Goal: Information Seeking & Learning: Learn about a topic

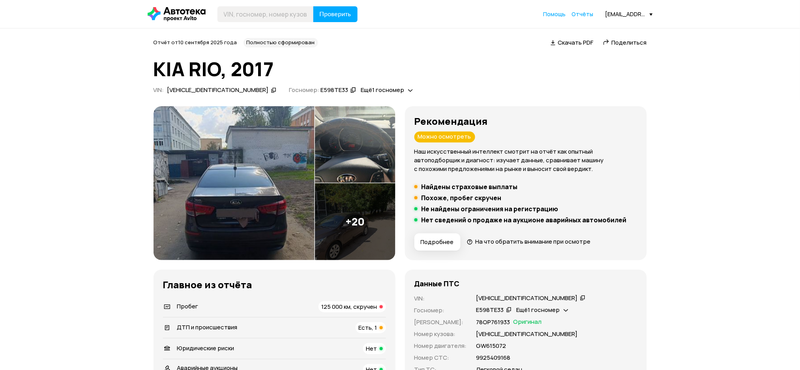
click at [271, 90] on icon at bounding box center [274, 90] width 6 height 8
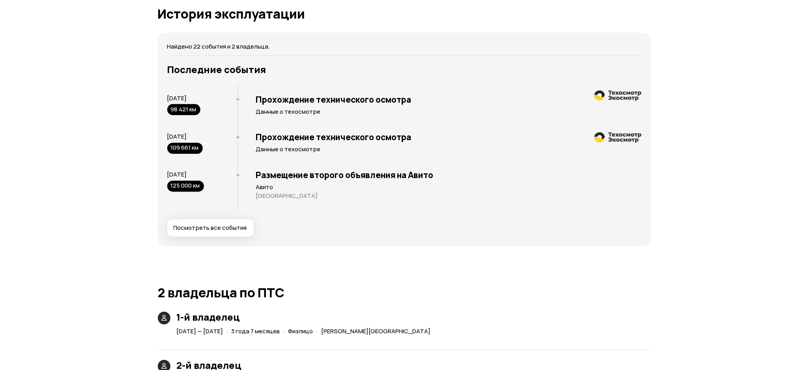
scroll to position [1578, 0]
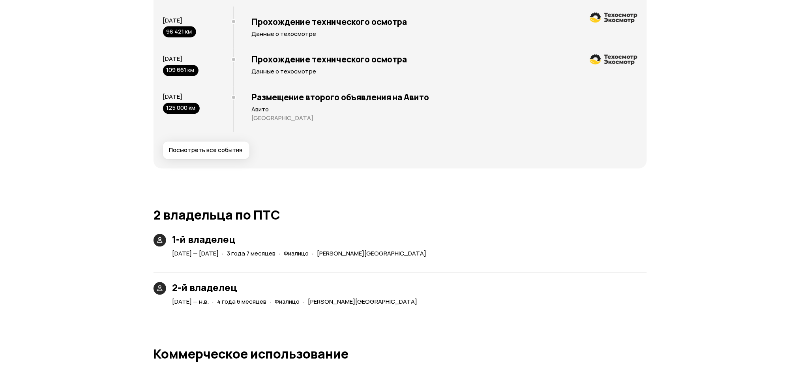
click at [214, 160] on div "Найдено 22 события и 2 владельца. Последние события 22 февраля 2023 98 421 км П…" at bounding box center [399, 61] width 493 height 213
click at [215, 151] on span "Посмотреть все события" at bounding box center [205, 150] width 73 height 8
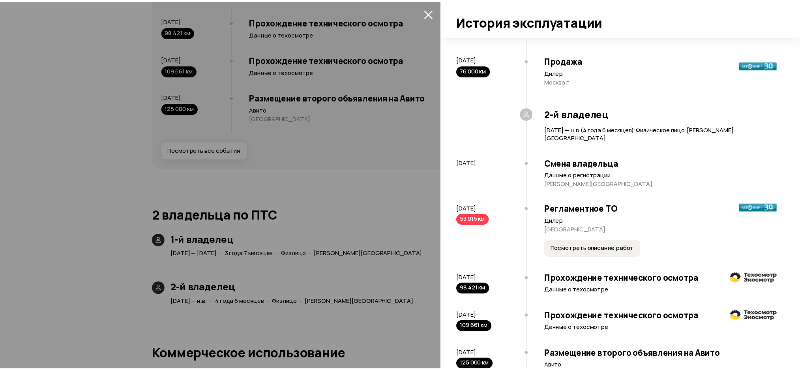
scroll to position [1013, 0]
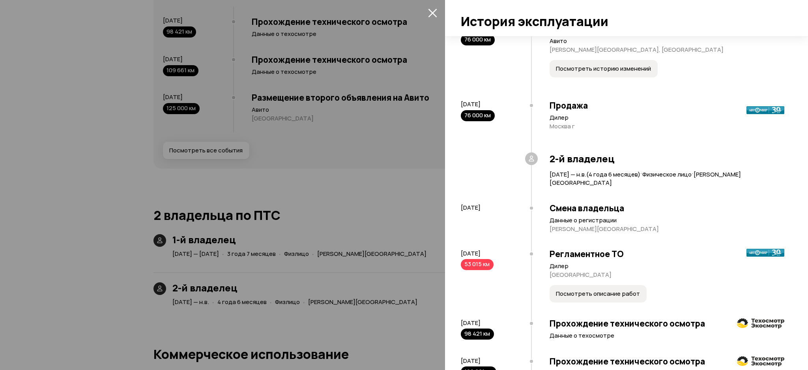
click at [357, 63] on div at bounding box center [404, 185] width 808 height 370
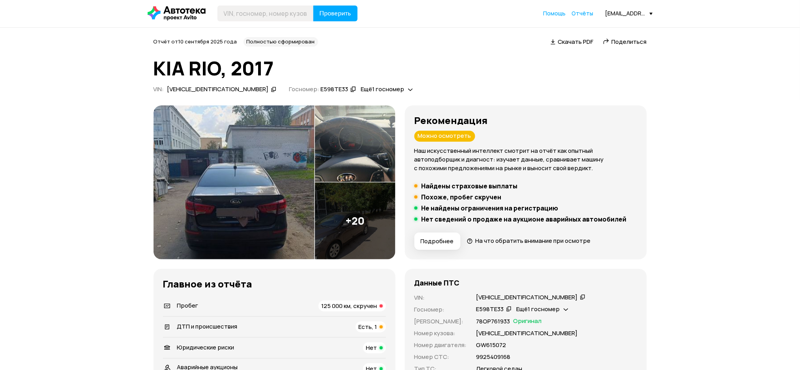
scroll to position [0, 0]
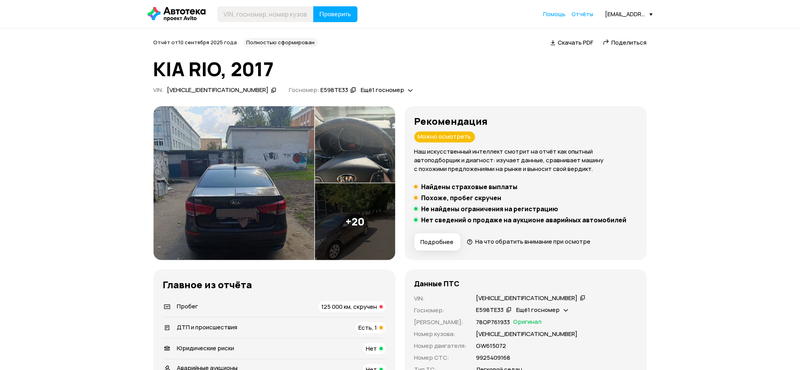
click at [350, 89] on icon at bounding box center [353, 90] width 6 height 8
click at [408, 91] on icon at bounding box center [410, 90] width 5 height 8
click at [366, 111] on icon at bounding box center [366, 108] width 6 height 8
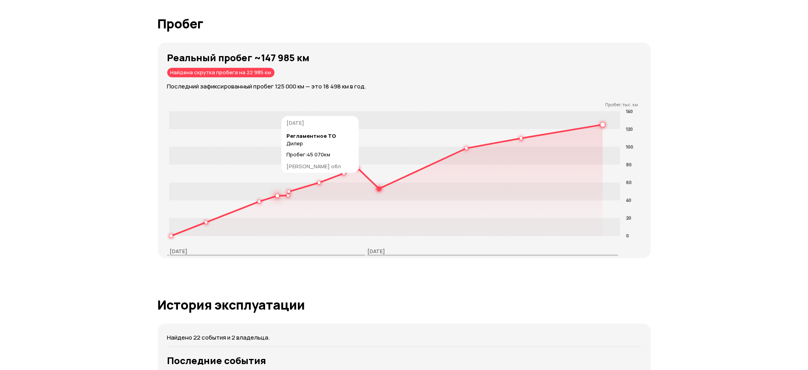
scroll to position [1525, 0]
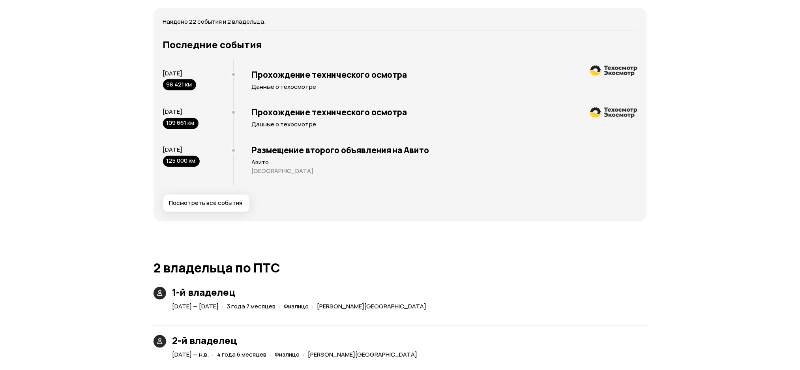
click at [230, 203] on span "Посмотреть все события" at bounding box center [205, 203] width 73 height 8
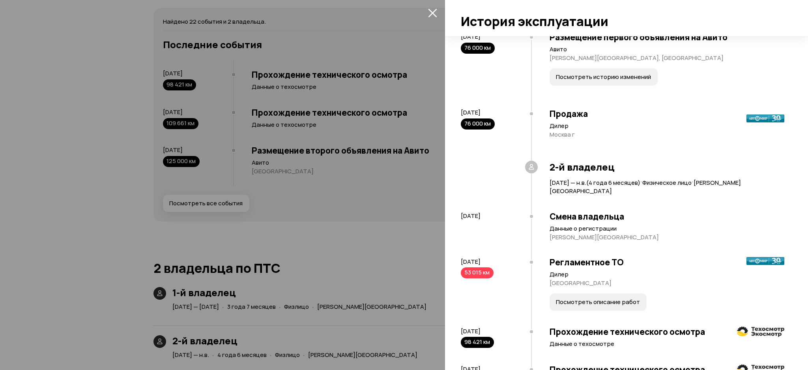
scroll to position [1066, 0]
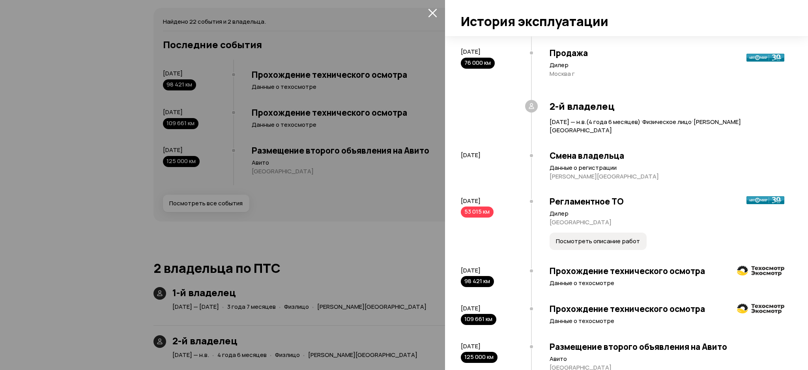
click at [404, 200] on div at bounding box center [404, 185] width 808 height 370
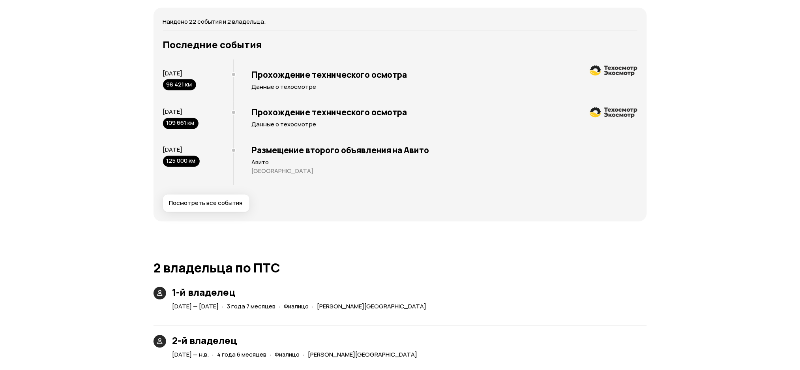
click at [212, 207] on button "Посмотреть все события" at bounding box center [206, 202] width 86 height 17
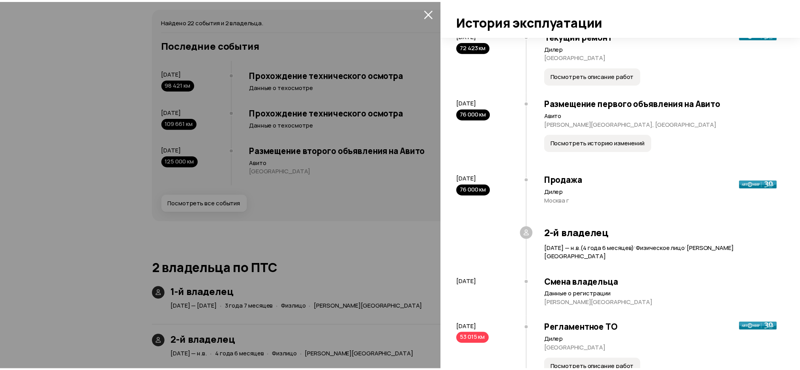
scroll to position [1105, 0]
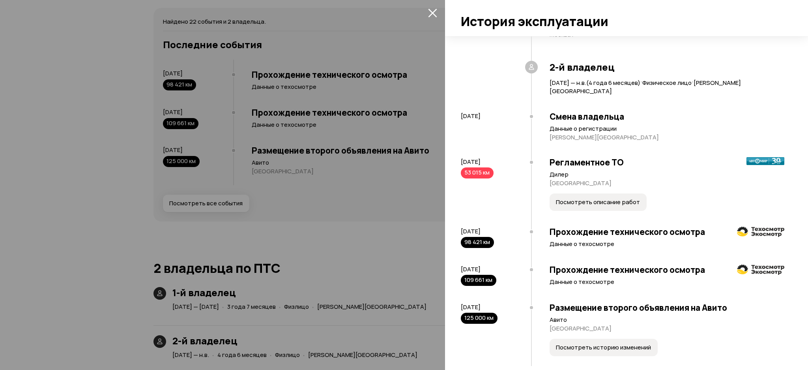
drag, startPoint x: 506, startPoint y: 159, endPoint x: 447, endPoint y: 161, distance: 58.4
click at [447, 161] on div "Найдено 22 события и 2 владельца. 17 августа 2017 Первая продажа Дилер Москва г…" at bounding box center [626, 202] width 363 height 333
copy span "6 июля 2021"
click at [307, 103] on div at bounding box center [404, 185] width 808 height 370
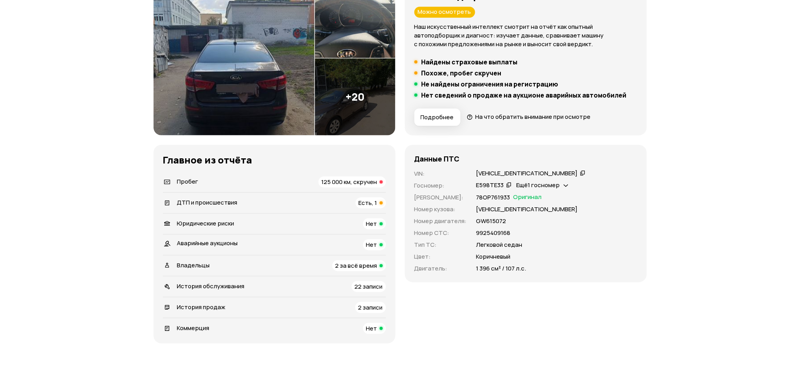
scroll to position [11, 0]
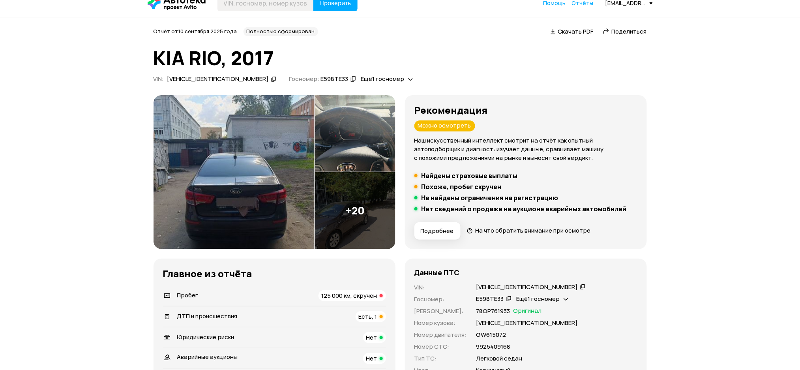
click at [271, 81] on icon at bounding box center [274, 79] width 6 height 8
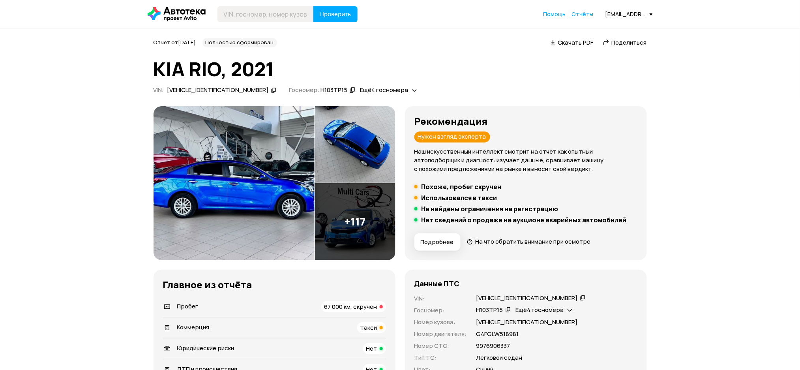
click at [271, 91] on icon at bounding box center [274, 90] width 6 height 8
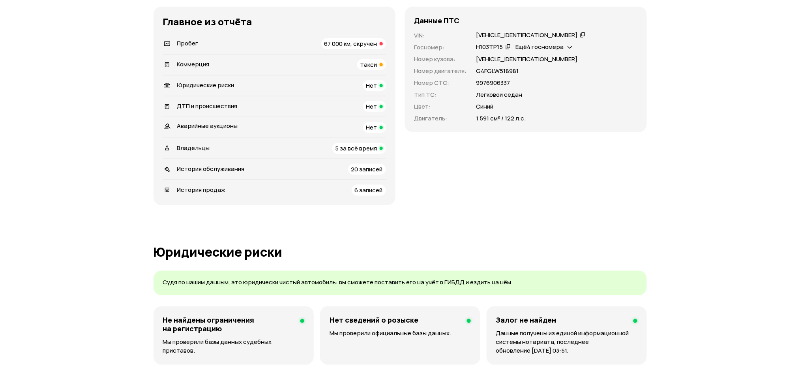
click at [224, 168] on span "История обслуживания" at bounding box center [210, 169] width 67 height 8
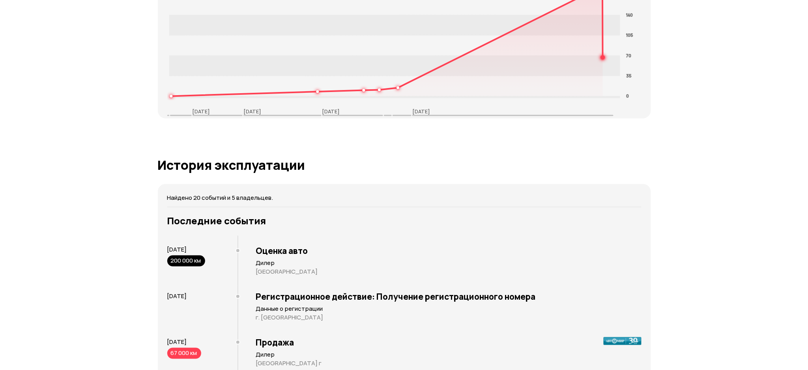
scroll to position [1370, 0]
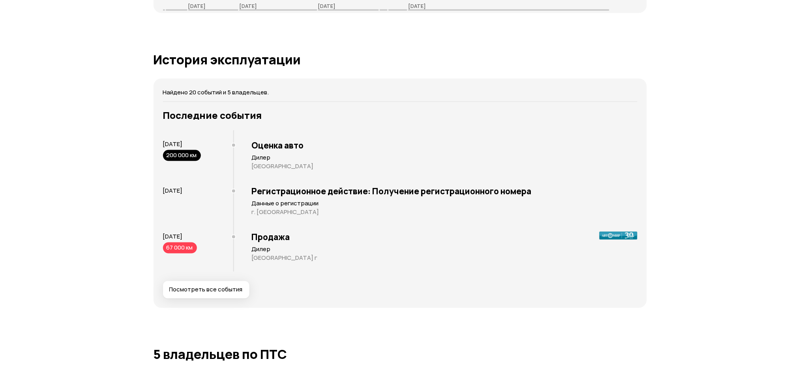
click at [200, 288] on span "Посмотреть все события" at bounding box center [205, 290] width 73 height 8
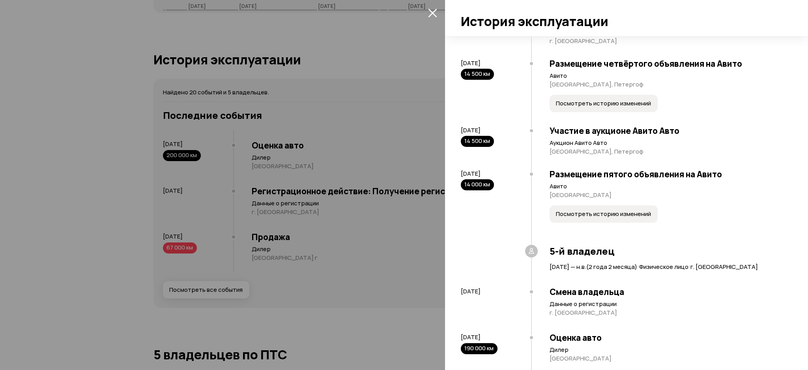
scroll to position [1034, 0]
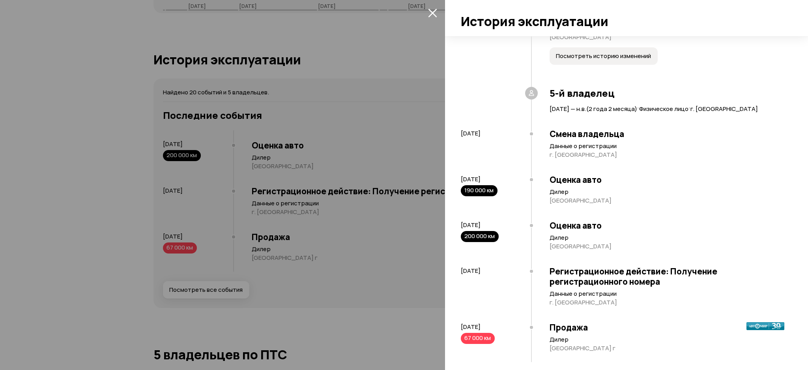
click at [363, 93] on div at bounding box center [404, 185] width 808 height 370
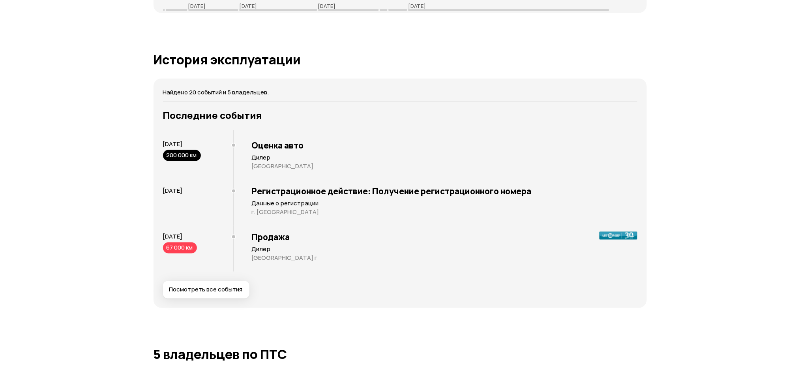
click at [208, 284] on button "Посмотреть все события" at bounding box center [206, 289] width 86 height 17
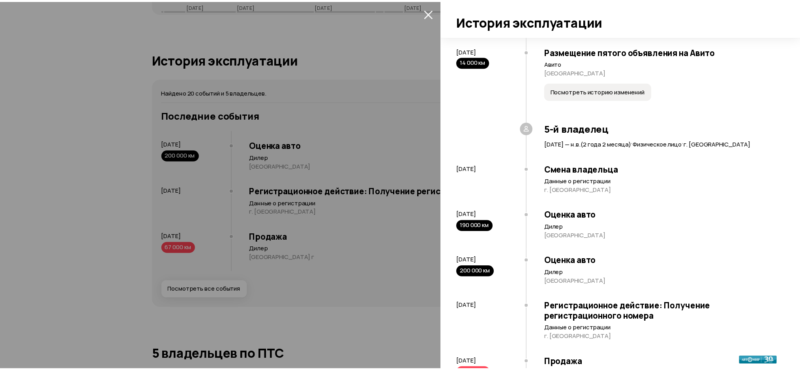
scroll to position [1087, 0]
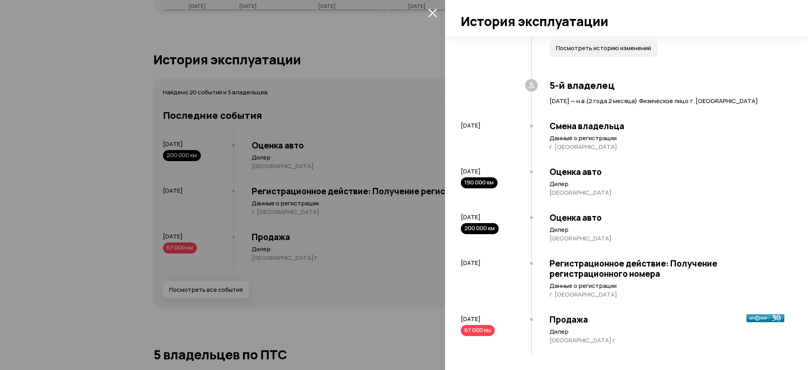
click at [383, 133] on div at bounding box center [404, 185] width 808 height 370
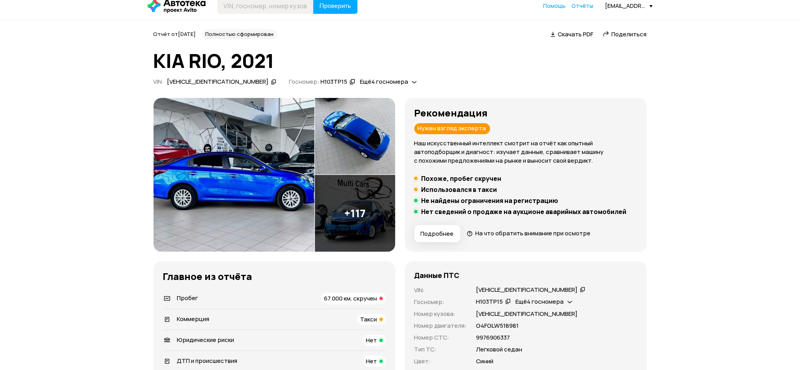
scroll to position [0, 0]
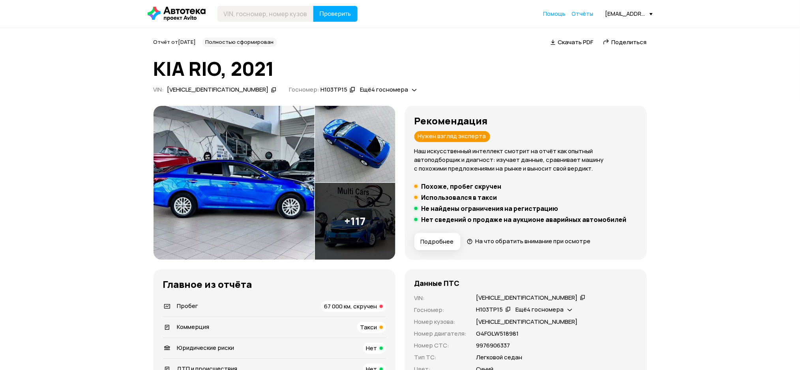
click at [271, 88] on icon at bounding box center [274, 90] width 6 height 8
drag, startPoint x: 308, startPoint y: 88, endPoint x: 305, endPoint y: 75, distance: 13.4
click at [350, 88] on icon at bounding box center [353, 90] width 6 height 8
click at [368, 91] on div "Ещё 4 госномера" at bounding box center [388, 90] width 61 height 8
click at [346, 105] on div "Н505ОТ15" at bounding box center [342, 108] width 41 height 8
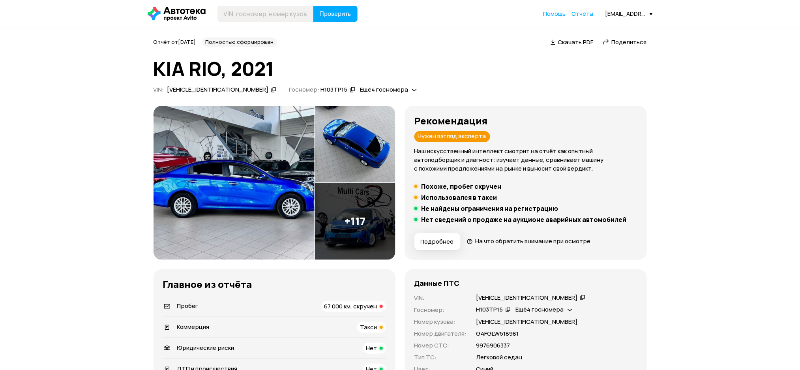
click at [368, 89] on div "Ещё 4 госномера" at bounding box center [388, 90] width 61 height 8
click at [348, 121] on div "К718ЕТ147" at bounding box center [342, 121] width 41 height 8
click at [375, 92] on div "Ещё 4 госномера" at bounding box center [388, 90] width 61 height 8
click at [364, 134] on div "Н275АМ10" at bounding box center [346, 134] width 51 height 8
click at [412, 90] on icon at bounding box center [414, 90] width 5 height 8
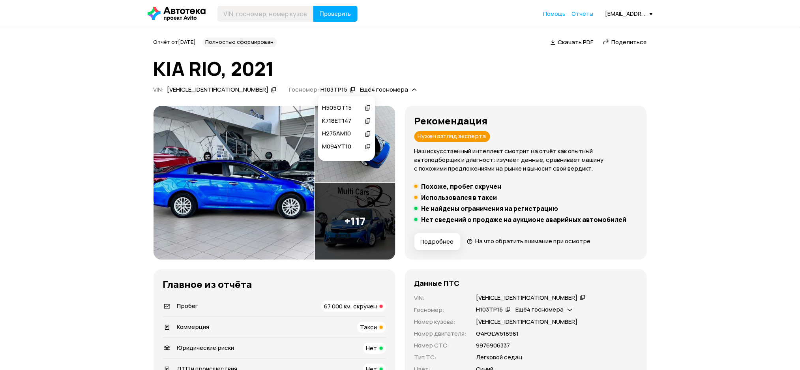
click at [354, 147] on div "М094УТ10" at bounding box center [342, 146] width 41 height 8
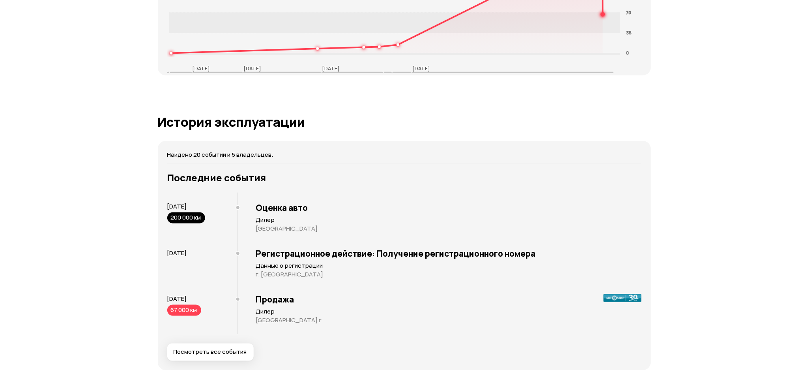
scroll to position [1421, 0]
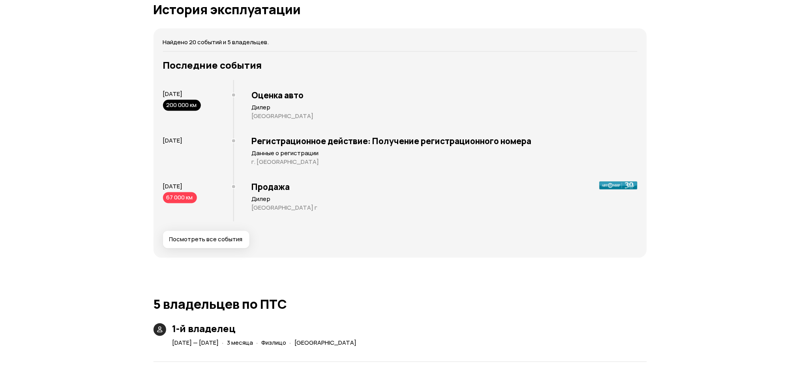
click at [218, 240] on span "Посмотреть все события" at bounding box center [205, 240] width 73 height 8
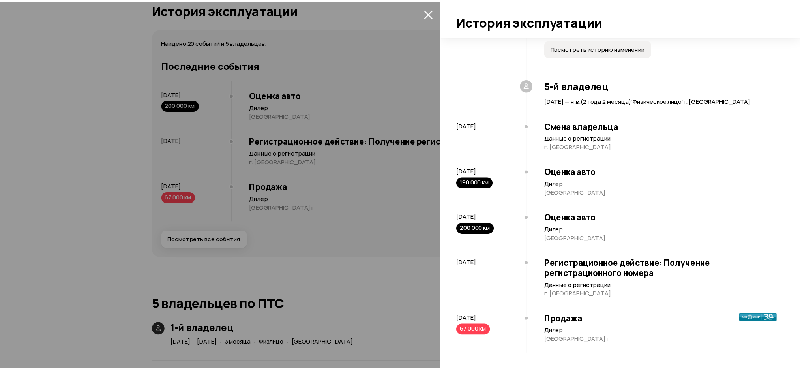
scroll to position [1087, 0]
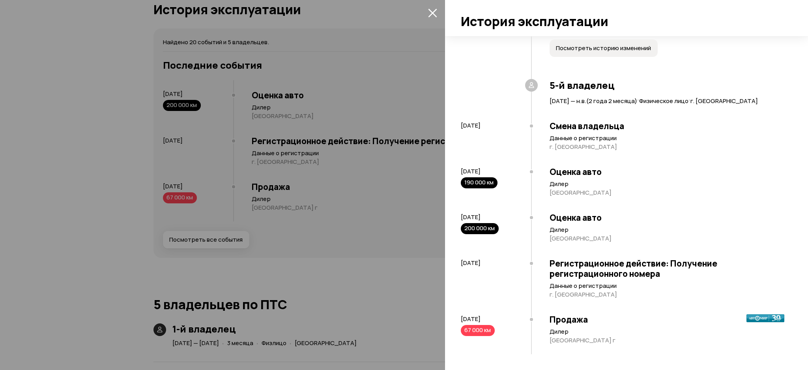
click at [398, 56] on div at bounding box center [404, 185] width 808 height 370
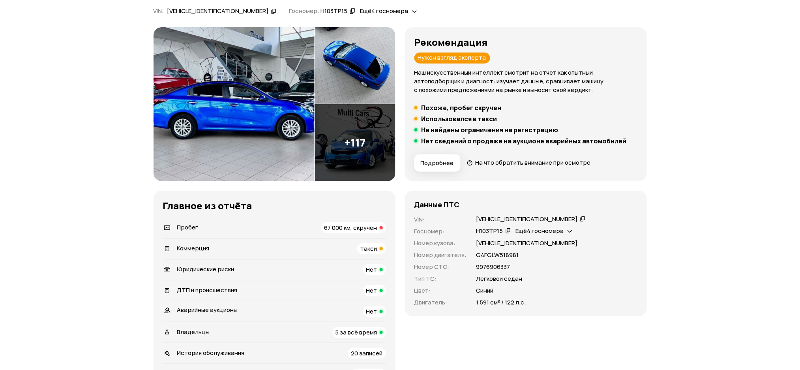
scroll to position [120, 0]
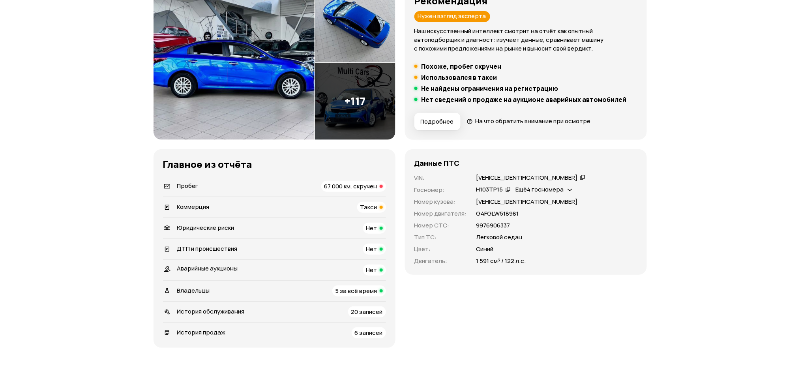
click at [376, 204] on span "Такси" at bounding box center [368, 207] width 17 height 8
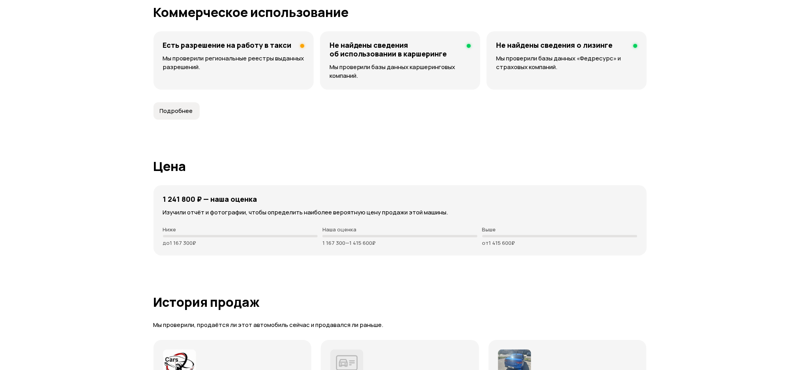
scroll to position [1999, 0]
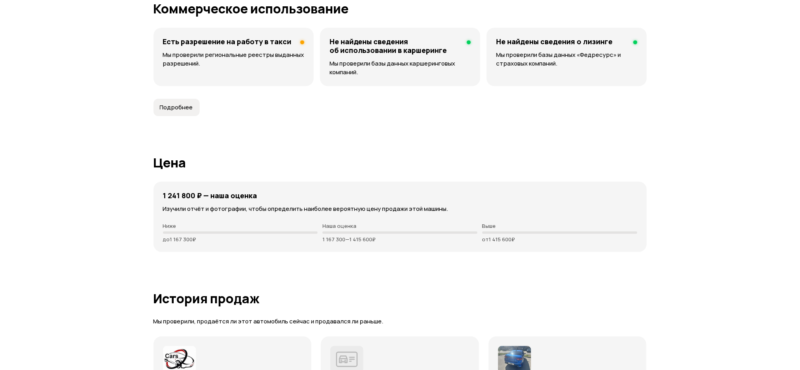
click at [248, 77] on div "Есть разрешение на работу в такси Мы проверили региональные реестры выданных ра…" at bounding box center [233, 57] width 160 height 58
click at [245, 66] on p "Мы проверили региональные реестры выданных разрешений." at bounding box center [233, 58] width 141 height 17
click at [168, 105] on span "Подробнее" at bounding box center [176, 107] width 33 height 8
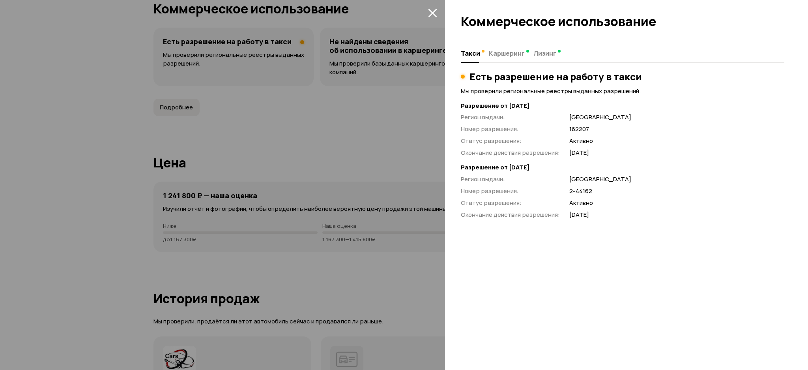
click at [351, 125] on div at bounding box center [404, 185] width 808 height 370
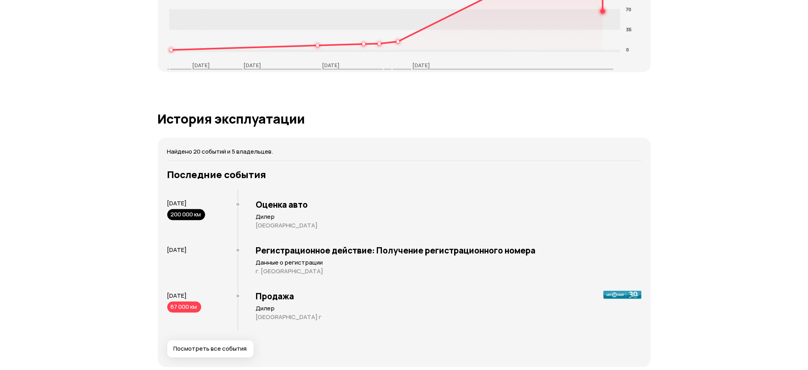
scroll to position [1438, 0]
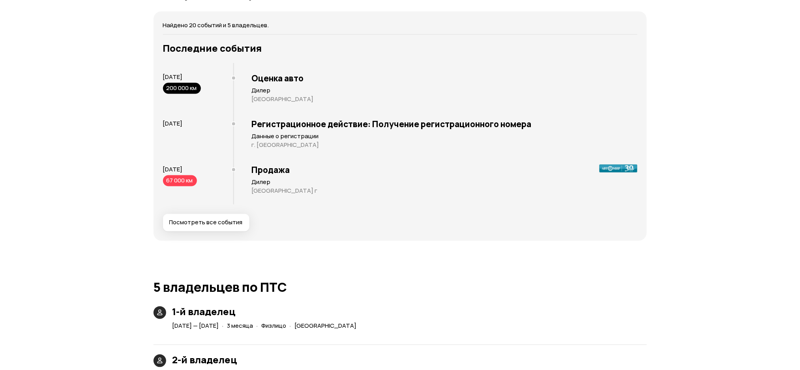
click at [227, 219] on span "Посмотреть все события" at bounding box center [205, 223] width 73 height 8
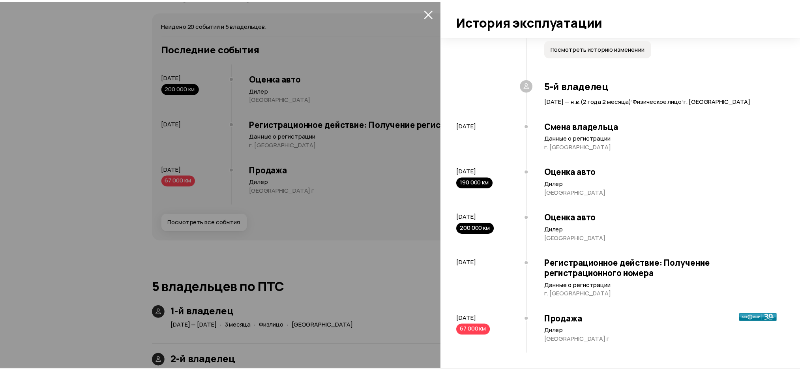
scroll to position [1044, 0]
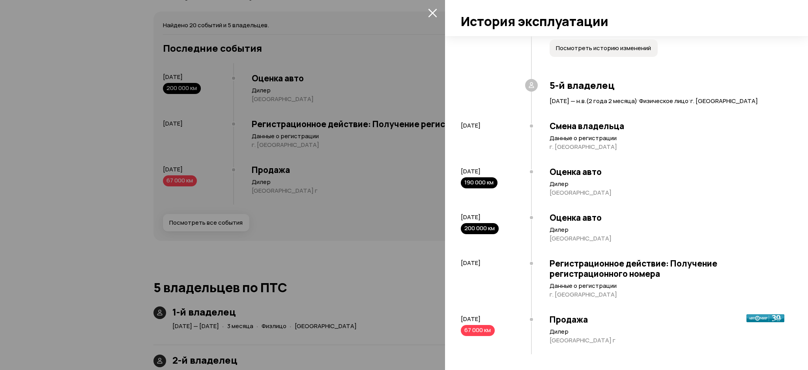
click at [355, 61] on div at bounding box center [404, 185] width 808 height 370
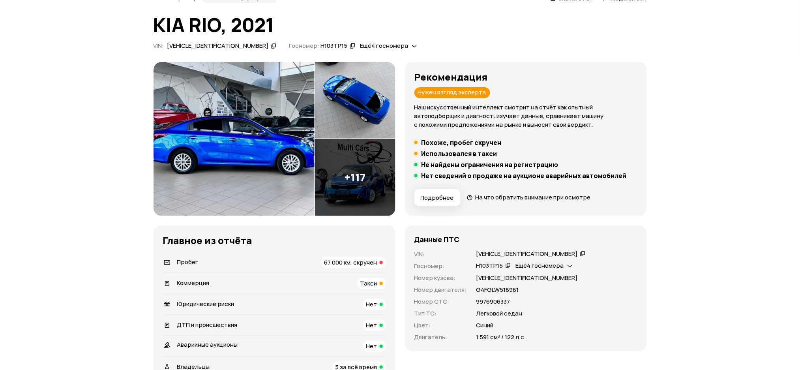
scroll to position [43, 0]
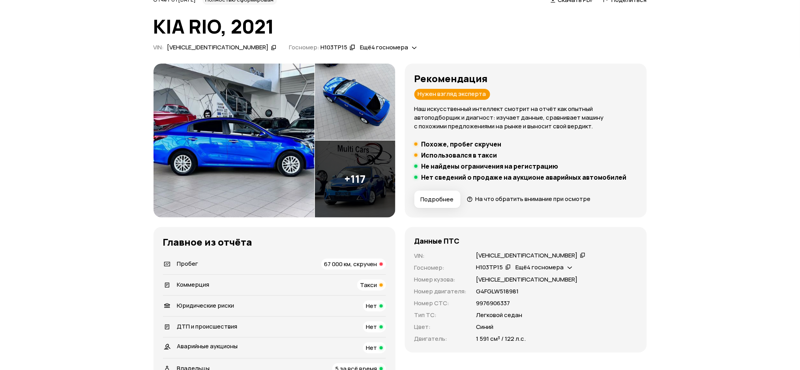
click at [271, 47] on icon at bounding box center [274, 47] width 6 height 8
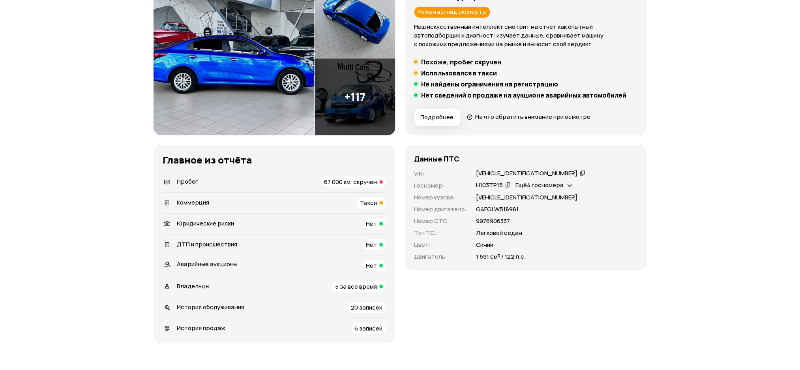
scroll to position [0, 0]
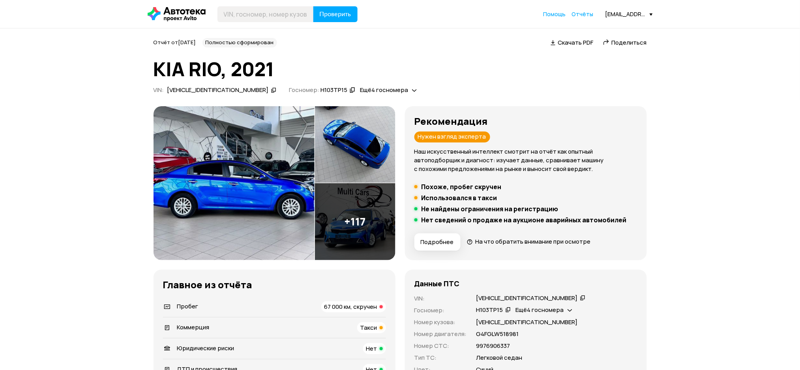
click at [271, 93] on icon at bounding box center [274, 90] width 6 height 8
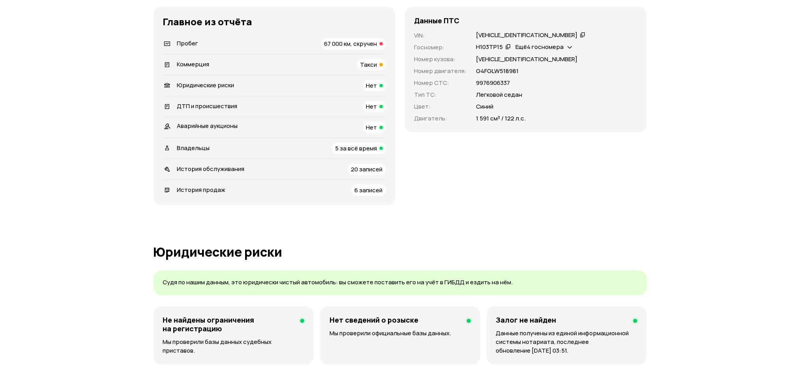
click at [217, 192] on span "История продаж" at bounding box center [201, 189] width 49 height 8
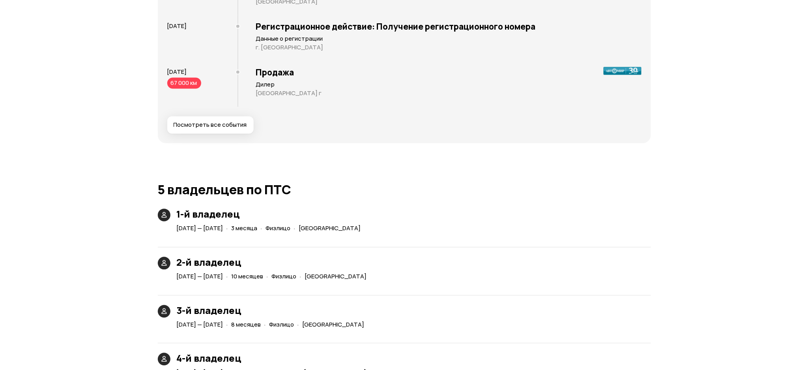
scroll to position [1342, 0]
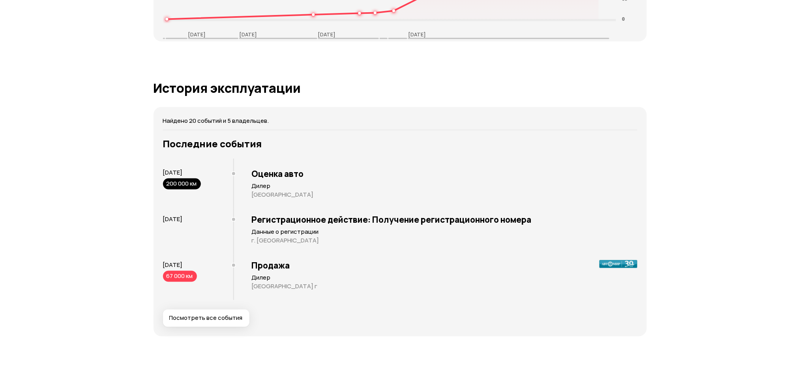
click at [206, 318] on span "Посмотреть все события" at bounding box center [205, 318] width 73 height 8
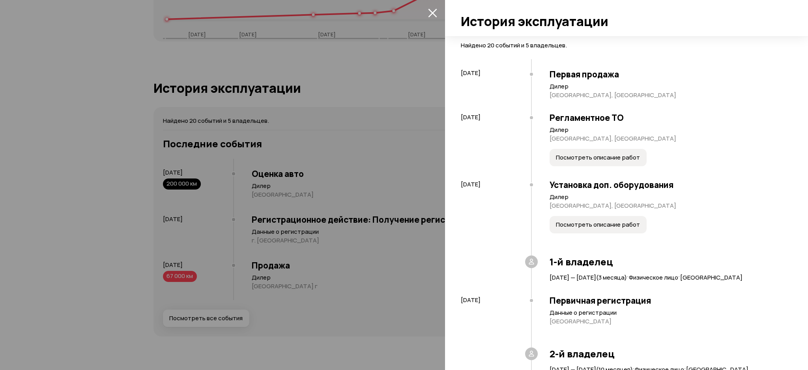
click at [221, 161] on div at bounding box center [404, 185] width 808 height 370
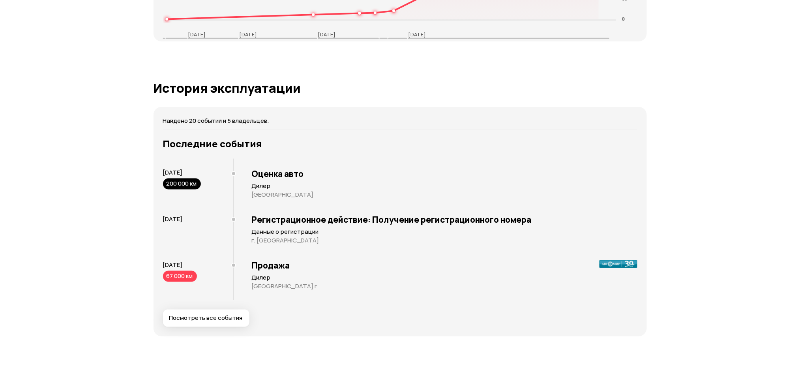
drag, startPoint x: 212, startPoint y: 171, endPoint x: 163, endPoint y: 174, distance: 49.4
click at [163, 174] on div "15 июля 2025 200 000 км" at bounding box center [198, 178] width 70 height 21
copy span "15 июля 2025"
click at [184, 309] on button "Посмотреть все события" at bounding box center [206, 317] width 86 height 17
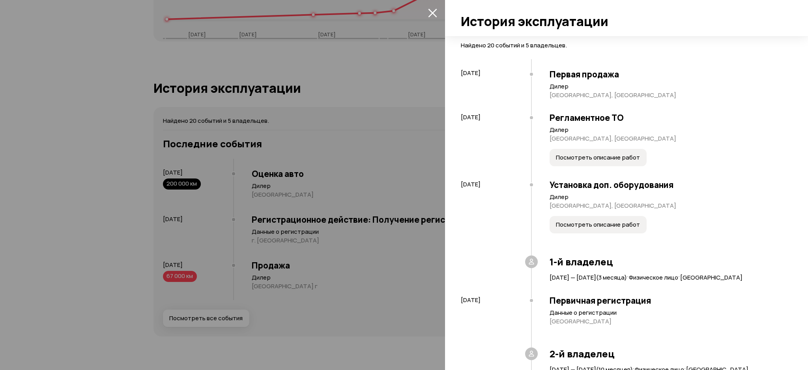
click at [188, 316] on div at bounding box center [404, 185] width 808 height 370
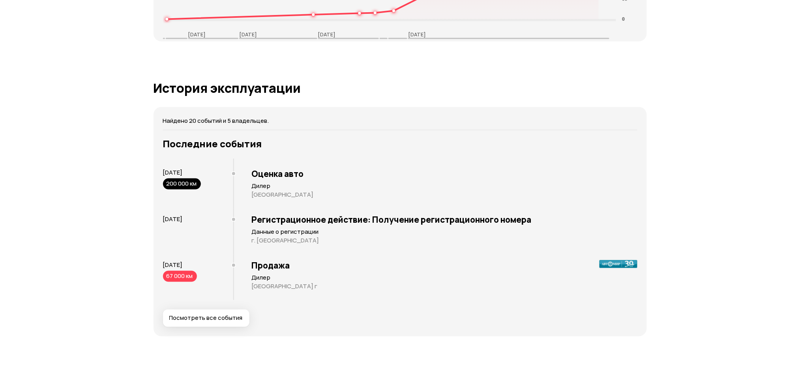
click at [226, 313] on button "Посмотреть все события" at bounding box center [206, 317] width 86 height 17
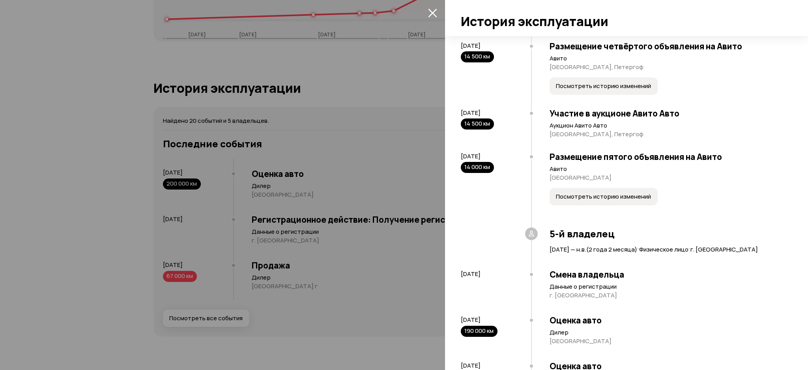
scroll to position [1052, 0]
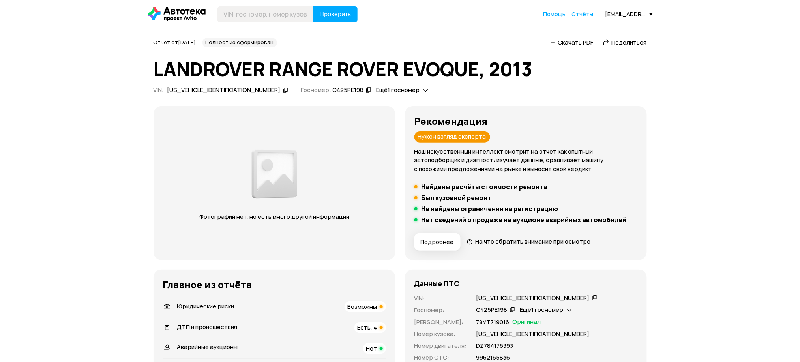
click at [283, 89] on icon at bounding box center [286, 90] width 6 height 8
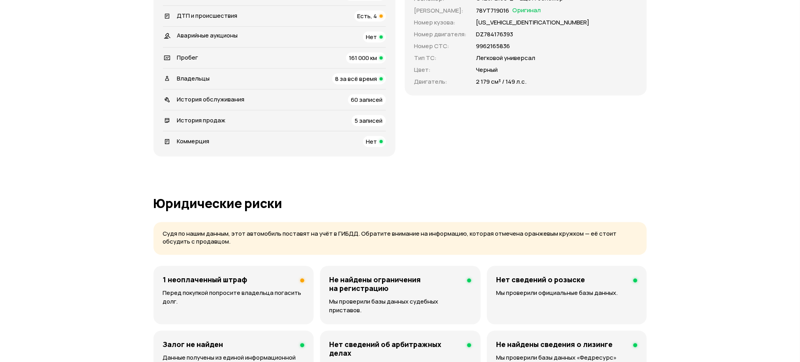
scroll to position [316, 0]
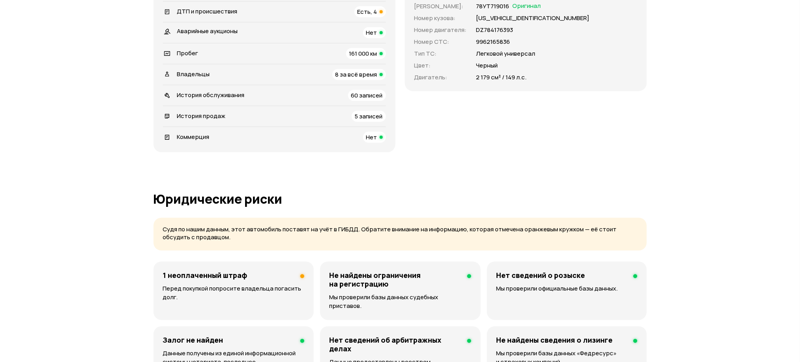
click at [220, 75] on div "Владельцы 8 за всё время" at bounding box center [274, 74] width 223 height 11
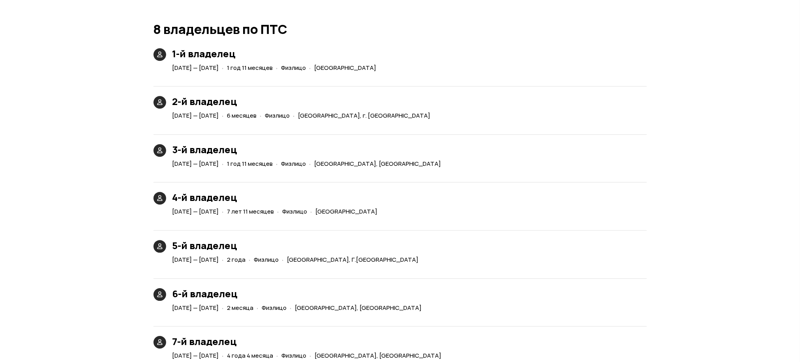
scroll to position [1808, 0]
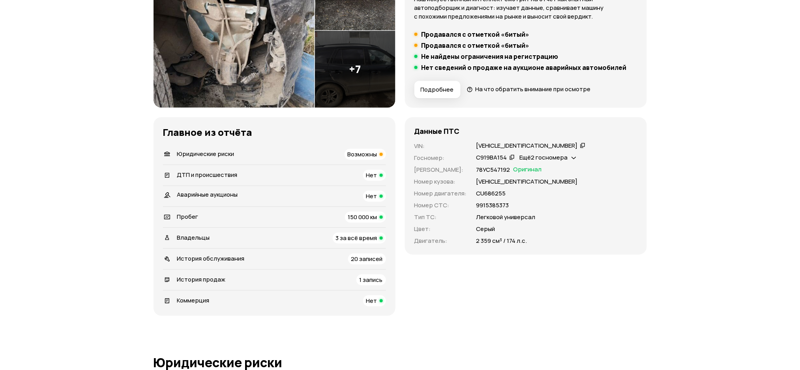
scroll to position [158, 0]
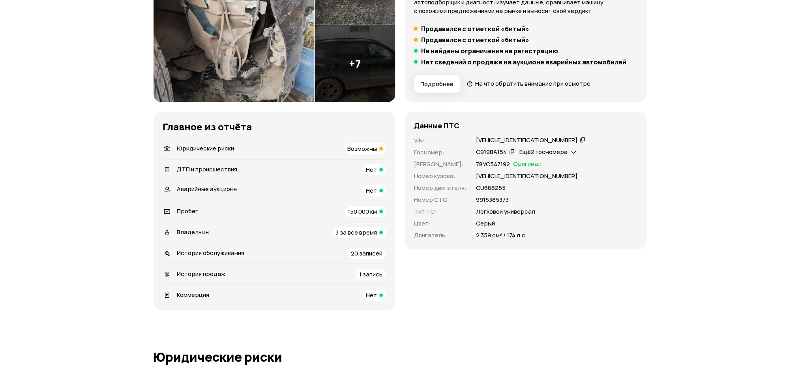
click at [254, 271] on div "История продаж 1 запись" at bounding box center [274, 274] width 223 height 11
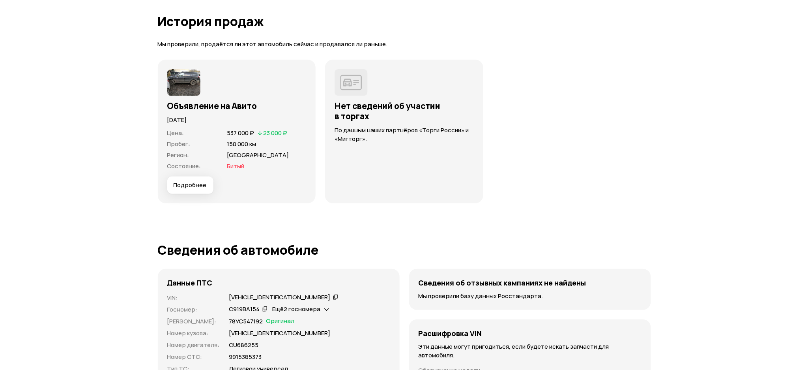
scroll to position [2234, 0]
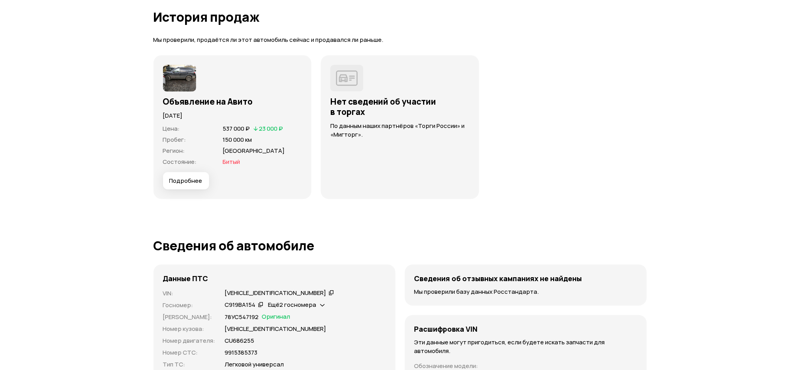
click at [188, 172] on button "Подробнее" at bounding box center [186, 180] width 46 height 17
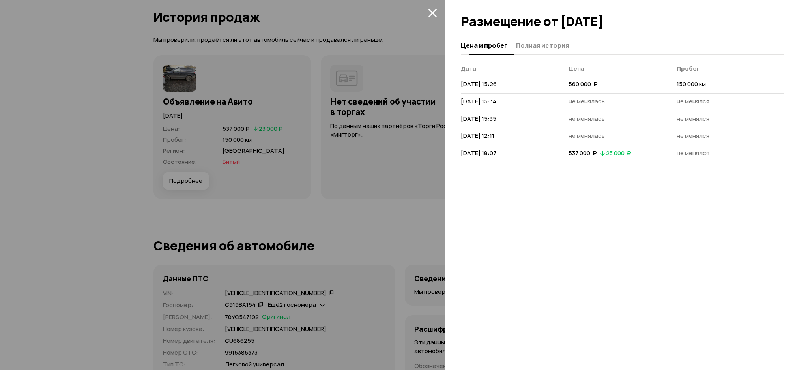
click at [534, 48] on span "Полная история" at bounding box center [542, 45] width 53 height 8
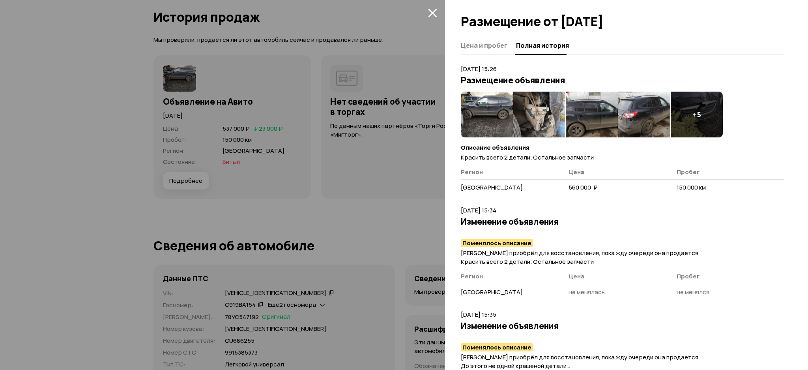
click at [489, 101] on img at bounding box center [487, 115] width 52 height 46
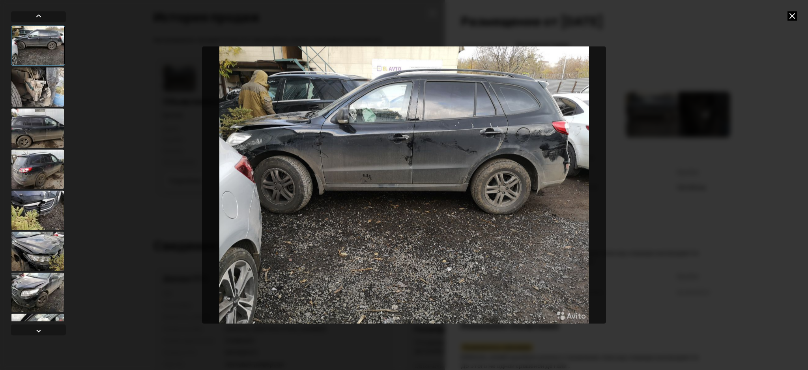
click at [61, 129] on div at bounding box center [37, 127] width 53 height 39
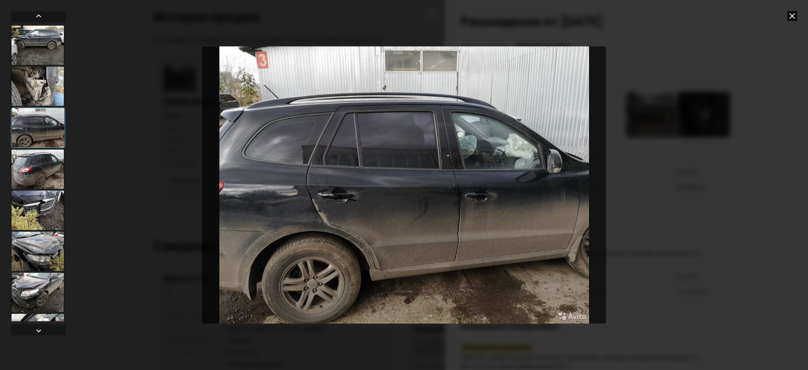
click div
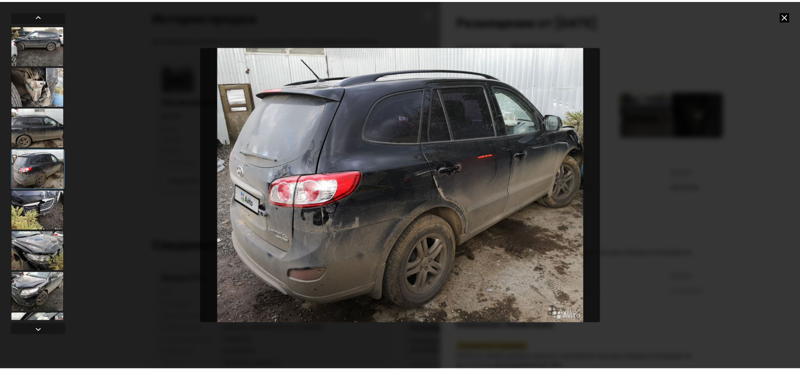
scroll to position [115, 0]
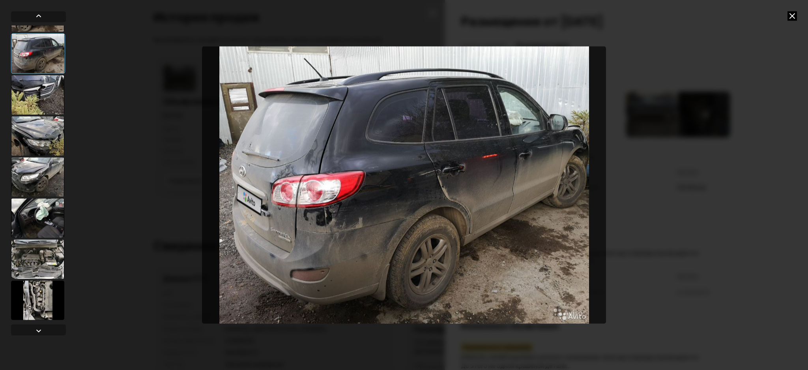
click icon
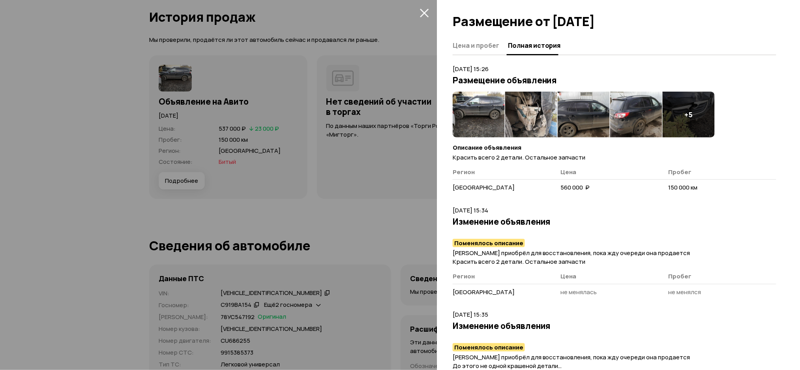
click div
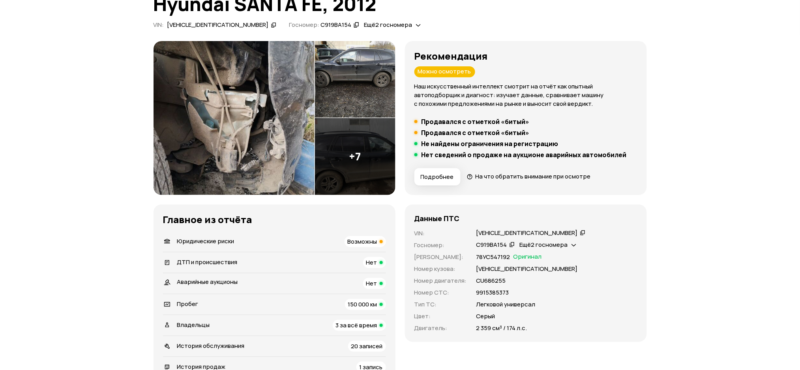
scroll to position [0, 0]
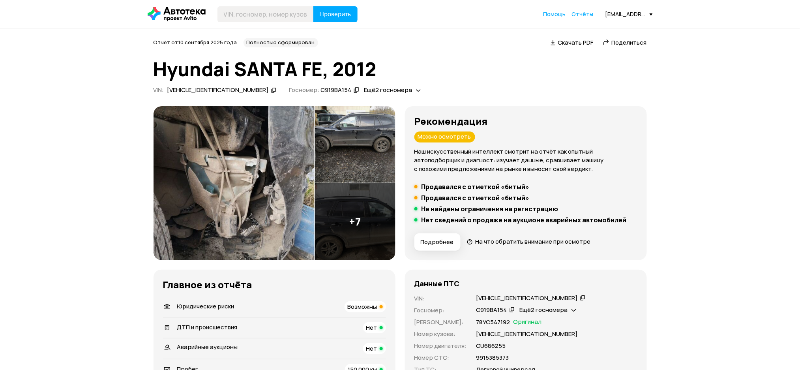
click icon
click span "Ещё 2 госномера"
click icon
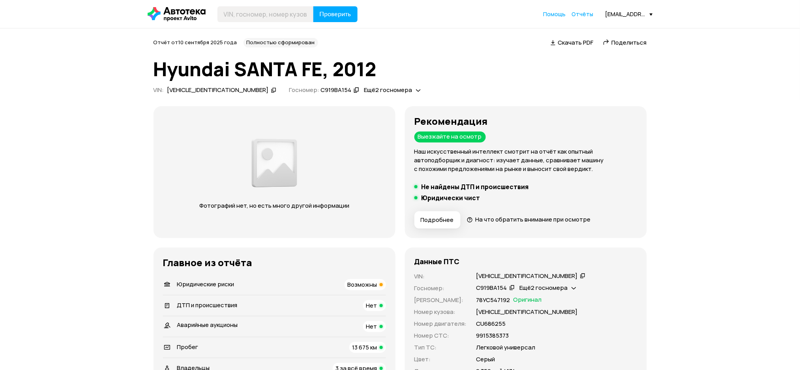
drag, startPoint x: 238, startPoint y: 88, endPoint x: 206, endPoint y: 43, distance: 55.6
click at [271, 88] on icon at bounding box center [274, 90] width 6 height 8
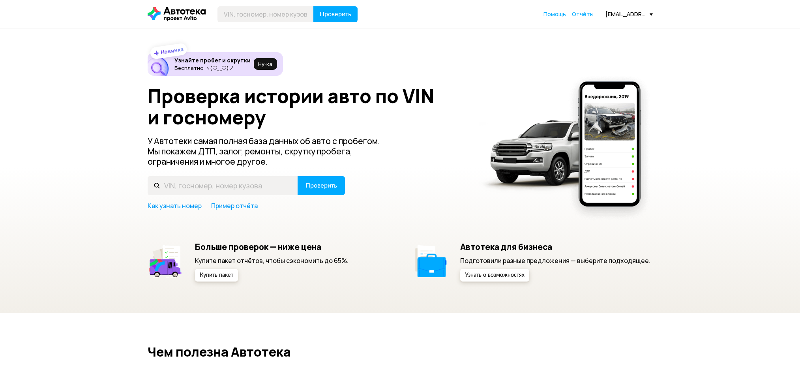
click at [247, 12] on input "text" at bounding box center [265, 14] width 96 height 16
type input "KMHSH81BDCU883029"
click at [316, 14] on button "Проверить" at bounding box center [335, 14] width 44 height 16
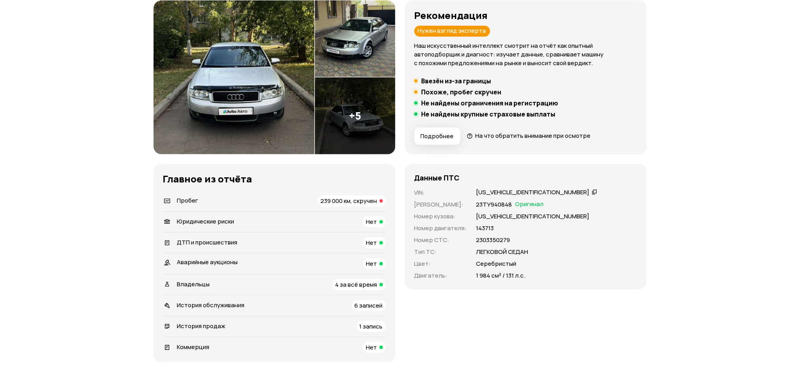
scroll to position [263, 0]
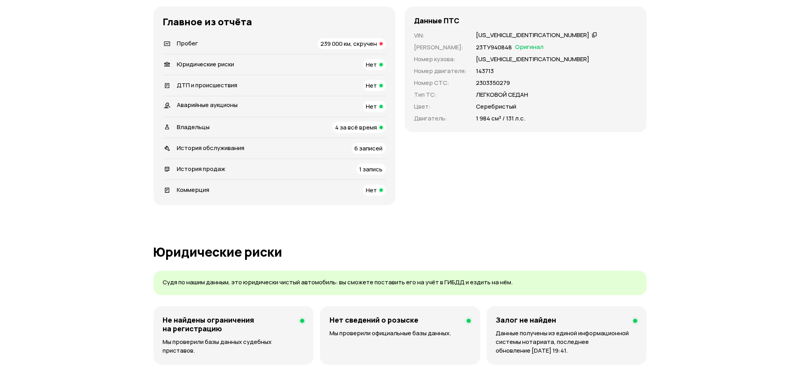
click at [219, 144] on span "История обслуживания" at bounding box center [210, 148] width 67 height 8
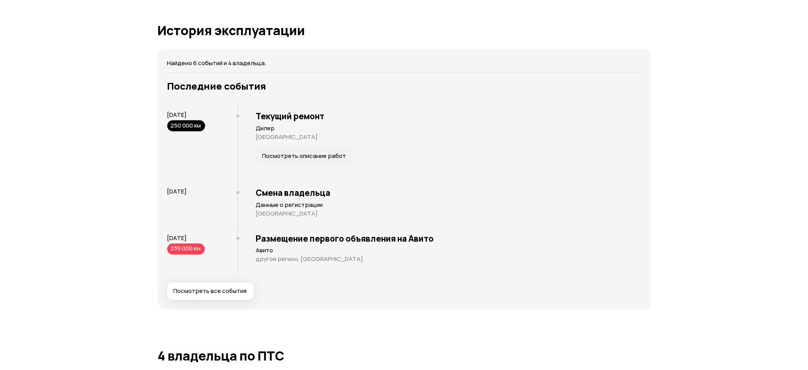
scroll to position [1411, 0]
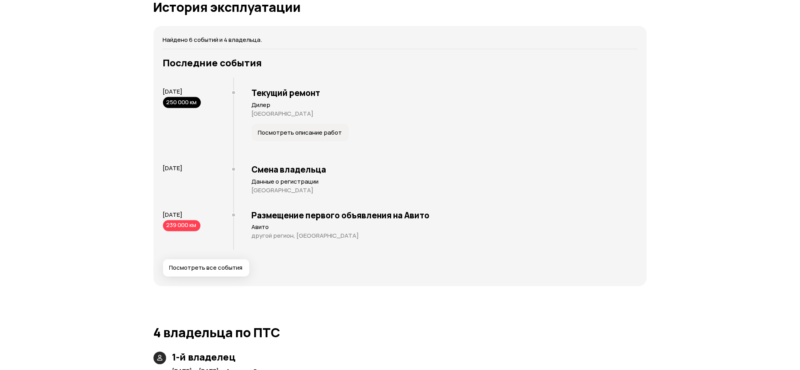
click at [205, 265] on span "Посмотреть все события" at bounding box center [205, 268] width 73 height 8
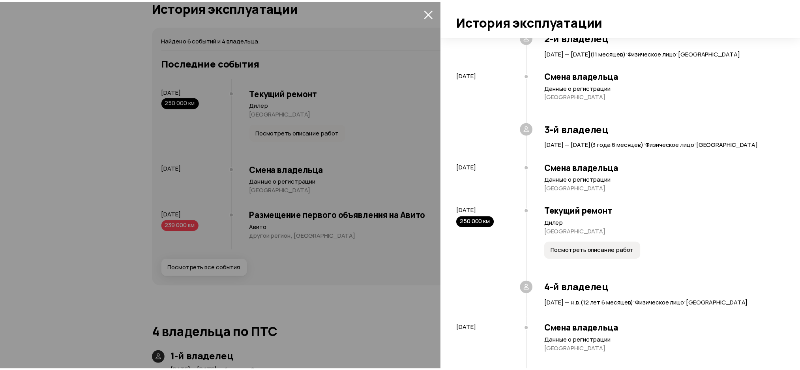
scroll to position [229, 0]
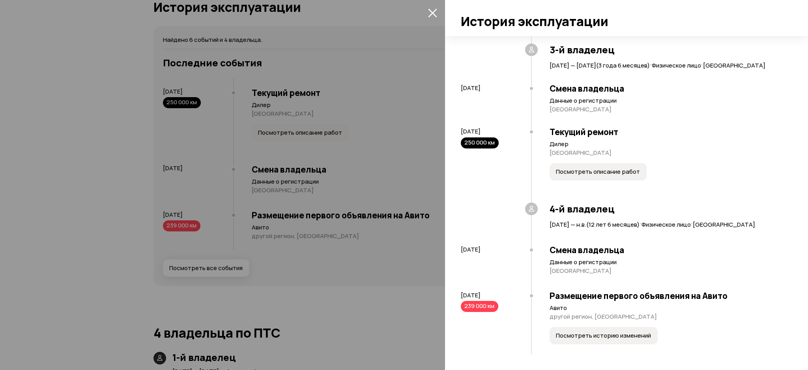
click at [297, 148] on div at bounding box center [404, 185] width 808 height 370
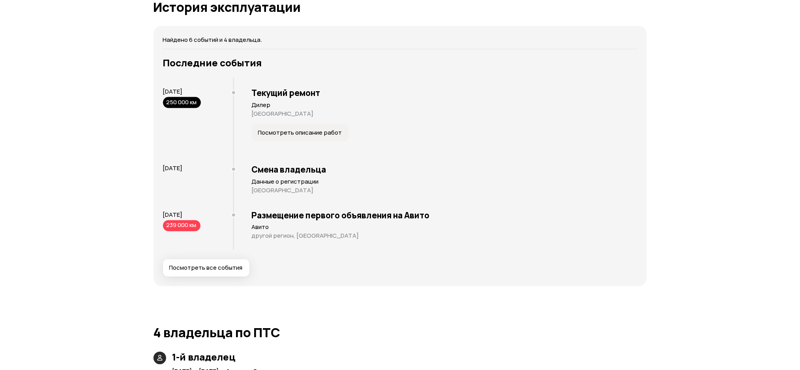
drag, startPoint x: 215, startPoint y: 91, endPoint x: 150, endPoint y: 91, distance: 65.5
click at [150, 91] on div "Отчёт от [DATE] Полностью сформирован   Скачать PDF   Поделиться Audi A4, 2003 …" at bounding box center [400, 139] width 501 height 3025
copy span "[DATE]"
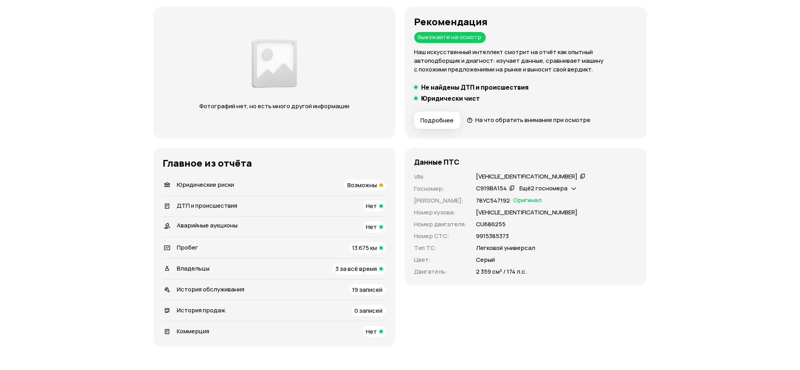
scroll to position [263, 0]
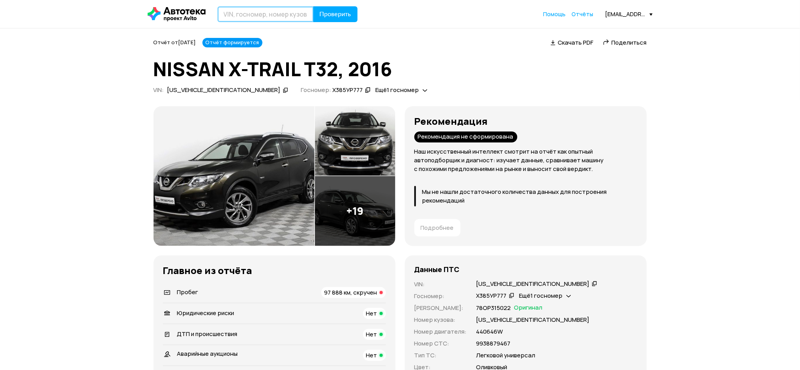
click at [265, 10] on input "text" at bounding box center [265, 14] width 96 height 16
paste input "Z8NTAAT32ES039191"
type input "Z8NTAAT32ES039191"
click at [335, 13] on span "Проверить" at bounding box center [336, 14] width 32 height 6
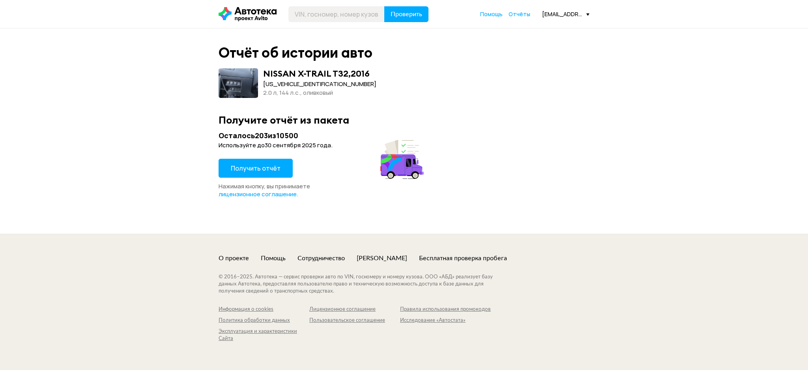
click at [253, 177] on button "Получить отчёт" at bounding box center [256, 168] width 74 height 19
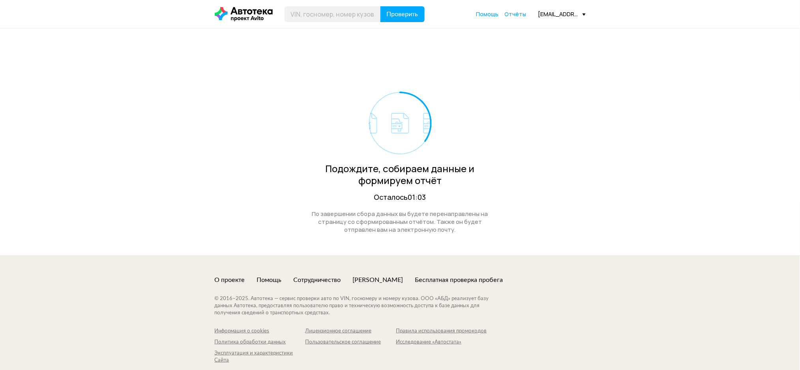
drag, startPoint x: 510, startPoint y: 13, endPoint x: 516, endPoint y: 20, distance: 8.7
click at [516, 20] on div "Проверить Помощь Отчёты talepeeva@avito.ru" at bounding box center [400, 14] width 379 height 16
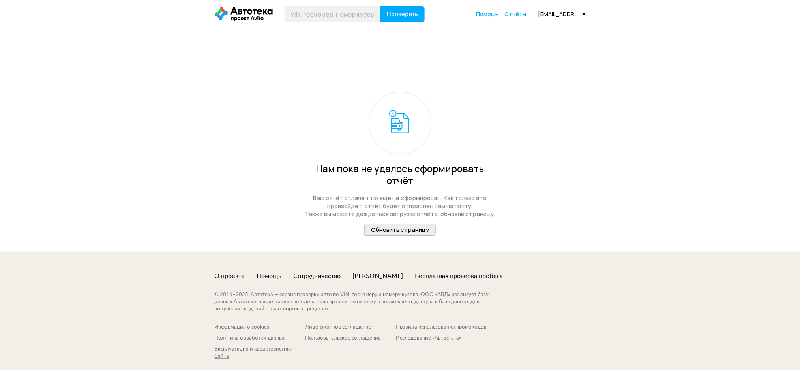
click at [415, 225] on span "Обновить страницу" at bounding box center [400, 229] width 58 height 8
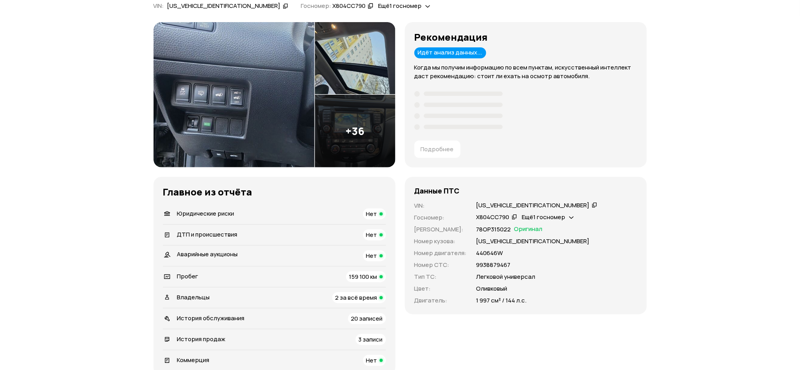
scroll to position [210, 0]
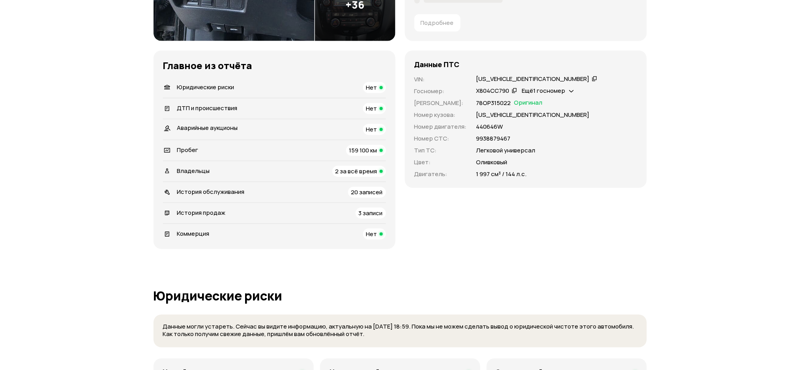
click at [239, 190] on span "История обслуживания" at bounding box center [210, 191] width 67 height 8
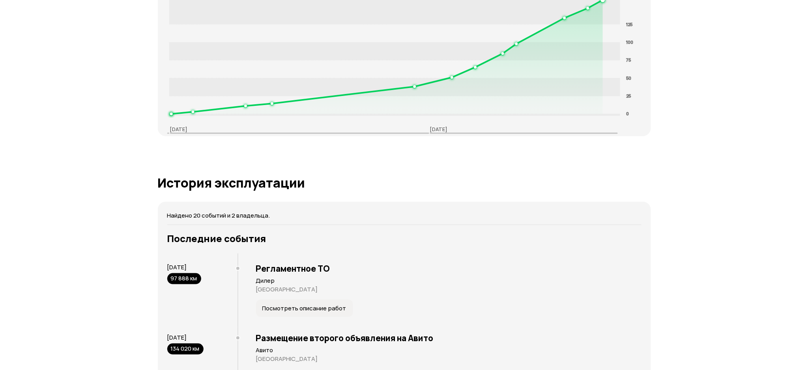
scroll to position [1440, 0]
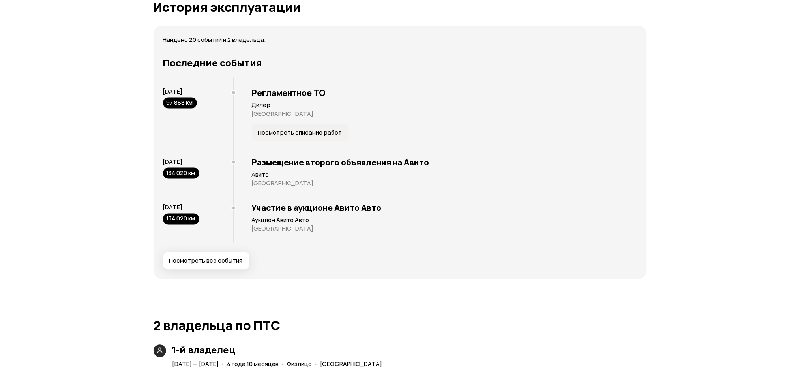
click at [199, 267] on button "Посмотреть все события" at bounding box center [206, 260] width 86 height 17
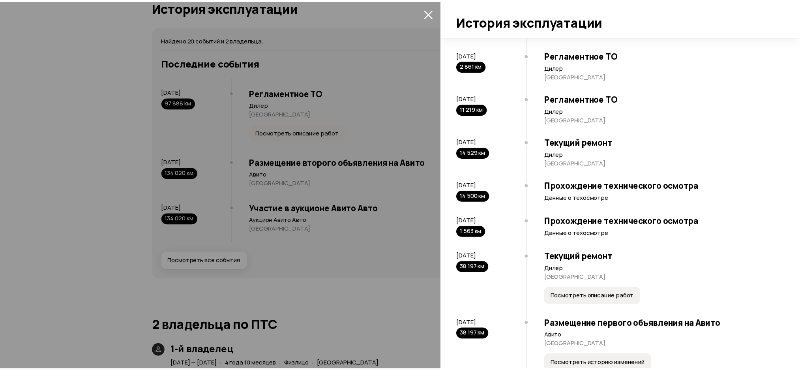
scroll to position [0, 0]
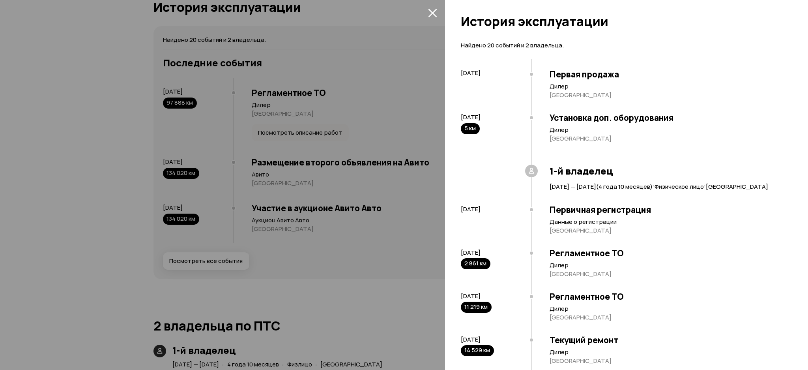
click at [369, 122] on div at bounding box center [404, 185] width 808 height 370
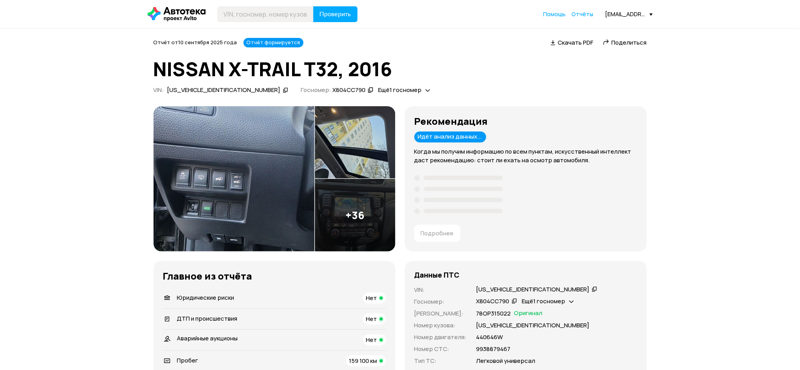
click at [283, 91] on icon at bounding box center [286, 90] width 6 height 8
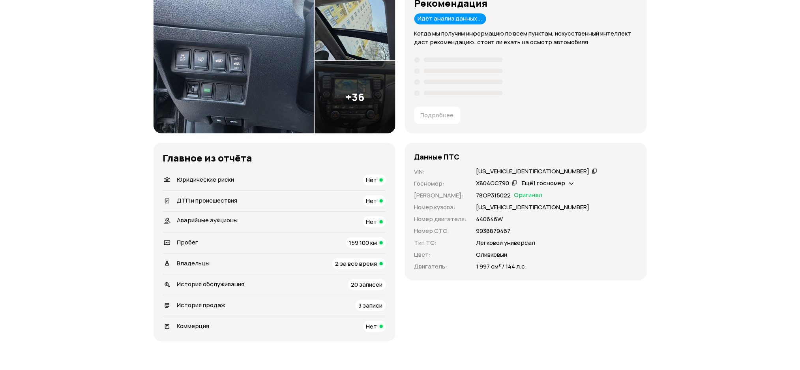
scroll to position [263, 0]
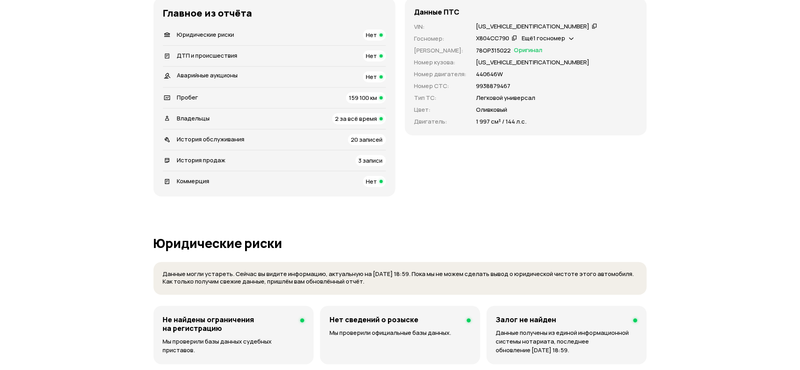
click at [211, 142] on span "История обслуживания" at bounding box center [210, 139] width 67 height 8
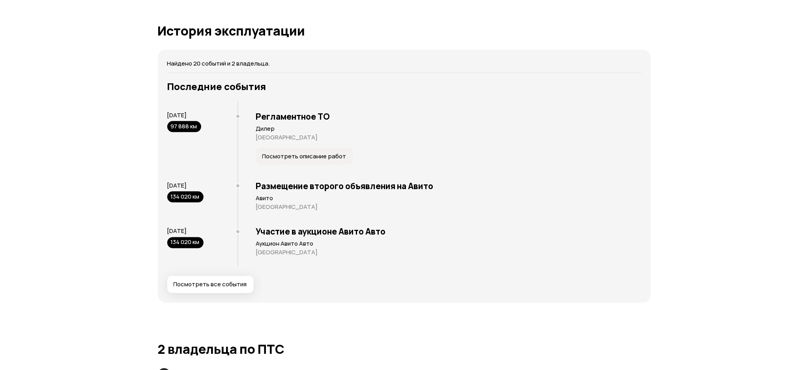
scroll to position [1440, 0]
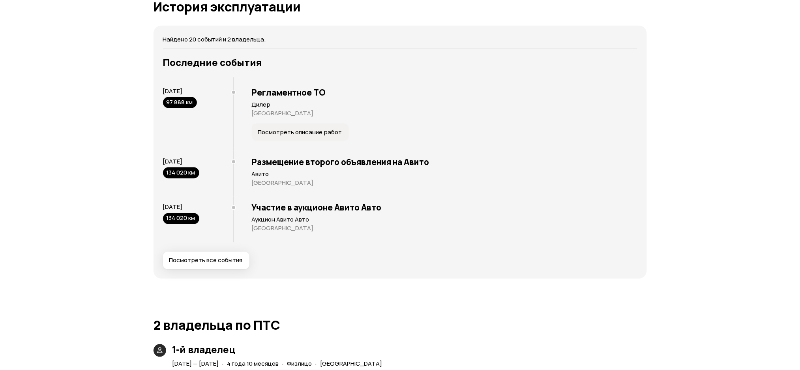
click at [213, 270] on div "Найдено 20 событий и 2 владельца. Последние события 2 ноября 2023 97 888 км Рег…" at bounding box center [399, 152] width 493 height 253
click at [212, 263] on span "Посмотреть все события" at bounding box center [205, 260] width 73 height 8
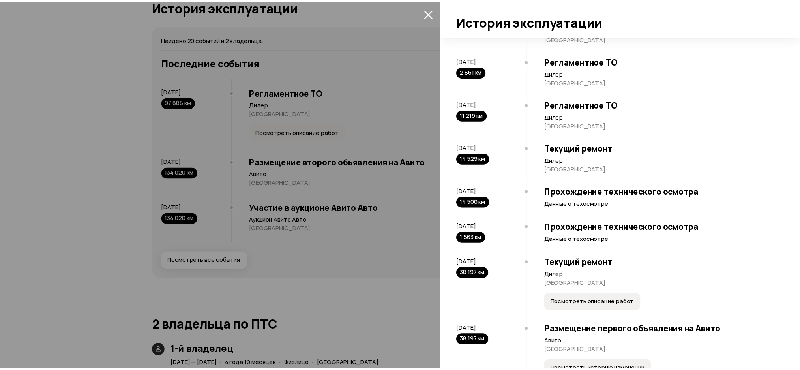
scroll to position [210, 0]
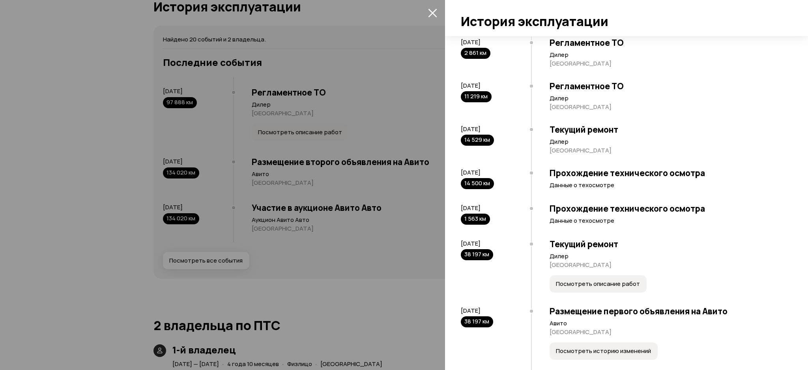
drag, startPoint x: 507, startPoint y: 221, endPoint x: 456, endPoint y: 219, distance: 50.5
click at [456, 219] on div "Найдено 20 событий и 2 владельца. 21 февраля 2017 Первая продажа Дилер Москва 2…" at bounding box center [626, 202] width 363 height 333
copy span "17 февраля 2021"
click at [409, 166] on div at bounding box center [404, 185] width 808 height 370
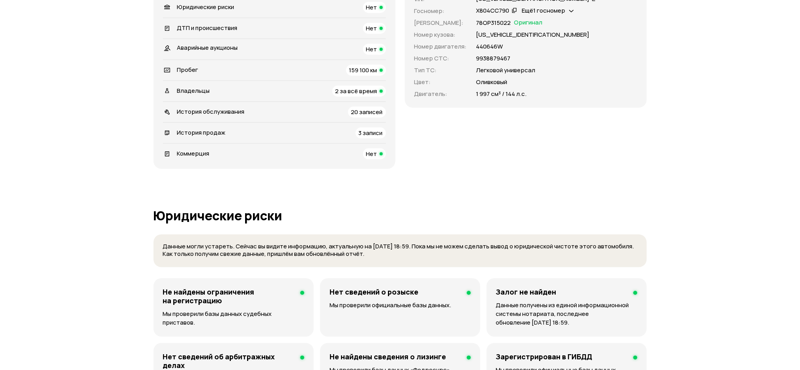
scroll to position [27, 0]
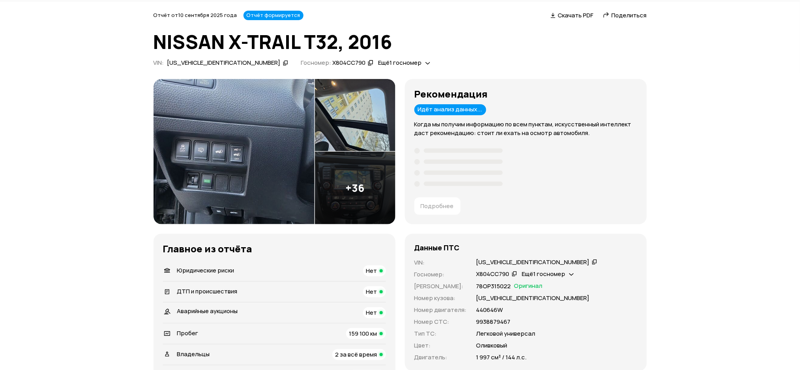
click at [283, 64] on icon at bounding box center [286, 63] width 6 height 8
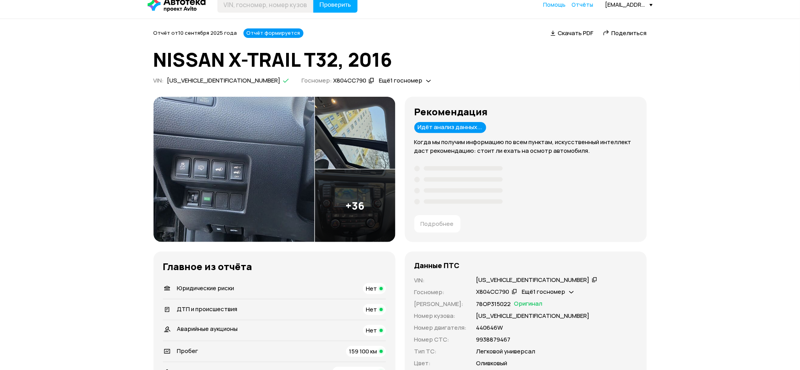
scroll to position [0, 0]
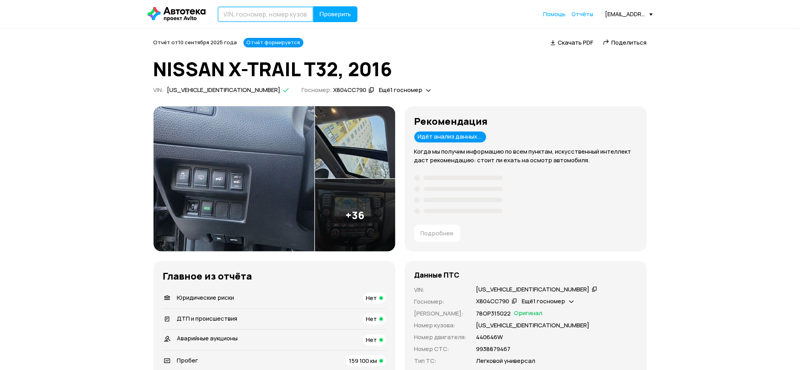
paste input "Z8NTAAT32ES039191"
click at [285, 15] on input "Z8NTAAT32ES039191" at bounding box center [265, 14] width 96 height 16
type input "Z8NTAAT32ES039191"
drag, startPoint x: 335, startPoint y: 15, endPoint x: 331, endPoint y: 21, distance: 6.2
click at [335, 15] on span "Проверить" at bounding box center [336, 14] width 32 height 6
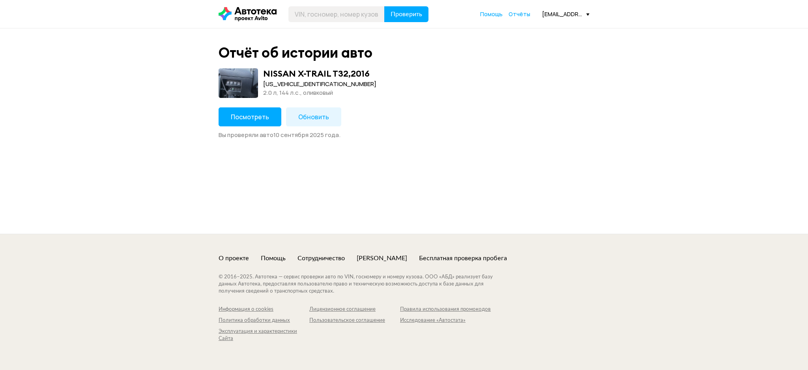
click at [316, 122] on button "Обновить" at bounding box center [313, 116] width 55 height 19
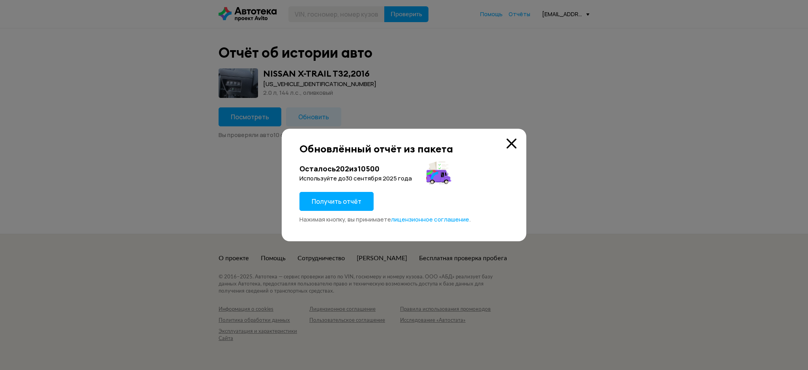
click at [351, 200] on span "Получить отчёт" at bounding box center [337, 201] width 50 height 9
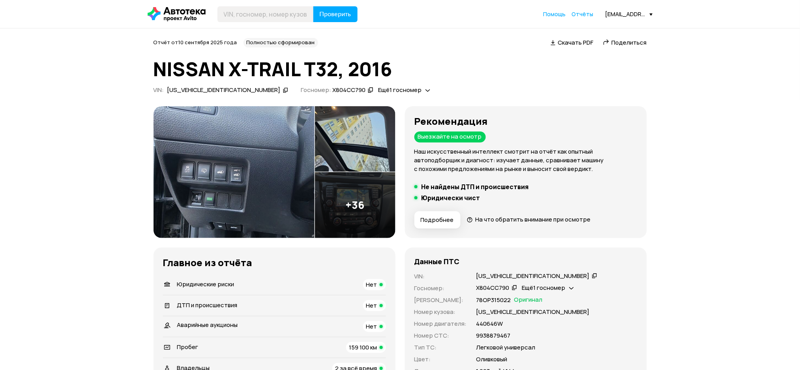
scroll to position [210, 0]
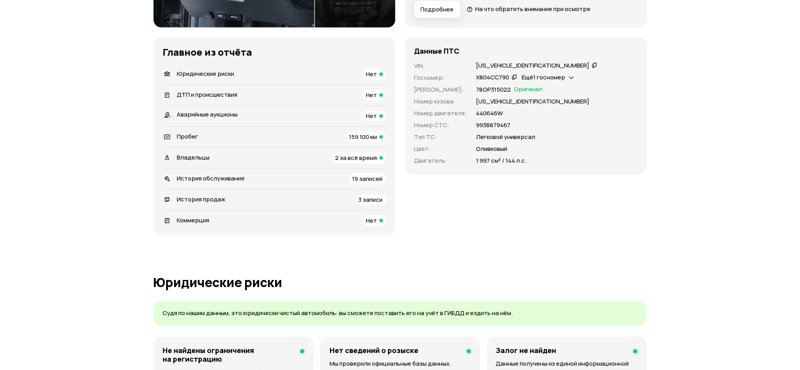
click at [233, 177] on span "История обслуживания" at bounding box center [210, 178] width 67 height 8
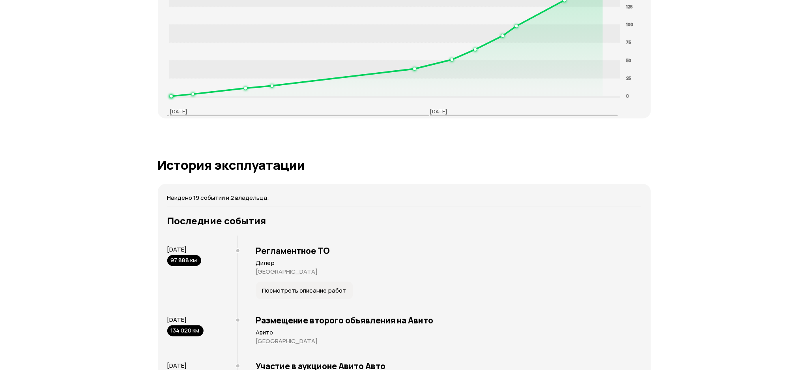
scroll to position [1389, 0]
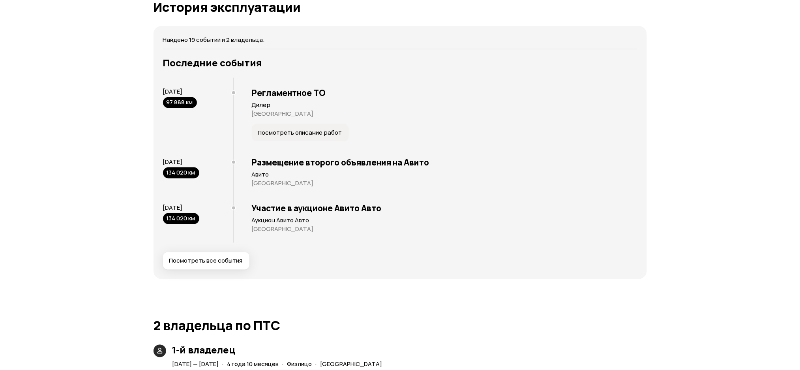
click at [207, 257] on span "Посмотреть все события" at bounding box center [205, 261] width 73 height 8
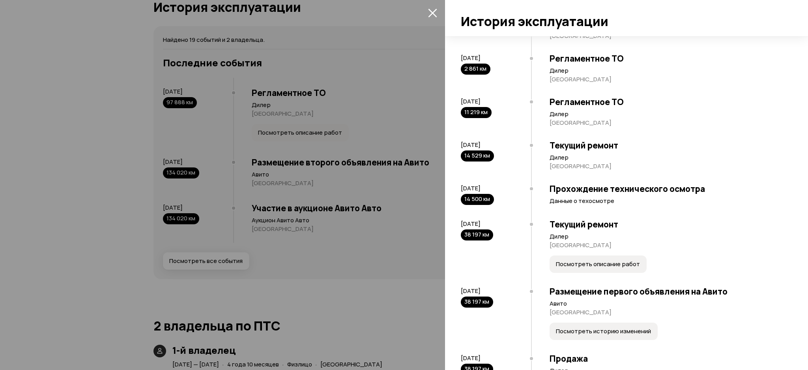
scroll to position [210, 0]
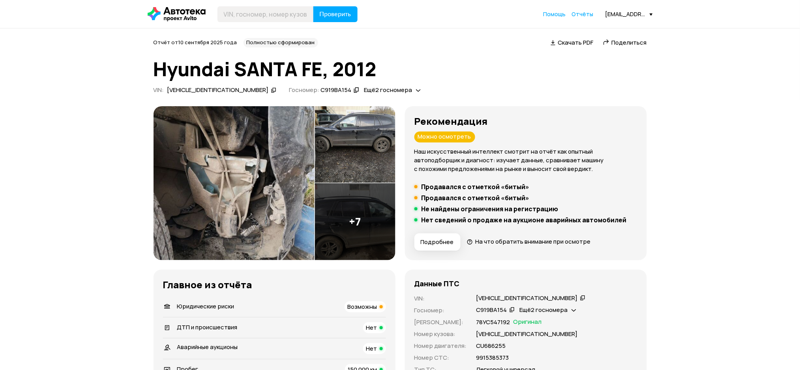
click at [353, 91] on icon at bounding box center [356, 90] width 6 height 8
click at [320, 88] on div "С919ВА154" at bounding box center [335, 90] width 31 height 8
click at [364, 91] on span "Ещё 2 госномера" at bounding box center [388, 90] width 48 height 8
click at [372, 108] on div "С919ВА15" at bounding box center [355, 108] width 51 height 8
click at [416, 94] on span at bounding box center [418, 90] width 5 height 8
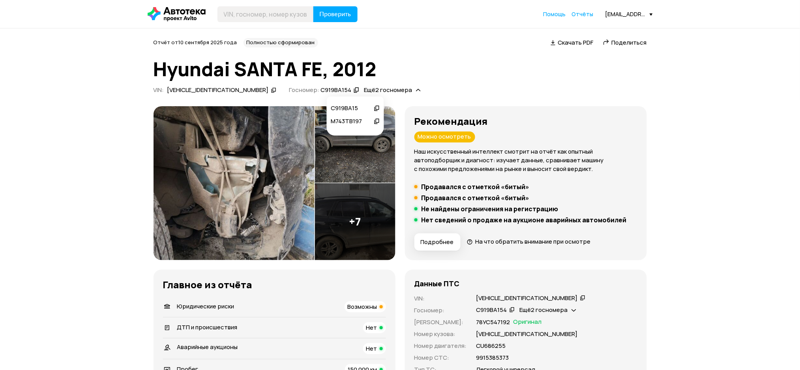
click at [271, 88] on icon at bounding box center [274, 90] width 6 height 8
click at [416, 90] on icon at bounding box center [418, 90] width 5 height 8
click at [377, 107] on icon at bounding box center [377, 108] width 6 height 8
click at [416, 90] on icon at bounding box center [418, 90] width 5 height 8
click at [271, 90] on icon at bounding box center [274, 90] width 6 height 8
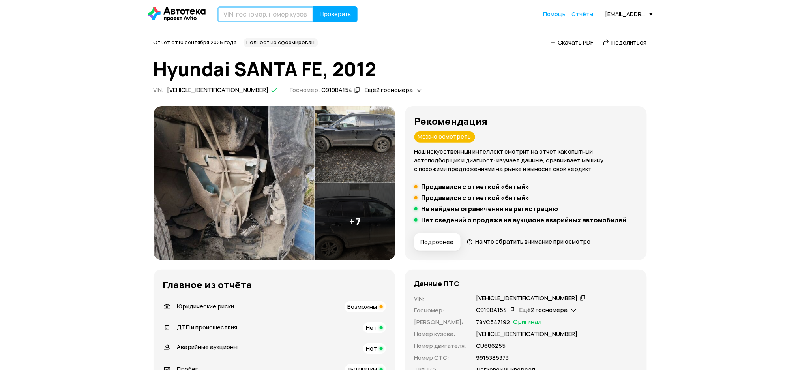
click at [258, 16] on input "text" at bounding box center [265, 14] width 96 height 16
click at [282, 15] on input "text" at bounding box center [265, 14] width 96 height 16
click at [271, 88] on icon at bounding box center [274, 90] width 6 height 8
click at [279, 9] on input "text" at bounding box center [265, 14] width 96 height 16
paste input "[VEHICLE_IDENTIFICATION_NUMBER]"
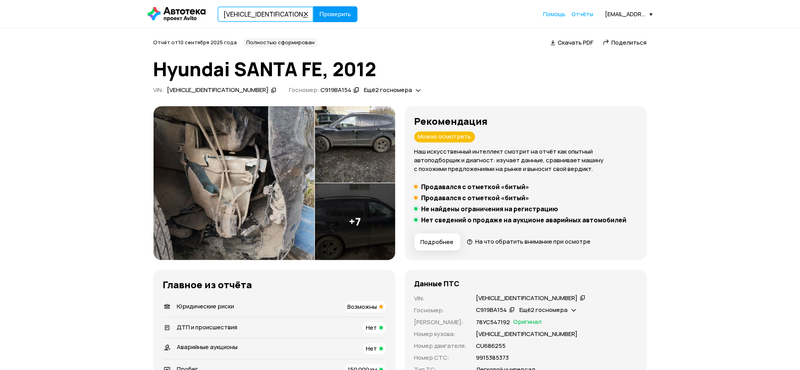
type input "[VEHICLE_IDENTIFICATION_NUMBER]"
click at [344, 15] on span "Проверить" at bounding box center [336, 14] width 32 height 6
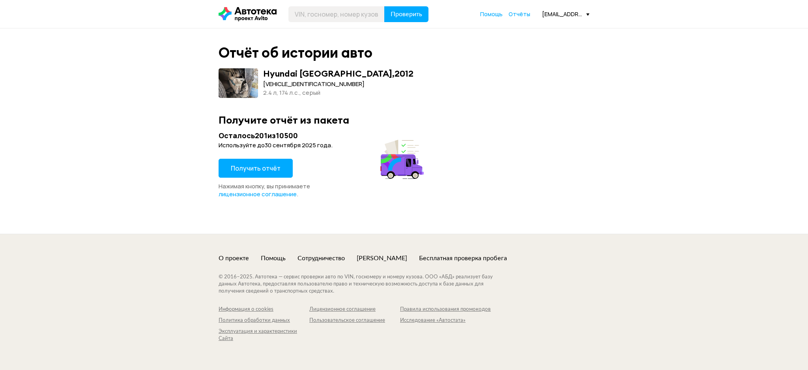
click at [274, 171] on span "Получить отчёт" at bounding box center [256, 168] width 50 height 9
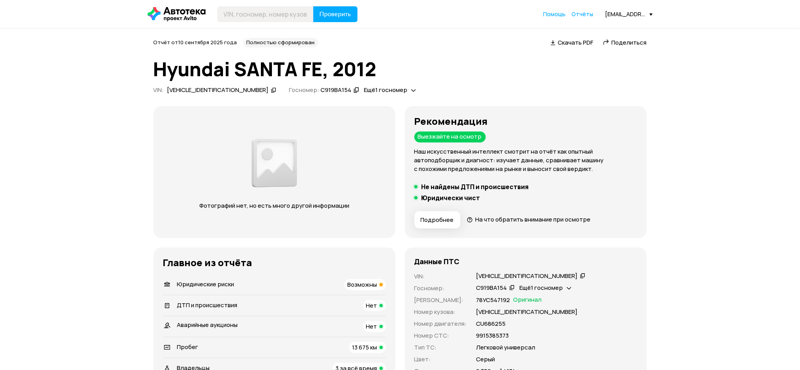
click at [411, 90] on icon at bounding box center [413, 90] width 5 height 8
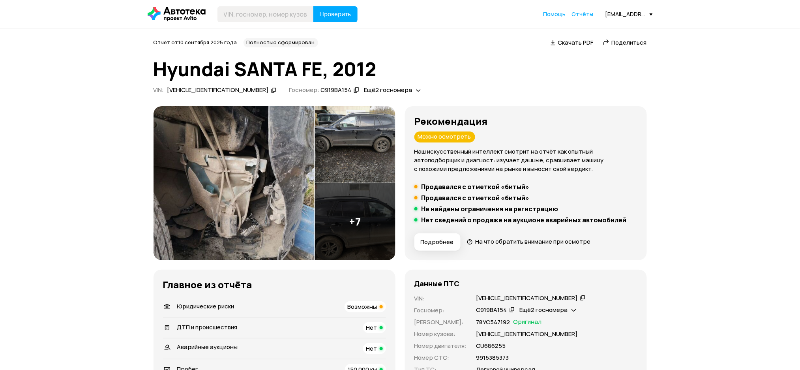
click at [416, 90] on icon at bounding box center [418, 90] width 5 height 8
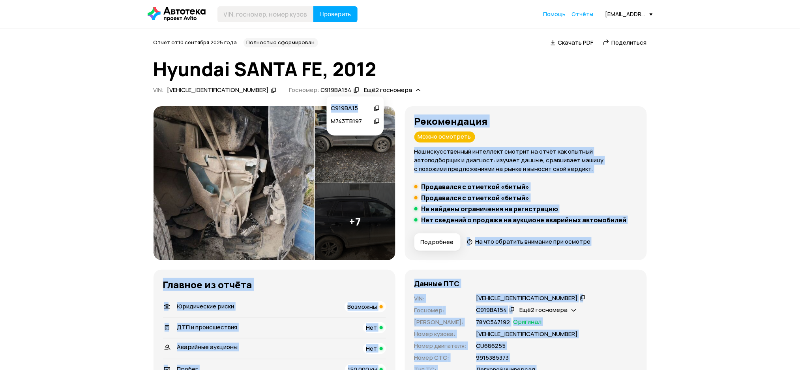
drag, startPoint x: 367, startPoint y: 107, endPoint x: 320, endPoint y: 107, distance: 47.3
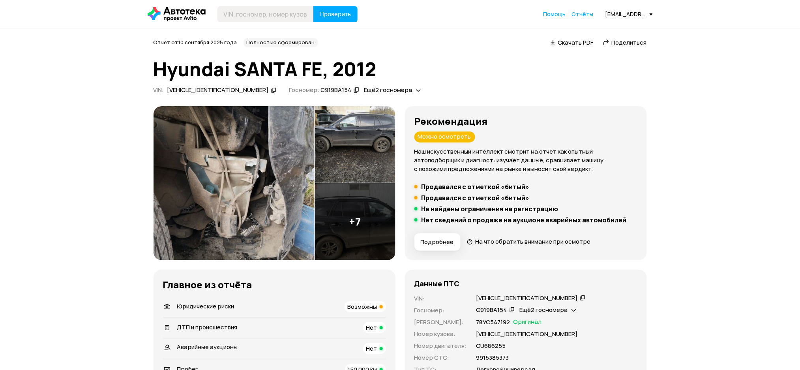
click at [381, 94] on div "Госномер: С919ВА154   Ещё 2 госномера" at bounding box center [355, 91] width 132 height 11
click at [416, 88] on icon at bounding box center [418, 90] width 5 height 8
click at [381, 109] on div "С919ВА15" at bounding box center [355, 108] width 57 height 13
click at [379, 106] on icon at bounding box center [377, 108] width 6 height 8
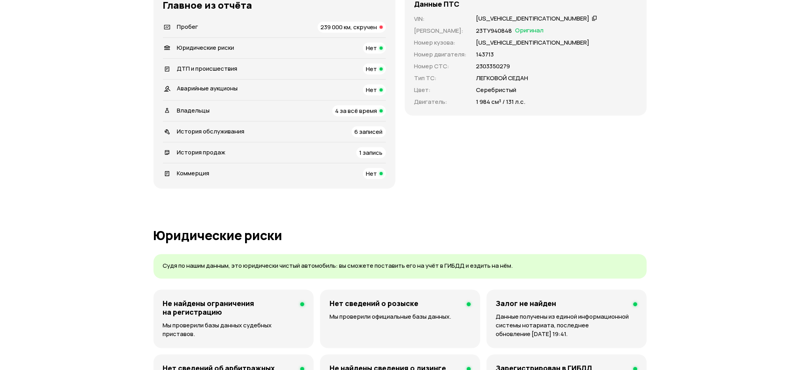
scroll to position [368, 0]
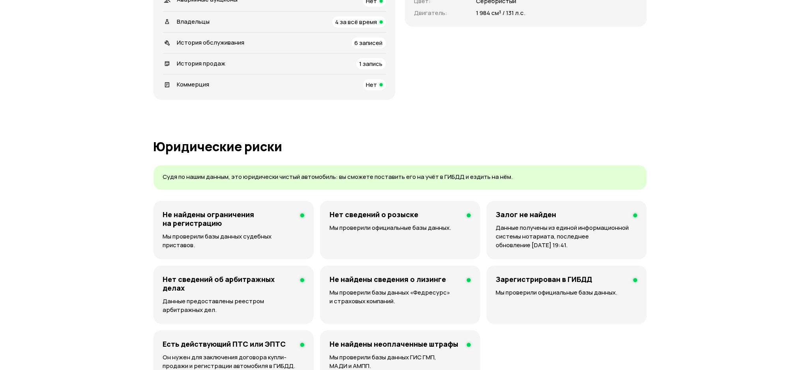
click at [214, 22] on div "Владельцы 4 за всё время" at bounding box center [274, 22] width 223 height 11
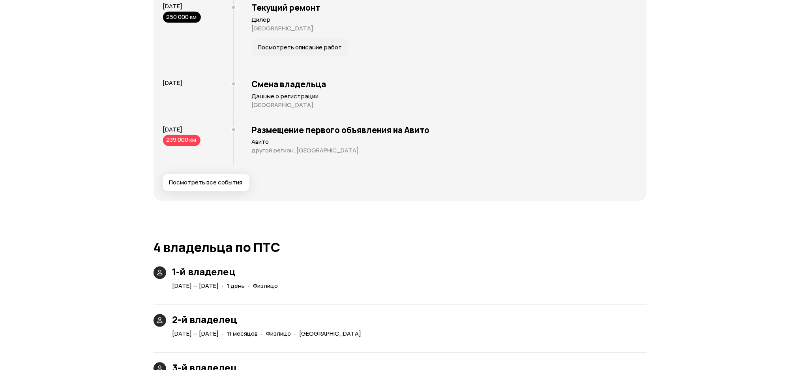
scroll to position [1473, 0]
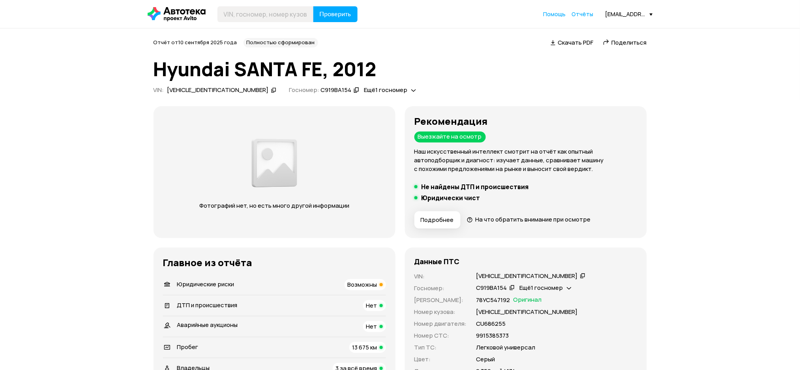
click at [271, 87] on icon at bounding box center [274, 90] width 6 height 8
click at [190, 5] on header "Проверить Помощь Отчёты talepeeva@avito.ru" at bounding box center [400, 14] width 800 height 28
click at [191, 10] on icon at bounding box center [177, 14] width 58 height 14
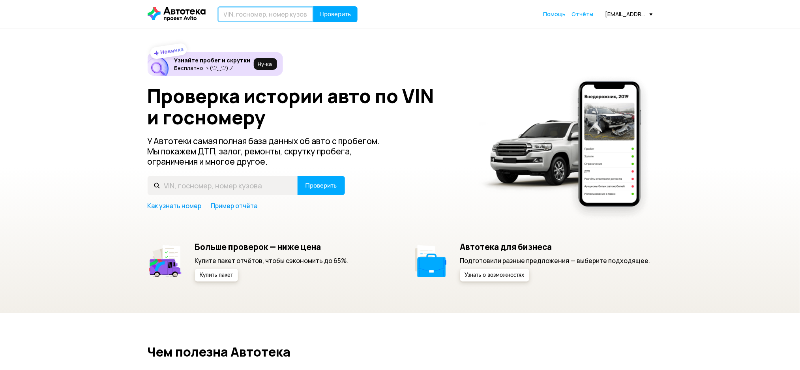
click at [260, 13] on input "text" at bounding box center [265, 14] width 96 height 16
paste input "KMHSH81BDCU883029"
type input "KMHSH81BDCU883029"
click at [333, 12] on span "Проверить" at bounding box center [336, 14] width 32 height 6
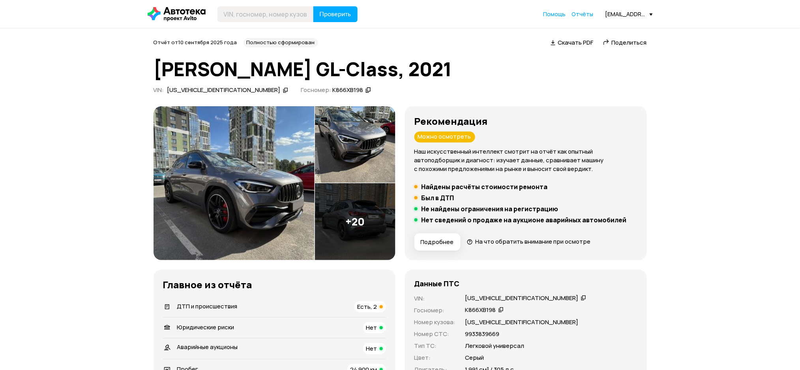
scroll to position [263, 0]
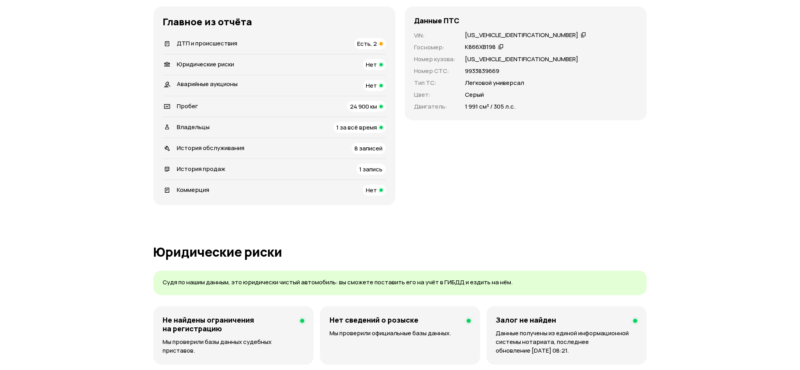
click at [213, 151] on span "История обслуживания" at bounding box center [210, 148] width 67 height 8
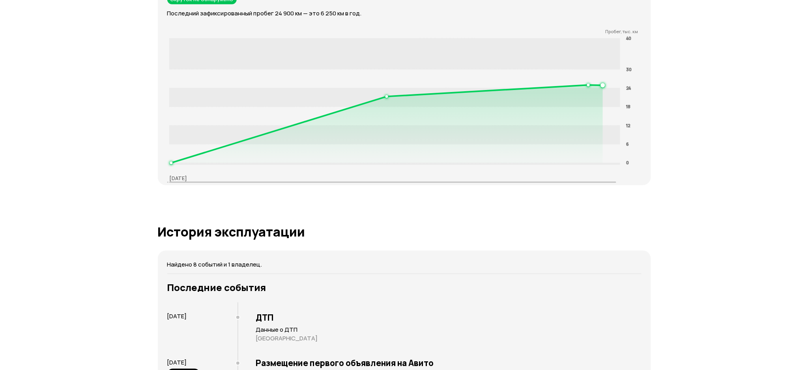
scroll to position [1507, 0]
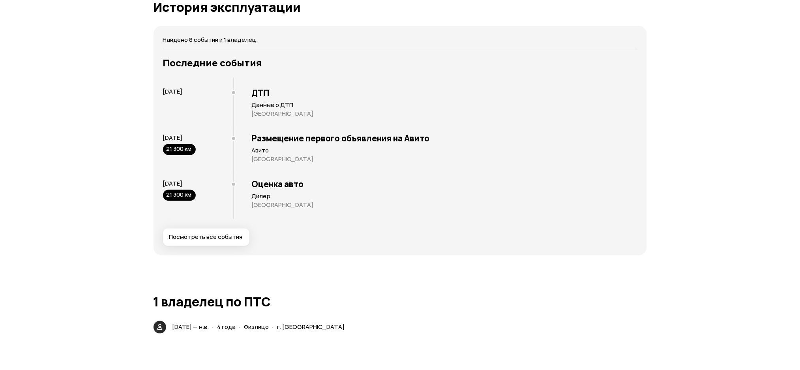
click at [228, 236] on span "Посмотреть все события" at bounding box center [205, 237] width 73 height 8
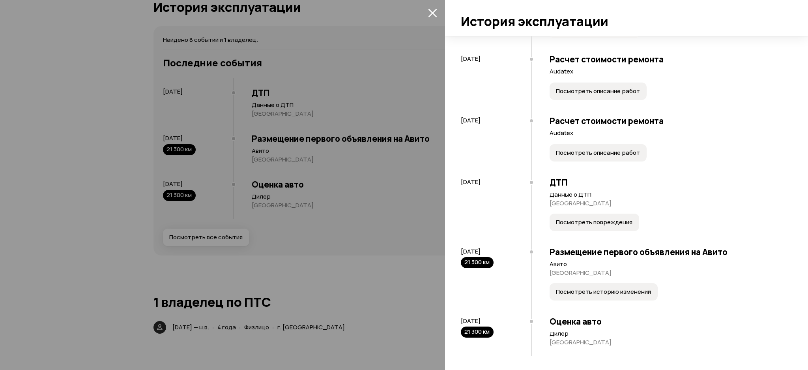
scroll to position [206, 0]
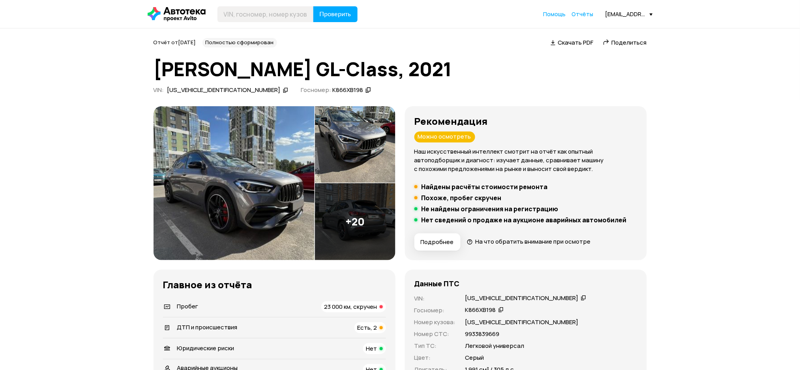
scroll to position [263, 0]
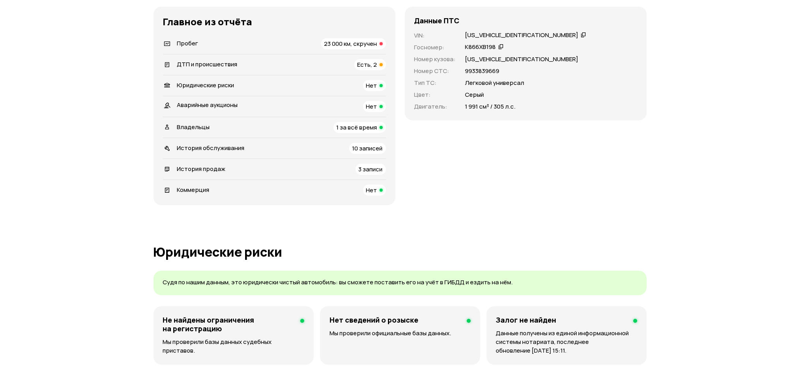
click at [306, 151] on div "История обслуживания 10 записей" at bounding box center [274, 148] width 223 height 11
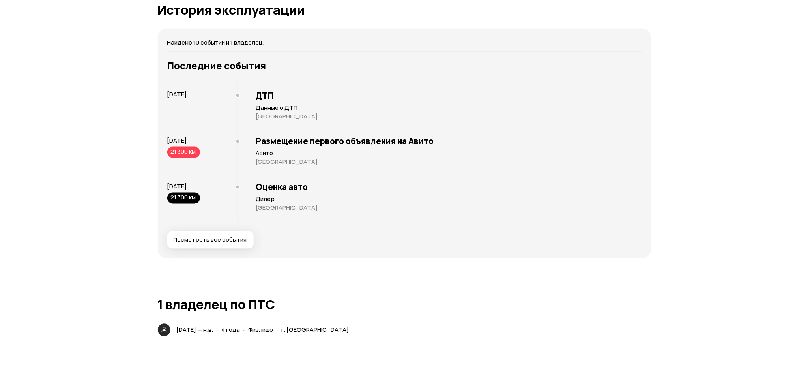
scroll to position [1507, 0]
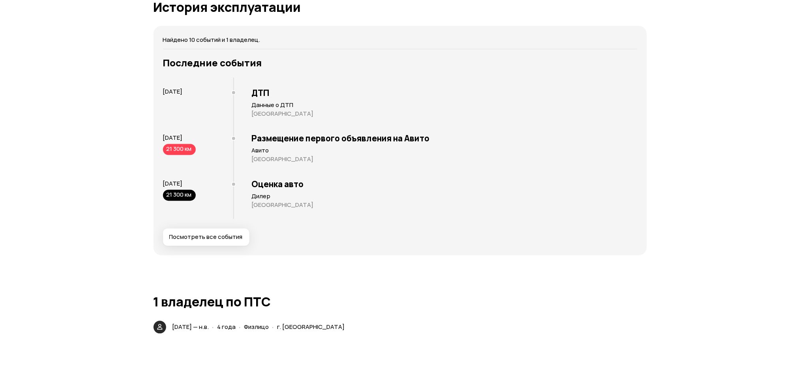
click at [215, 234] on span "Посмотреть все события" at bounding box center [205, 237] width 73 height 8
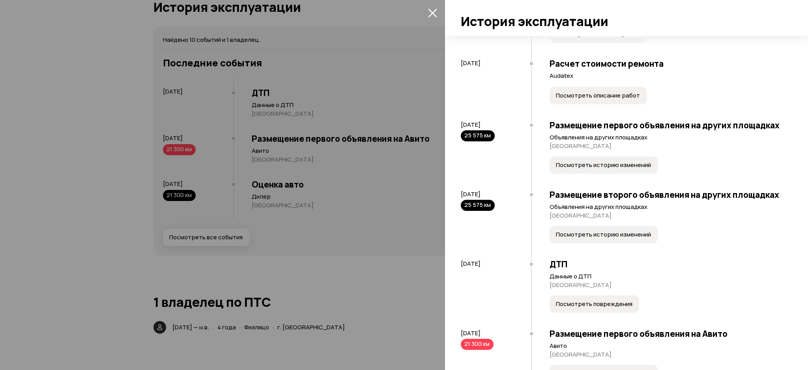
scroll to position [366, 0]
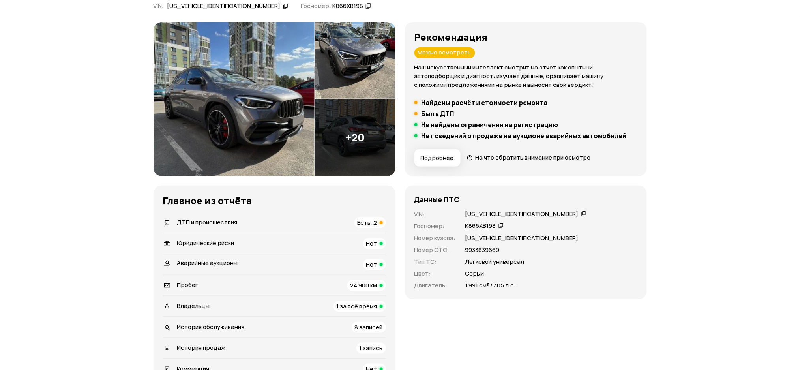
scroll to position [210, 0]
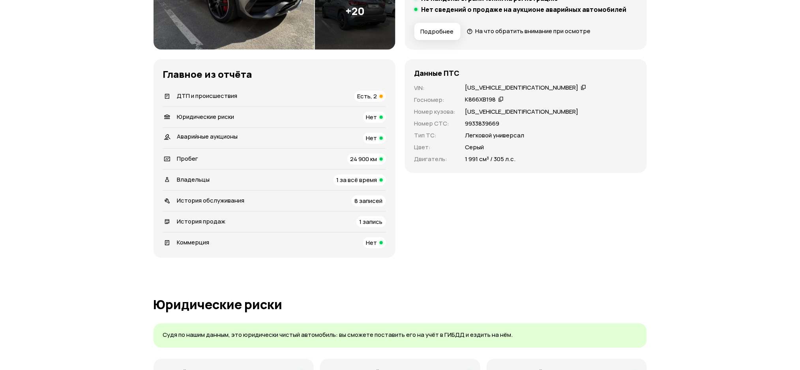
click at [235, 219] on div "История продаж 1 запись" at bounding box center [274, 221] width 223 height 11
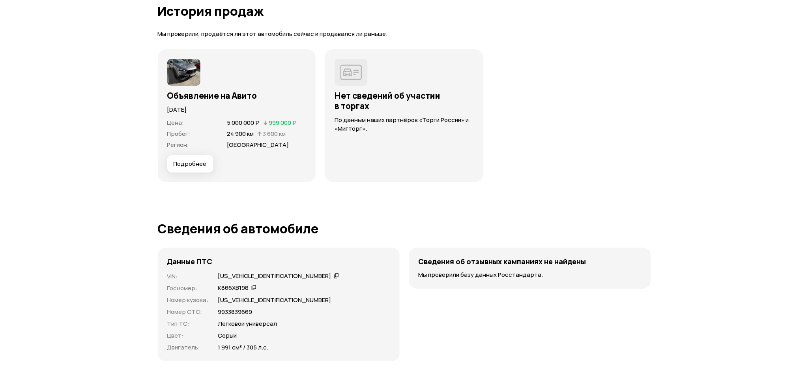
scroll to position [2004, 0]
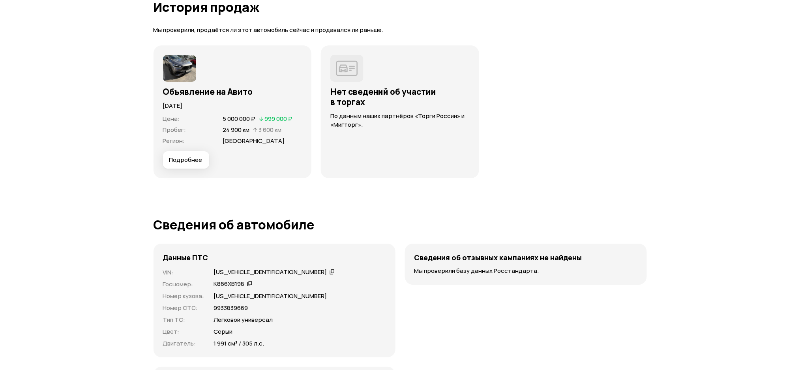
click at [198, 152] on button "Подробнее" at bounding box center [186, 159] width 46 height 17
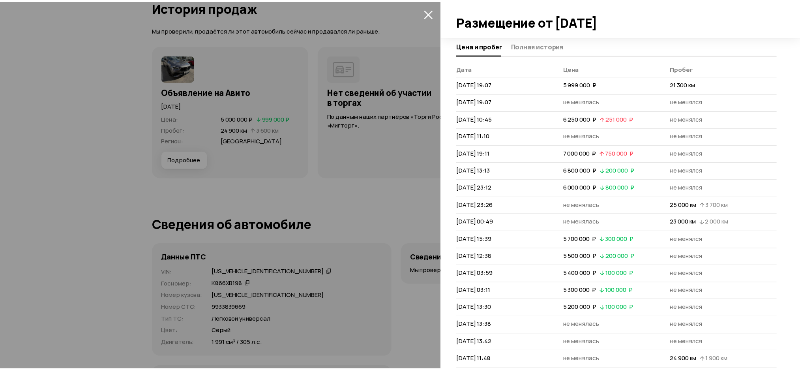
scroll to position [66, 0]
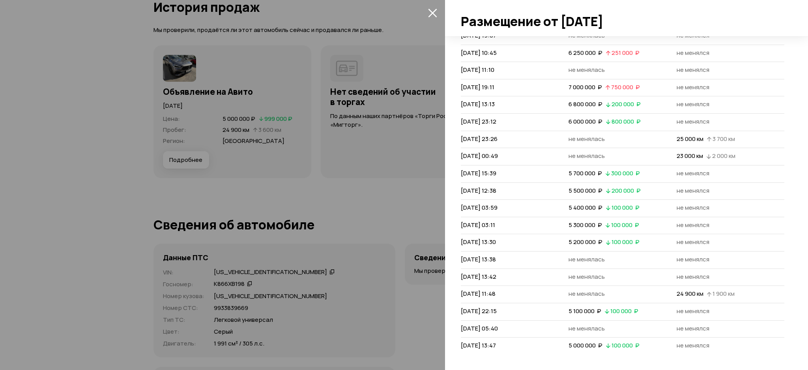
click at [389, 122] on div at bounding box center [404, 185] width 808 height 370
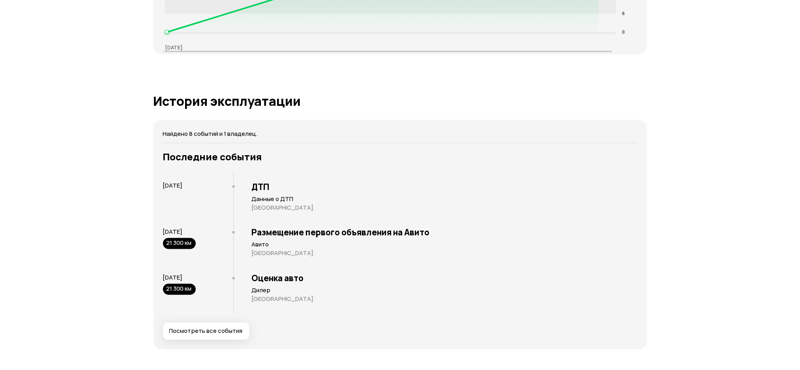
scroll to position [1466, 0]
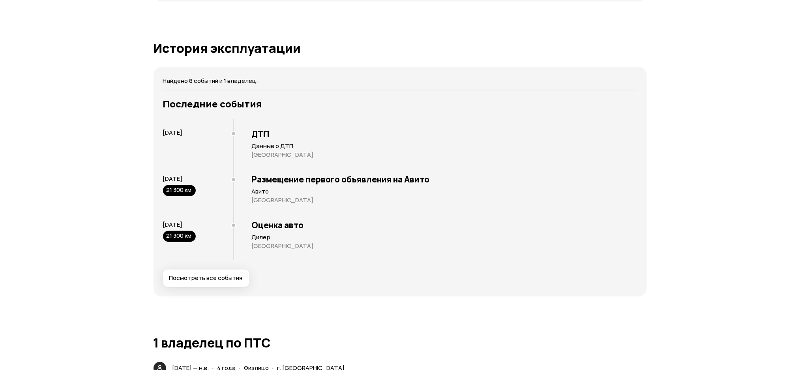
click at [235, 267] on div "Последние события 6 февраля 2023 ДТП Данные о ДТП Санкт-Петербург 21 августа 20…" at bounding box center [400, 192] width 474 height 189
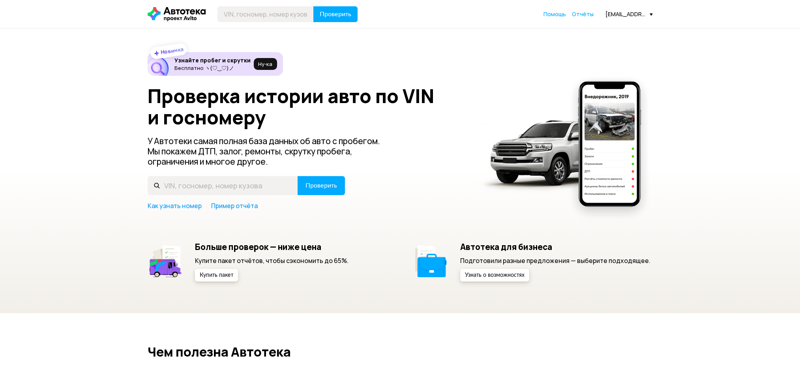
click at [223, 10] on input "text" at bounding box center [265, 14] width 96 height 16
type input "[US_VEHICLE_IDENTIFICATION_NUMBER]"
click at [349, 15] on span "Проверить" at bounding box center [336, 14] width 32 height 6
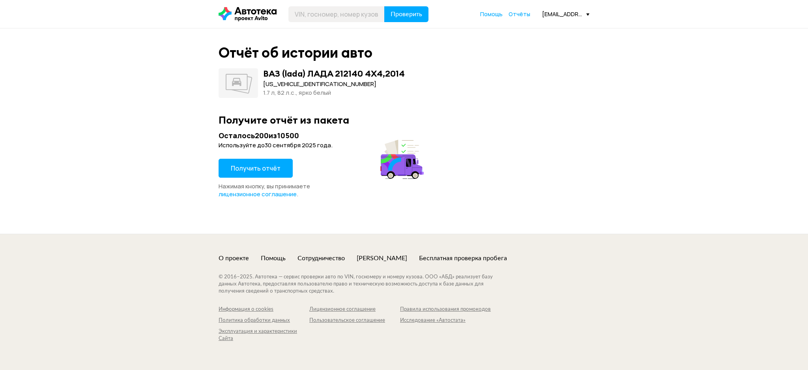
click at [264, 172] on button "Получить отчёт" at bounding box center [256, 168] width 74 height 19
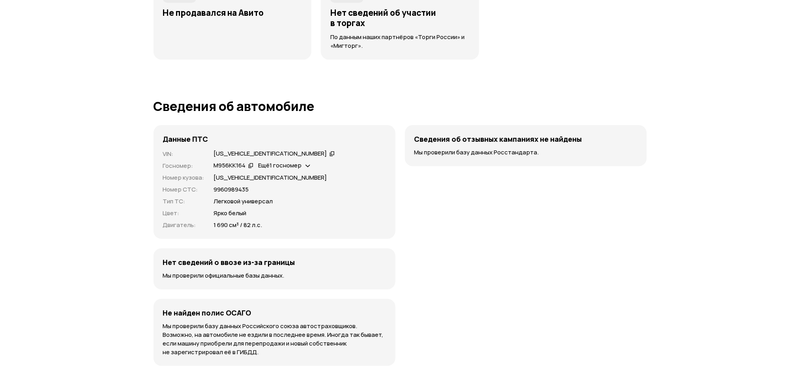
scroll to position [2213, 0]
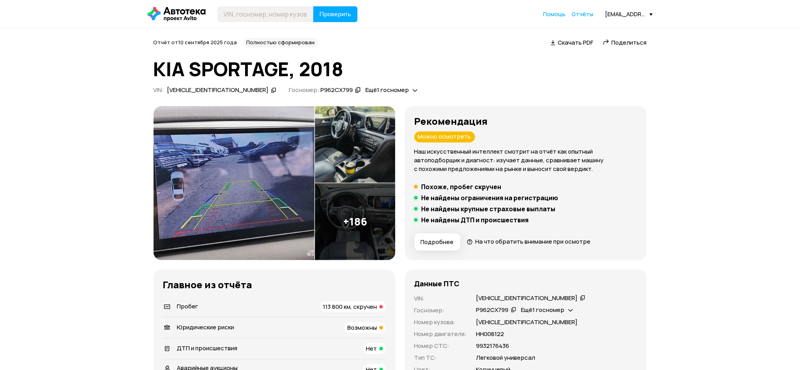
click at [271, 88] on icon at bounding box center [274, 90] width 6 height 8
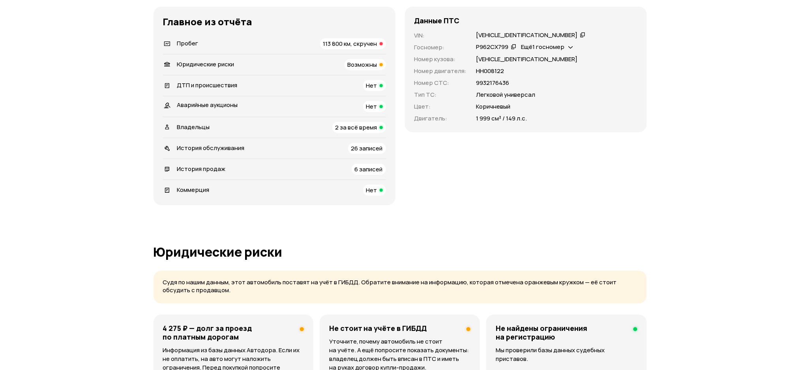
click at [226, 152] on div "История обслуживания" at bounding box center [210, 148] width 67 height 9
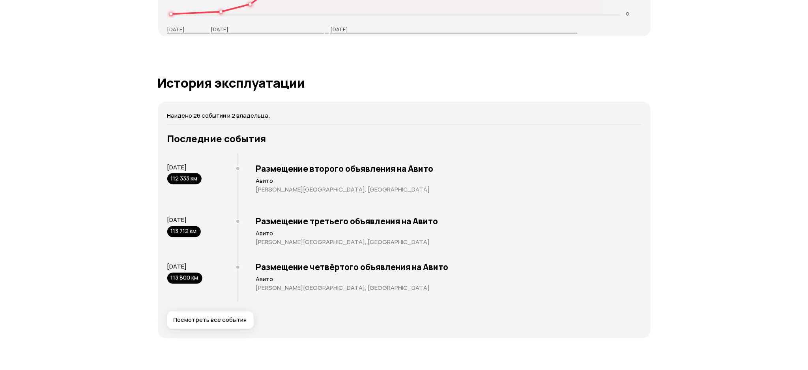
scroll to position [1499, 0]
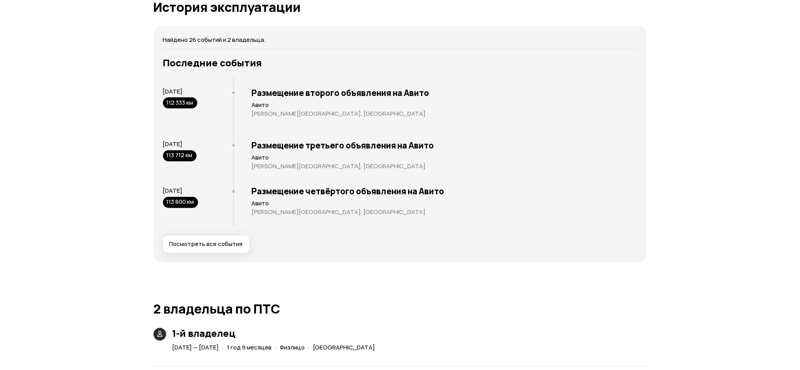
click at [237, 249] on button "Посмотреть все события" at bounding box center [206, 244] width 86 height 17
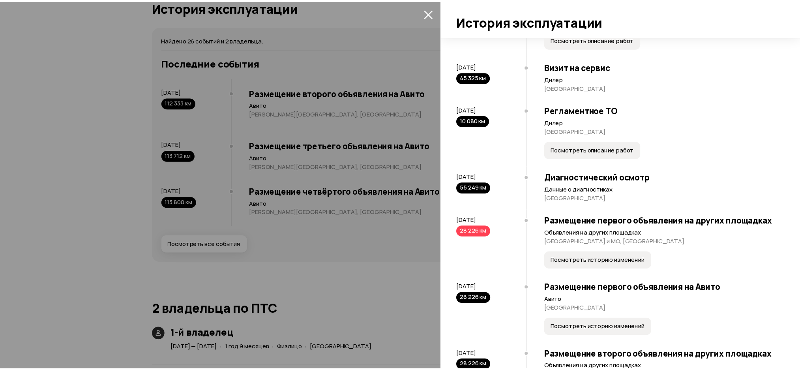
scroll to position [526, 0]
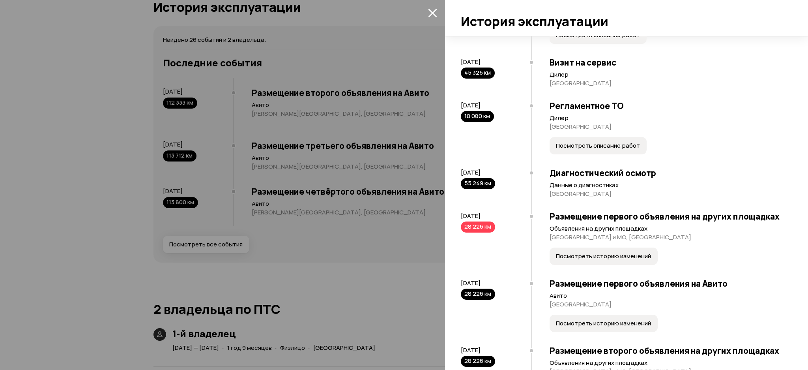
click at [310, 85] on div at bounding box center [404, 185] width 808 height 370
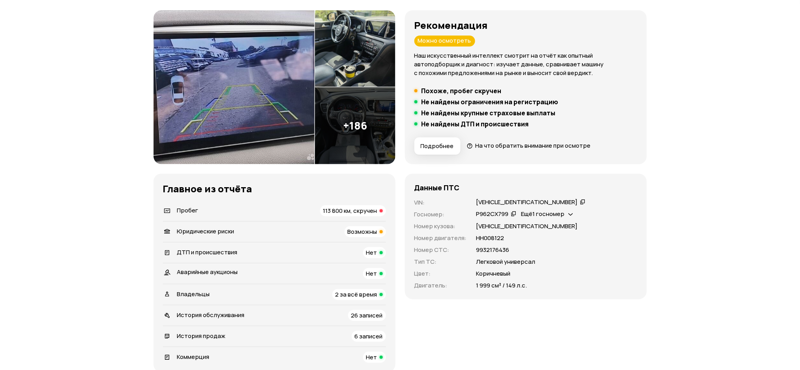
scroll to position [0, 0]
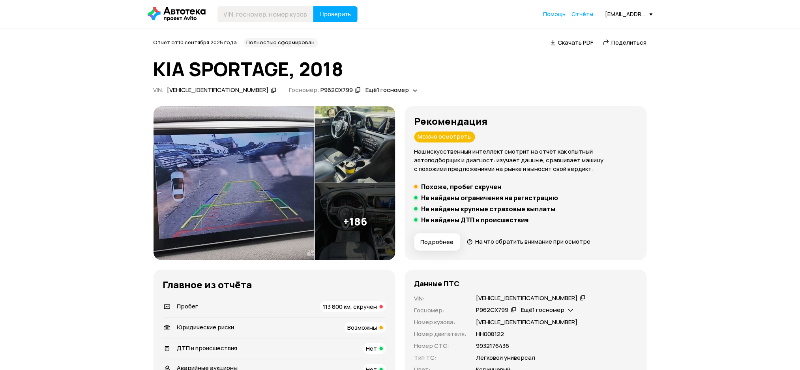
click at [271, 92] on icon at bounding box center [274, 90] width 6 height 8
click at [258, 19] on input "text" at bounding box center [265, 14] width 96 height 16
paste input "XWEPH81ADJ0026142"
type input "XWEPH81ADJ0026142"
click at [320, 15] on span "Проверить" at bounding box center [336, 14] width 32 height 6
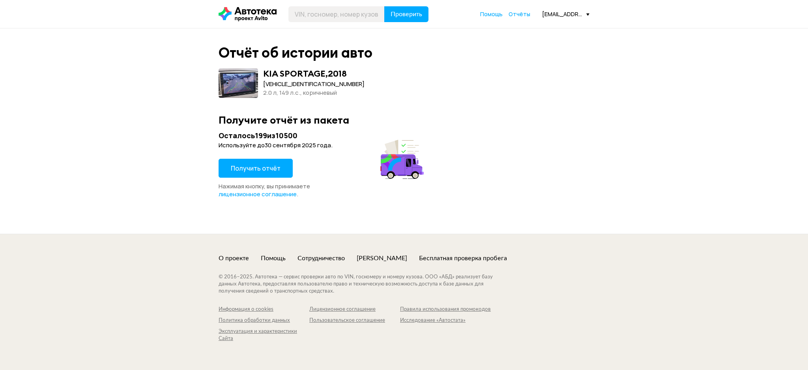
drag, startPoint x: 270, startPoint y: 172, endPoint x: 268, endPoint y: 166, distance: 5.9
click at [269, 174] on button "Получить отчёт" at bounding box center [256, 168] width 74 height 19
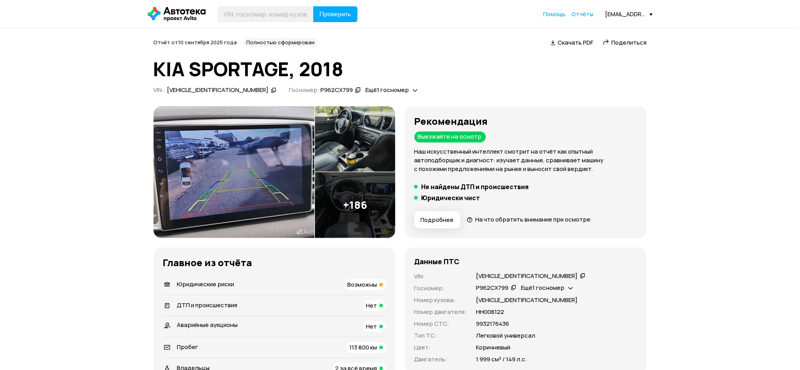
click at [271, 91] on icon at bounding box center [274, 90] width 6 height 8
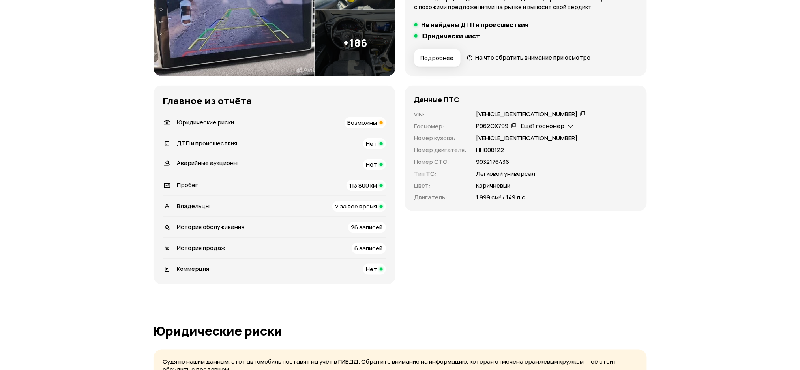
scroll to position [263, 0]
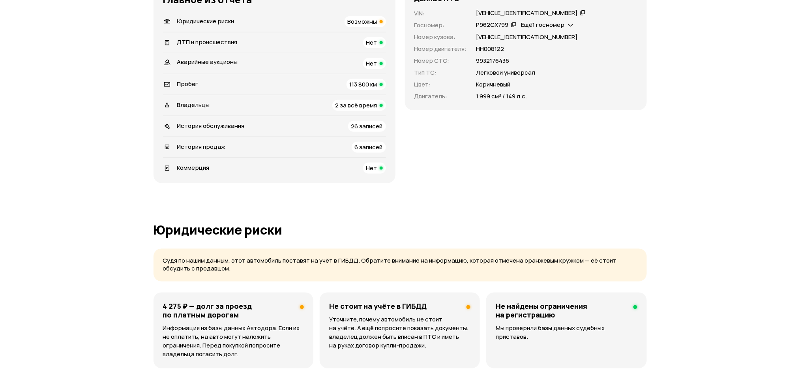
click at [230, 125] on span "История обслуживания" at bounding box center [210, 126] width 67 height 8
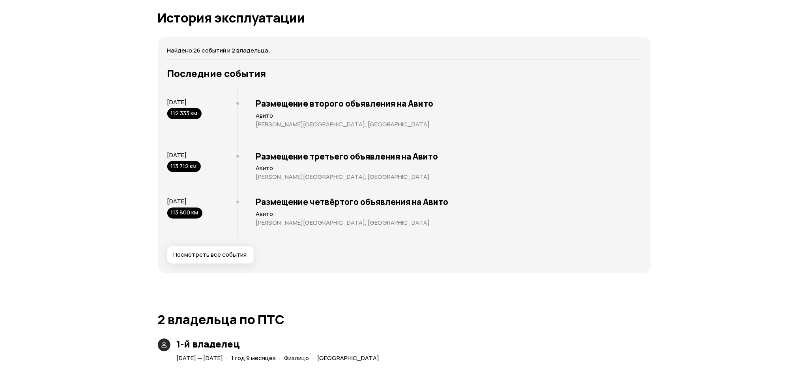
scroll to position [1477, 0]
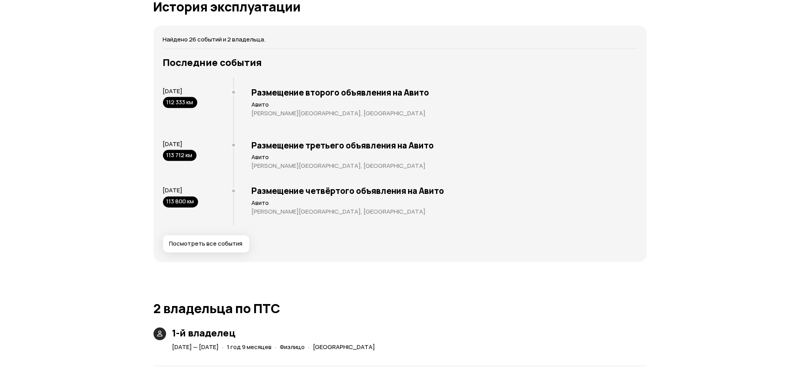
click at [209, 237] on button "Посмотреть все события" at bounding box center [206, 243] width 86 height 17
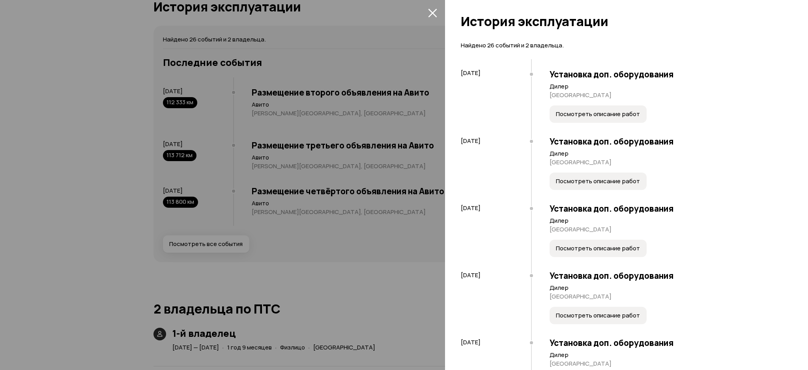
click at [209, 247] on div at bounding box center [404, 185] width 808 height 370
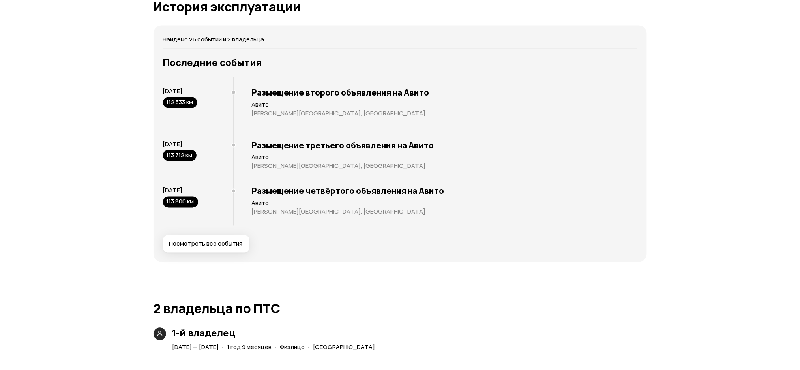
click at [222, 243] on span "Посмотреть все события" at bounding box center [205, 244] width 73 height 8
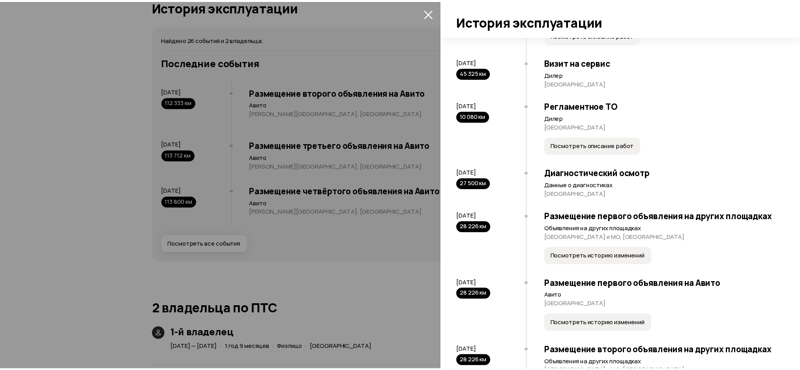
scroll to position [473, 0]
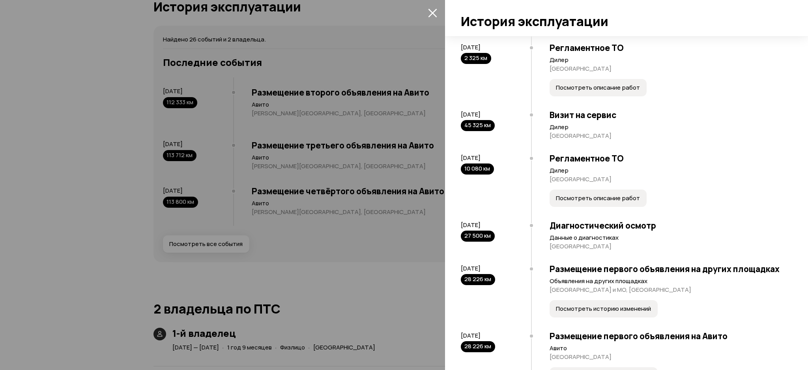
click at [361, 130] on div at bounding box center [404, 185] width 808 height 370
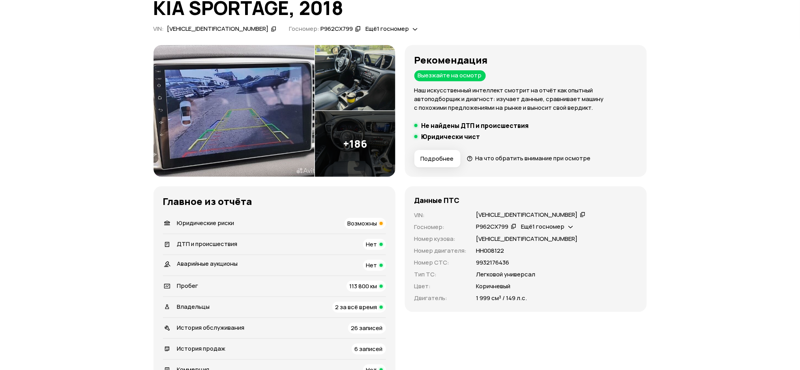
scroll to position [0, 0]
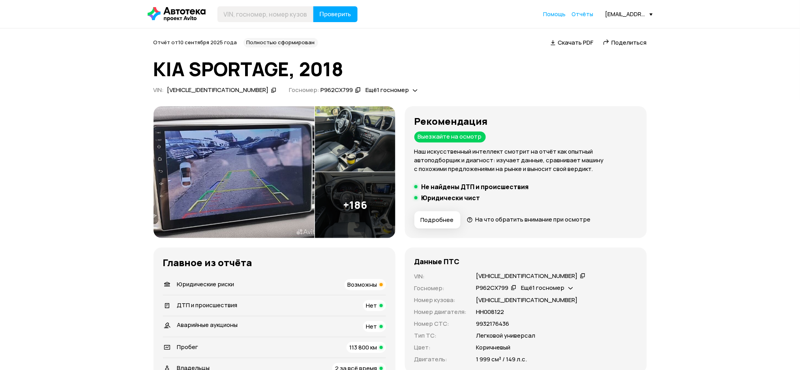
click at [271, 89] on icon at bounding box center [274, 90] width 6 height 8
click at [241, 17] on input "text" at bounding box center [265, 14] width 96 height 16
paste input "XWEPH81ADJ0026142"
type input "XWEPH81ADJ0026142"
click at [329, 11] on span "Проверить" at bounding box center [336, 14] width 32 height 6
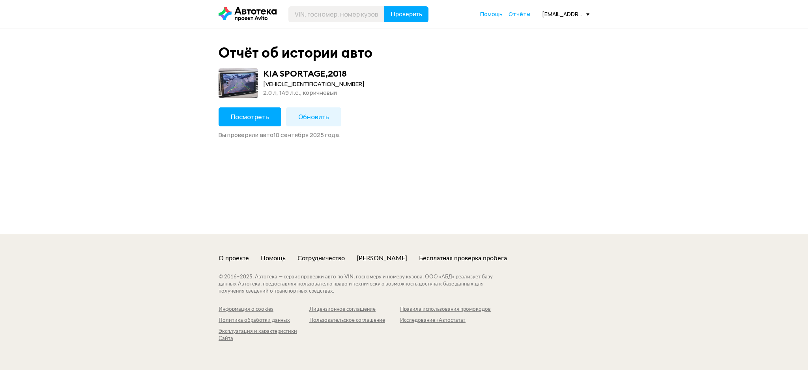
click at [294, 114] on button "Обновить" at bounding box center [313, 116] width 55 height 19
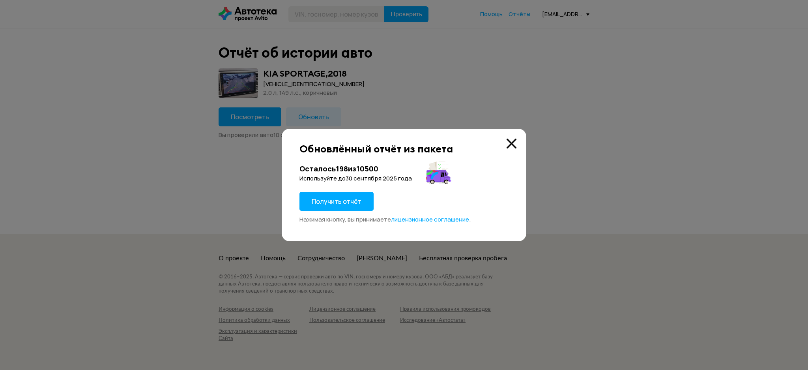
click at [332, 190] on div "Осталось 198 из 10500 Используйте до 30 сентября 2025 года Получить отчёт Нажим…" at bounding box center [403, 194] width 209 height 60
click at [333, 195] on button "Получить отчёт" at bounding box center [336, 201] width 74 height 19
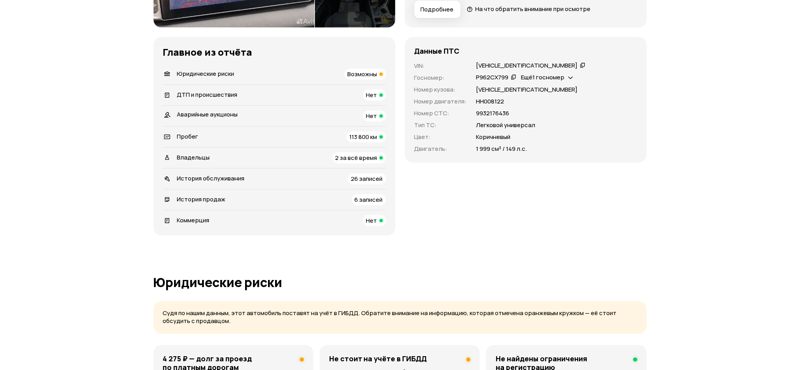
click at [220, 178] on span "История обслуживания" at bounding box center [210, 178] width 67 height 8
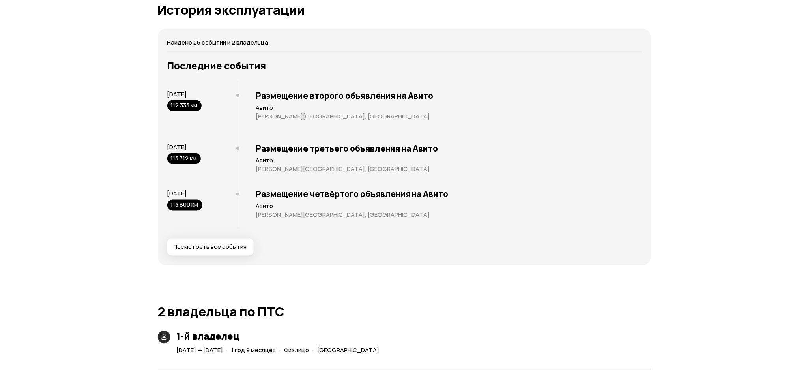
scroll to position [1477, 0]
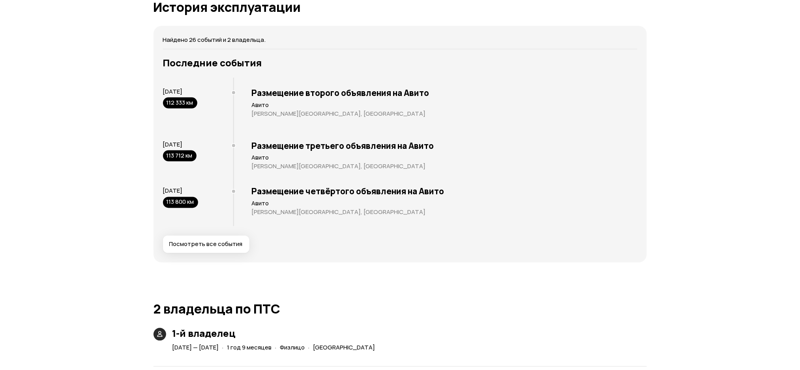
click at [213, 243] on span "Посмотреть все события" at bounding box center [205, 244] width 73 height 8
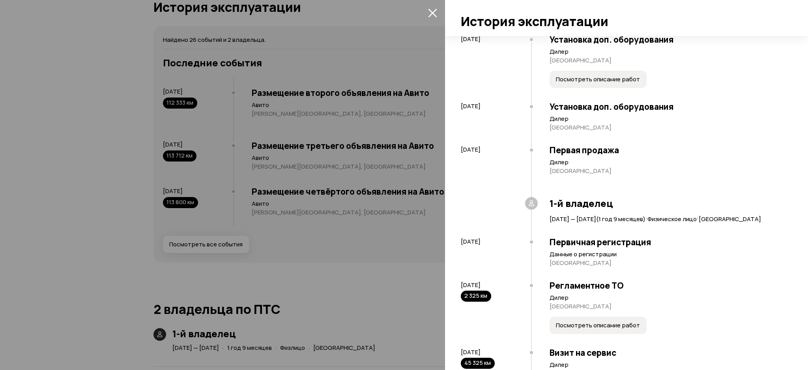
scroll to position [316, 0]
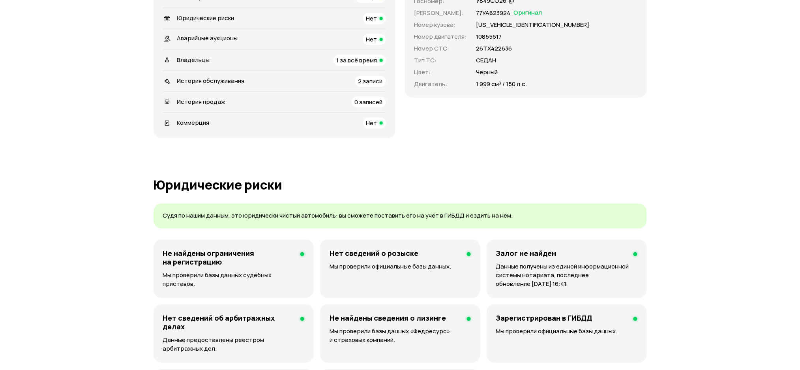
click at [249, 82] on div "История обслуживания 2 записи" at bounding box center [274, 81] width 223 height 11
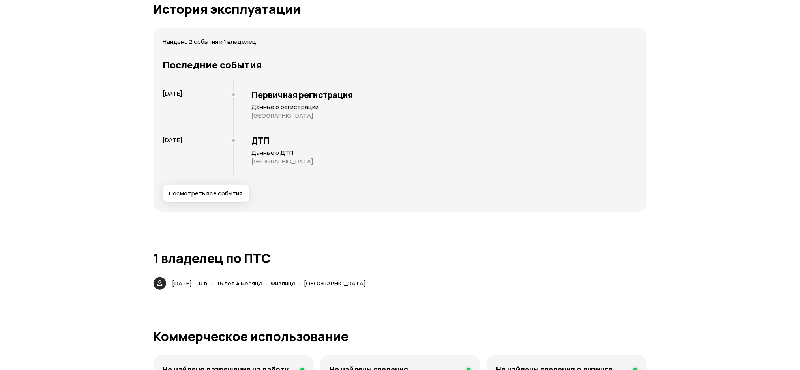
scroll to position [1212, 0]
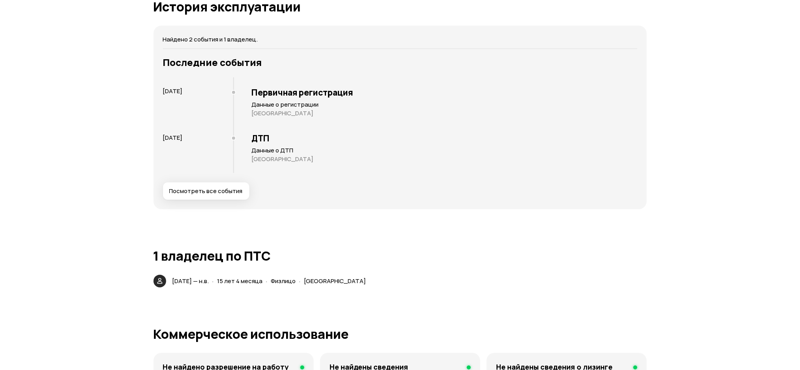
click at [229, 189] on span "Посмотреть все события" at bounding box center [205, 191] width 73 height 8
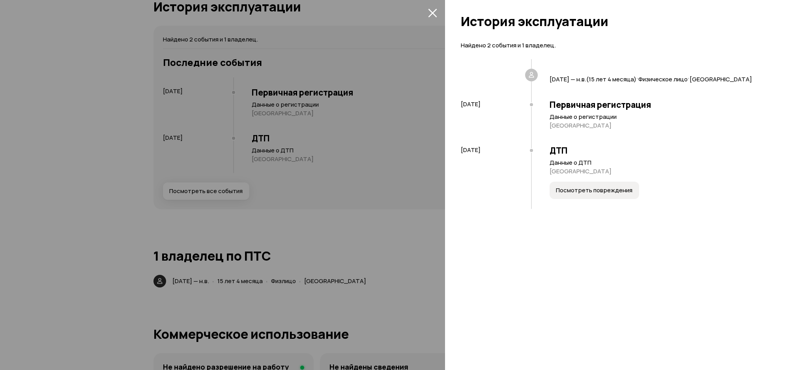
click at [344, 148] on div at bounding box center [404, 185] width 808 height 370
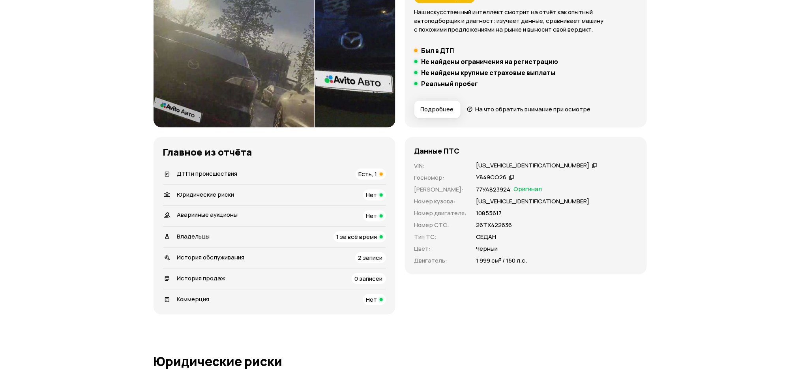
scroll to position [122, 0]
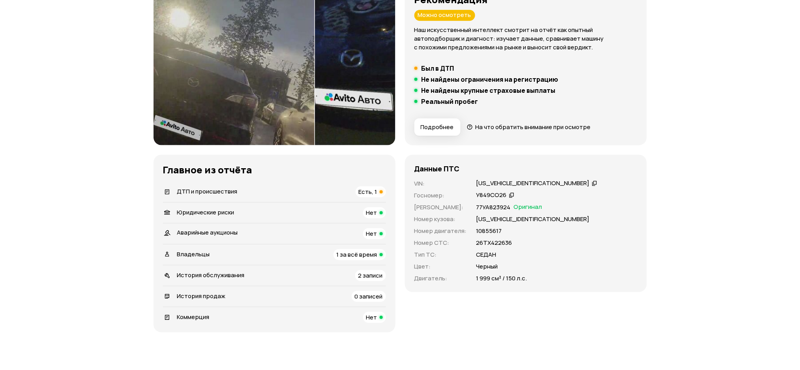
click at [234, 293] on div "История продаж 0 записей" at bounding box center [274, 296] width 223 height 11
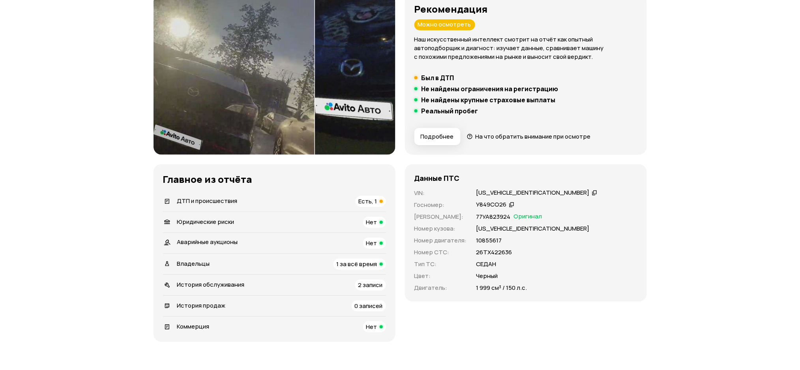
scroll to position [0, 0]
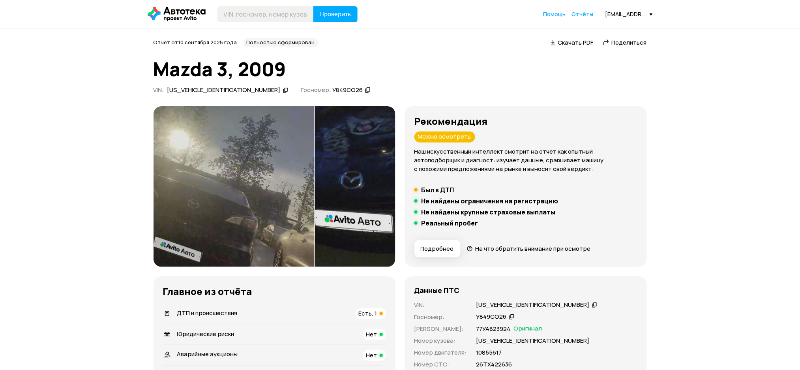
click at [283, 88] on icon at bounding box center [286, 90] width 6 height 8
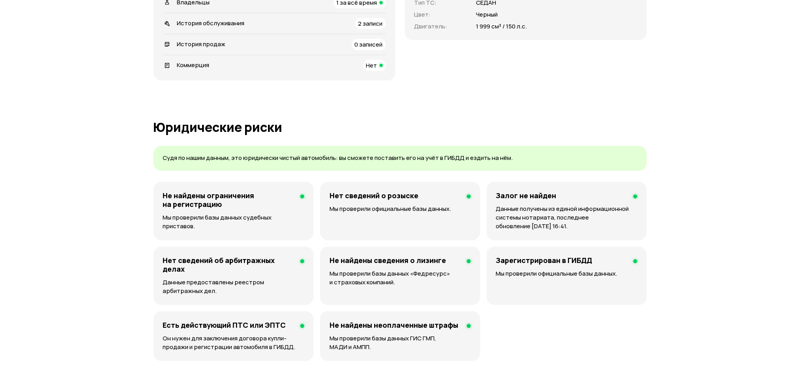
scroll to position [266, 0]
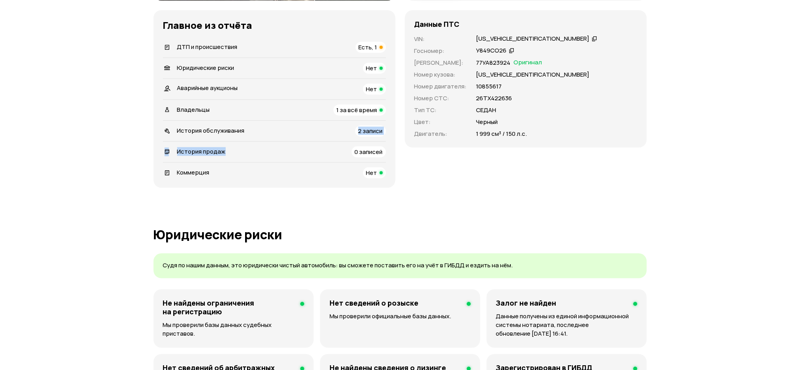
drag, startPoint x: 293, startPoint y: 151, endPoint x: 293, endPoint y: 141, distance: 10.3
click at [293, 141] on ul "ДТП и происшествия Есть, 1   Юридические риски Нет Аварийные аукционы Нет   Вла…" at bounding box center [274, 107] width 223 height 141
click at [288, 133] on div "История обслуживания 2 записи" at bounding box center [274, 130] width 223 height 11
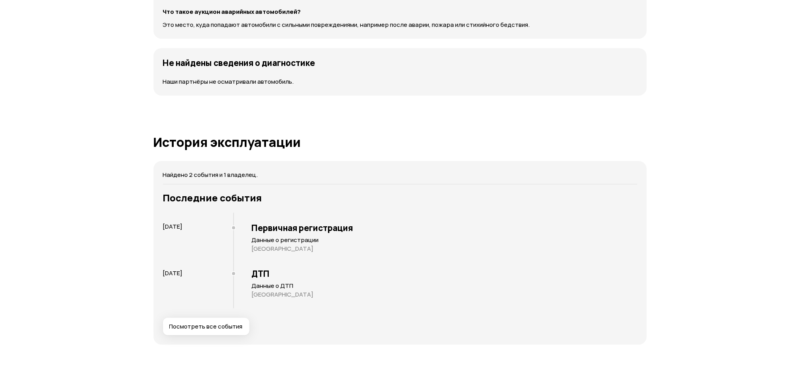
scroll to position [1212, 0]
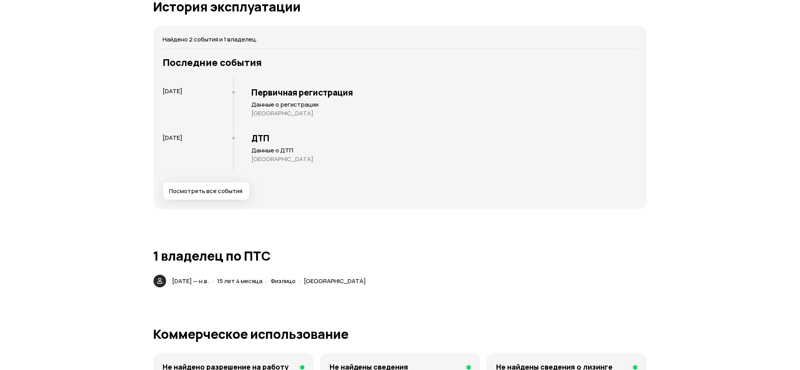
click at [227, 193] on span "Посмотреть все события" at bounding box center [205, 191] width 73 height 8
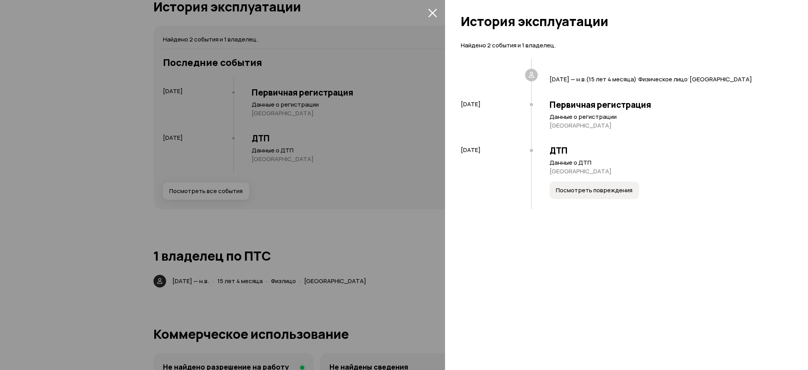
drag, startPoint x: 333, startPoint y: 180, endPoint x: 313, endPoint y: 148, distance: 37.2
click at [333, 179] on div at bounding box center [404, 185] width 808 height 370
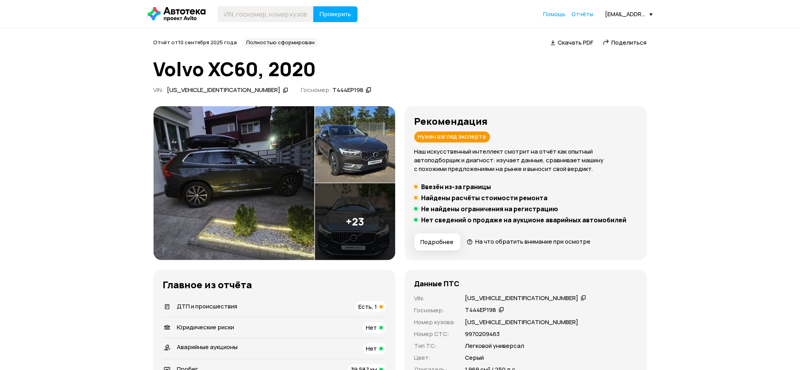
click at [283, 86] on icon at bounding box center [286, 90] width 6 height 8
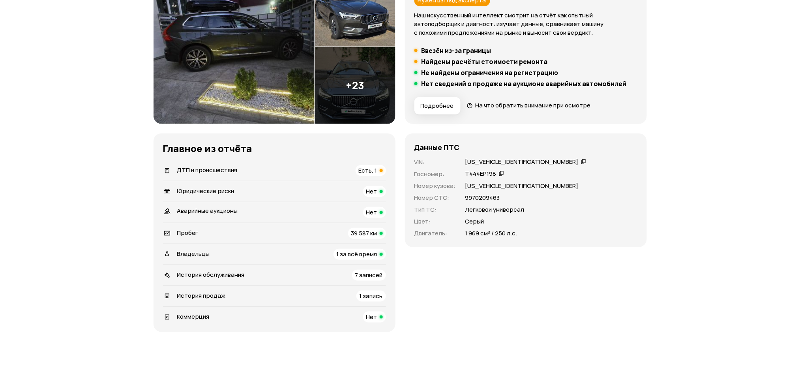
scroll to position [263, 0]
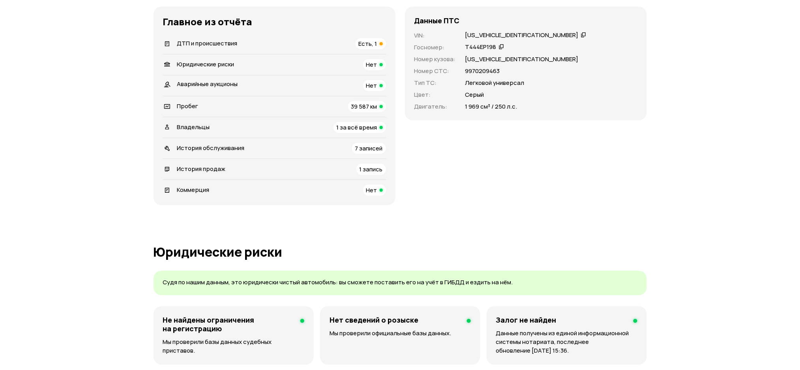
click at [204, 45] on span "ДТП и происшествия" at bounding box center [207, 43] width 60 height 8
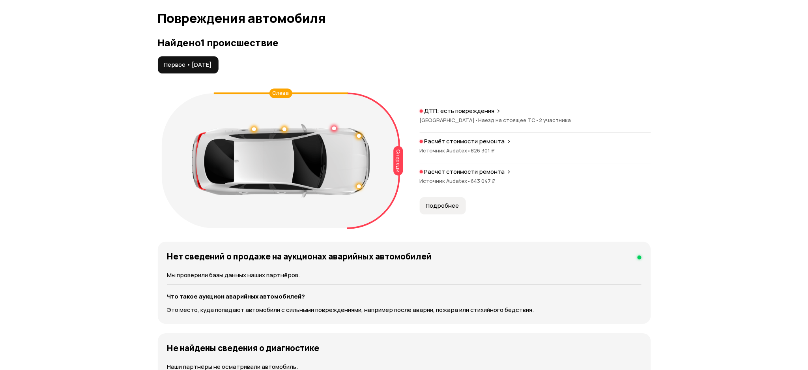
scroll to position [817, 0]
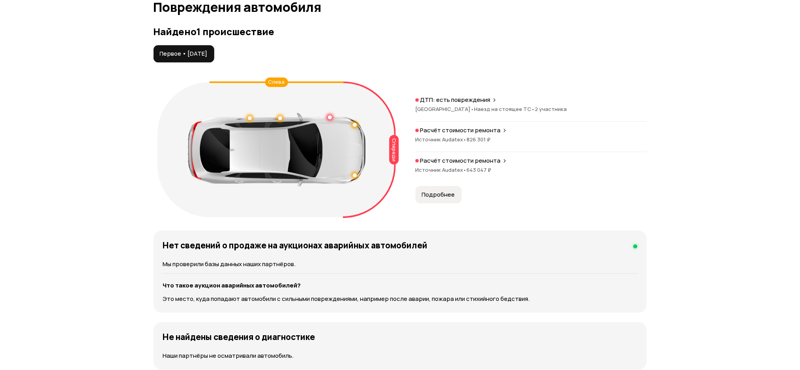
click at [471, 107] on span "•" at bounding box center [473, 108] width 4 height 7
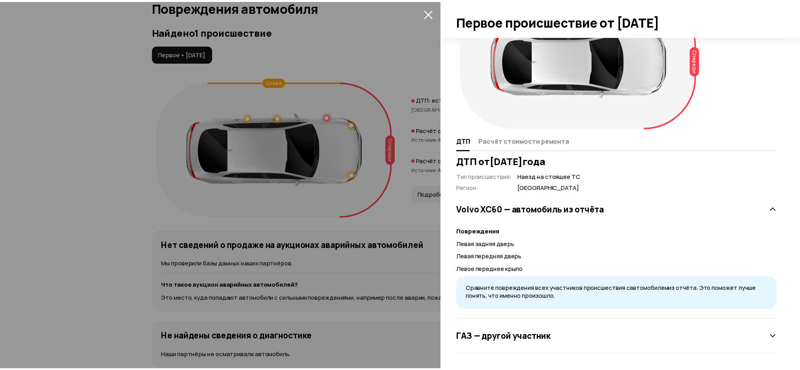
scroll to position [0, 0]
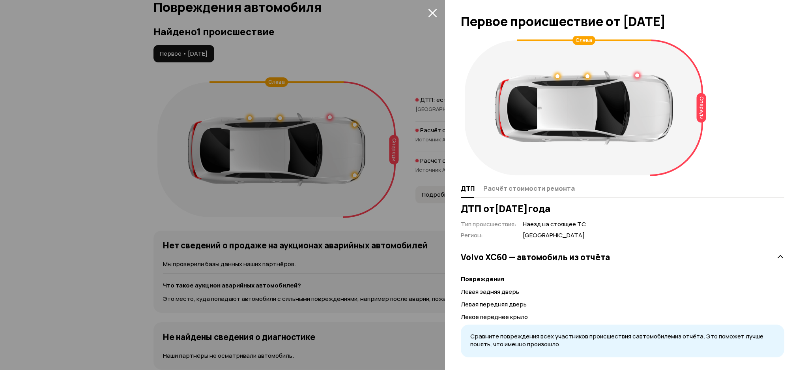
click at [336, 75] on div at bounding box center [404, 185] width 808 height 370
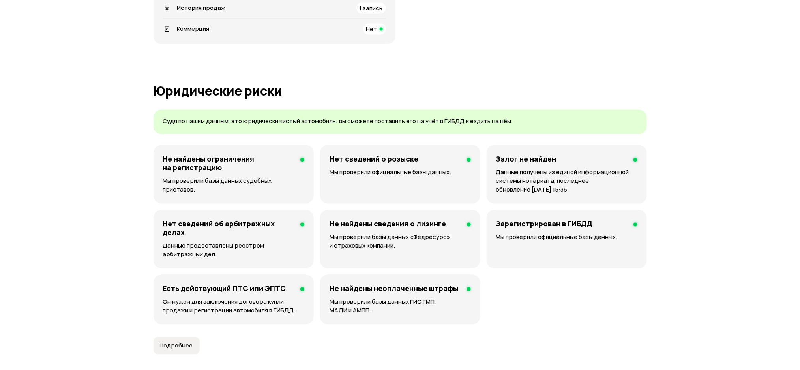
scroll to position [17, 0]
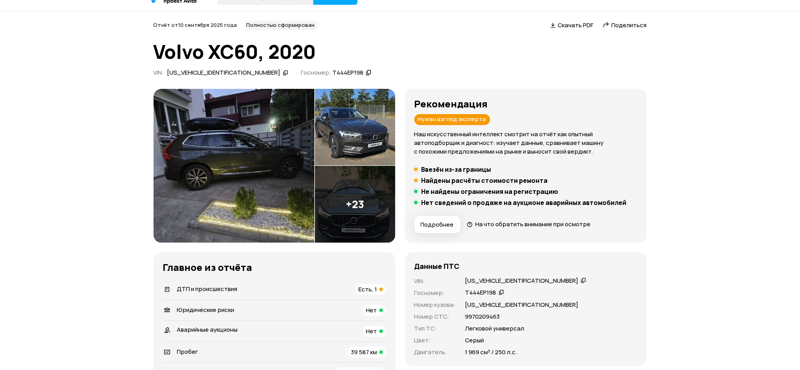
click at [228, 73] on div "[US_VEHICLE_IDENTIFICATION_NUMBER]" at bounding box center [227, 73] width 123 height 8
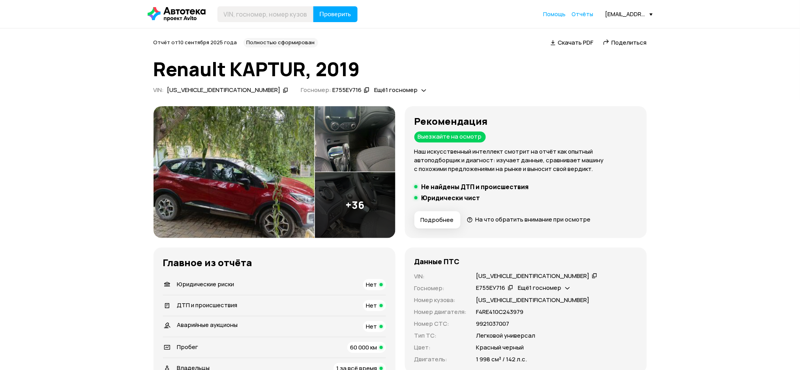
click at [283, 90] on icon at bounding box center [286, 90] width 6 height 8
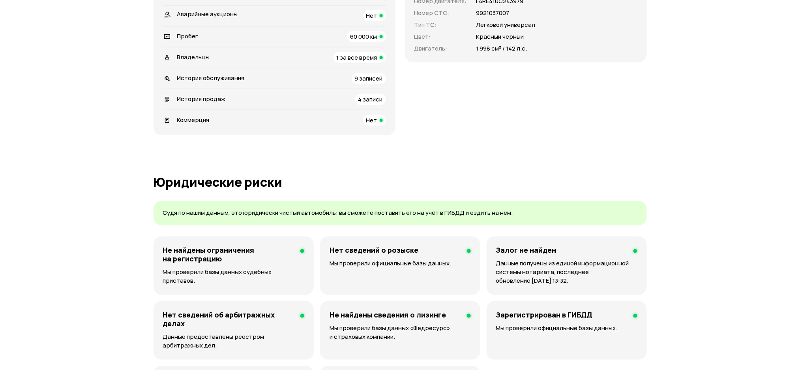
scroll to position [316, 0]
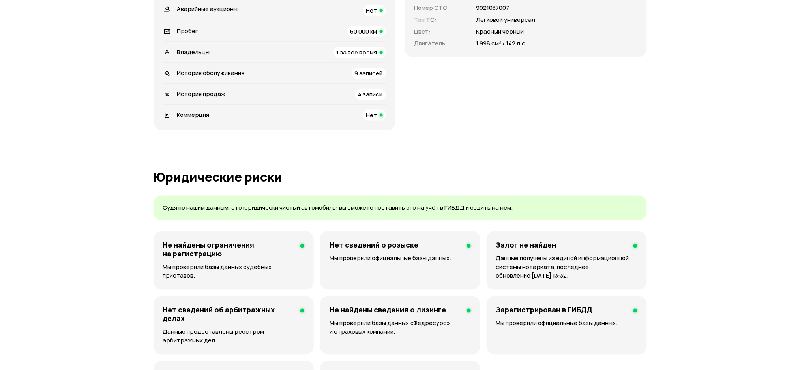
click at [222, 97] on span "История продаж" at bounding box center [201, 94] width 49 height 8
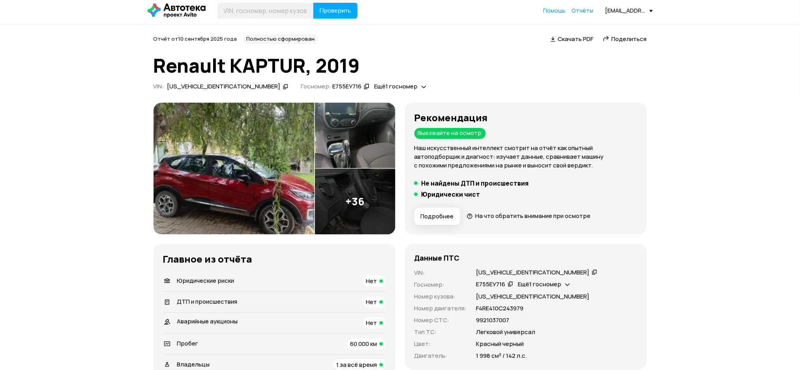
scroll to position [0, 0]
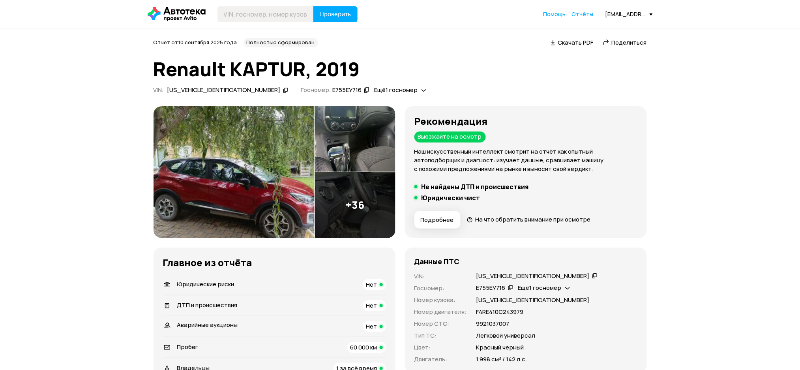
click at [283, 90] on icon at bounding box center [286, 90] width 6 height 8
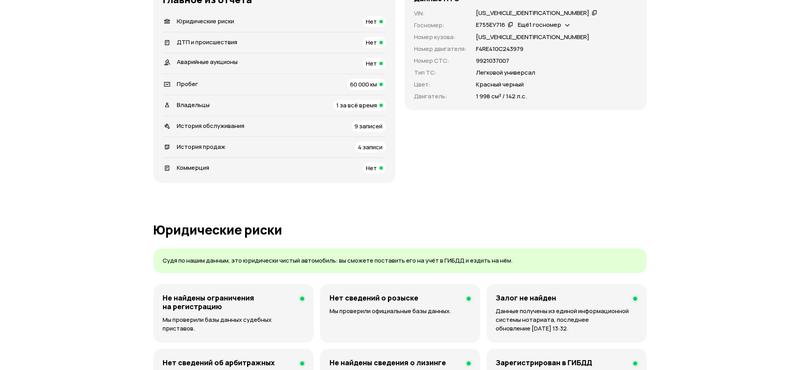
click at [234, 142] on div "История продаж 4 записи" at bounding box center [274, 147] width 223 height 11
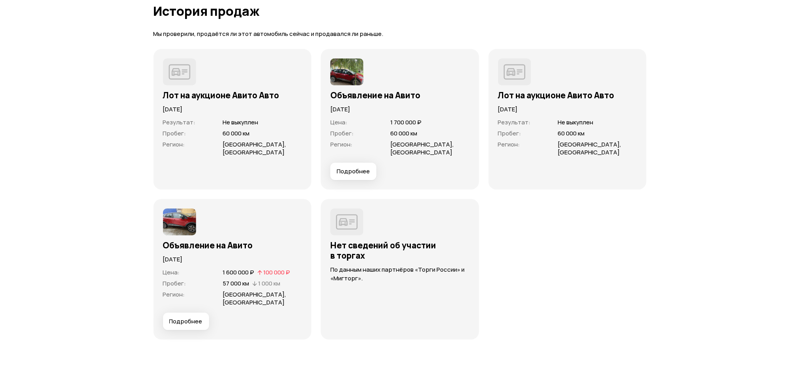
scroll to position [2021, 0]
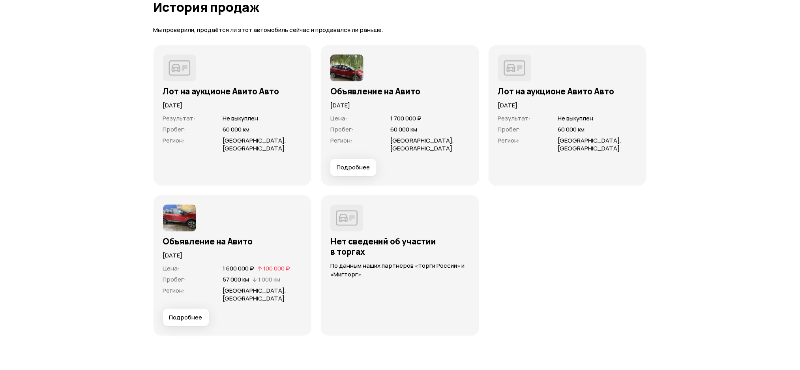
click at [180, 313] on span "Подробнее" at bounding box center [185, 317] width 33 height 8
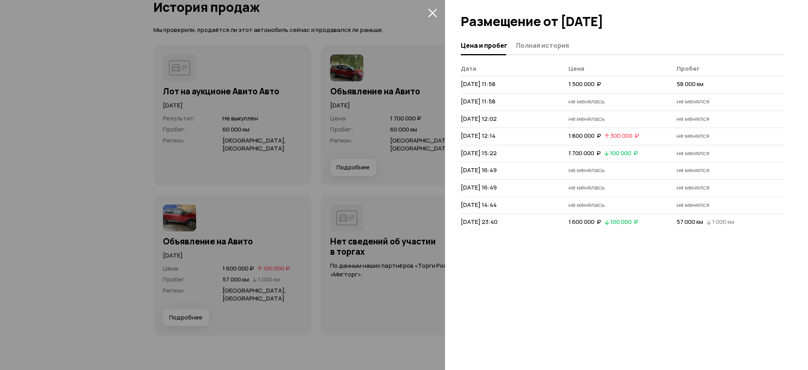
click at [335, 170] on div at bounding box center [404, 185] width 808 height 370
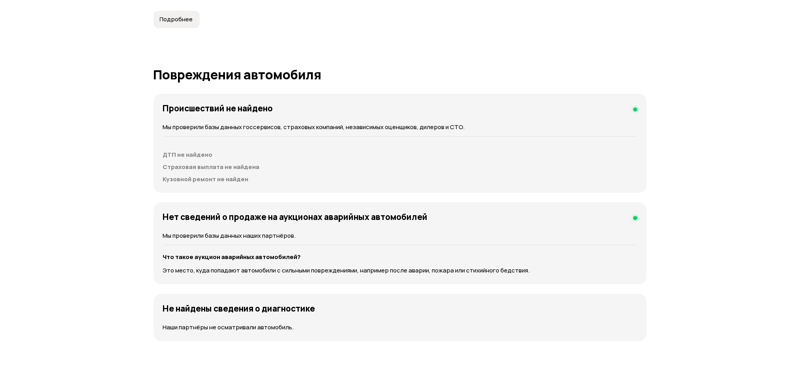
scroll to position [0, 0]
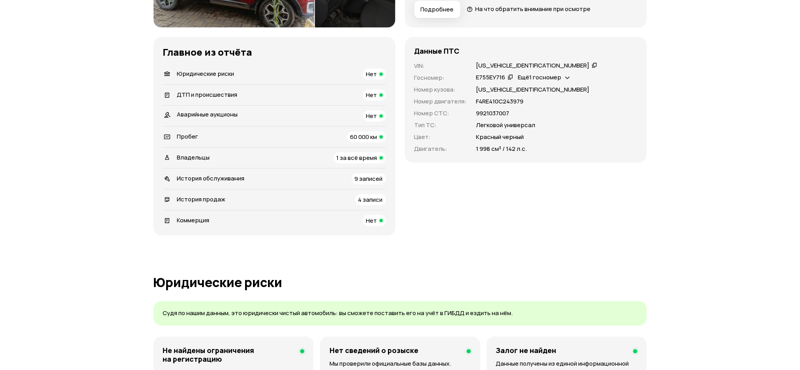
click at [215, 196] on span "История продаж" at bounding box center [201, 199] width 49 height 8
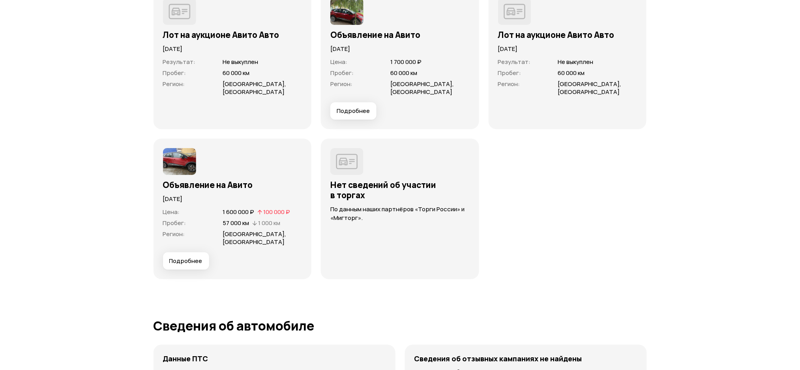
scroll to position [2074, 0]
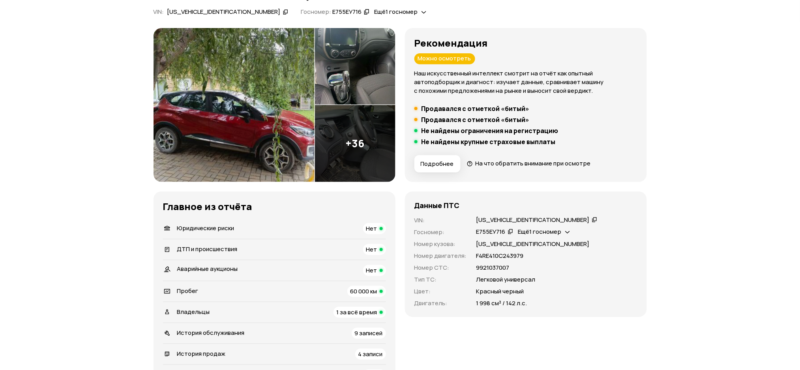
scroll to position [158, 0]
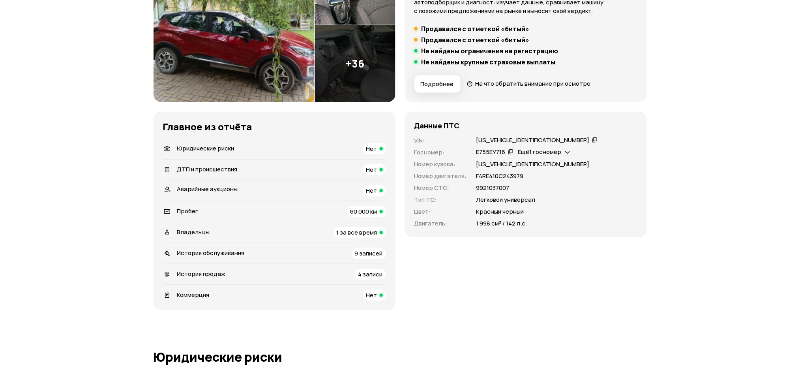
click at [228, 251] on span "История обслуживания" at bounding box center [210, 253] width 67 height 8
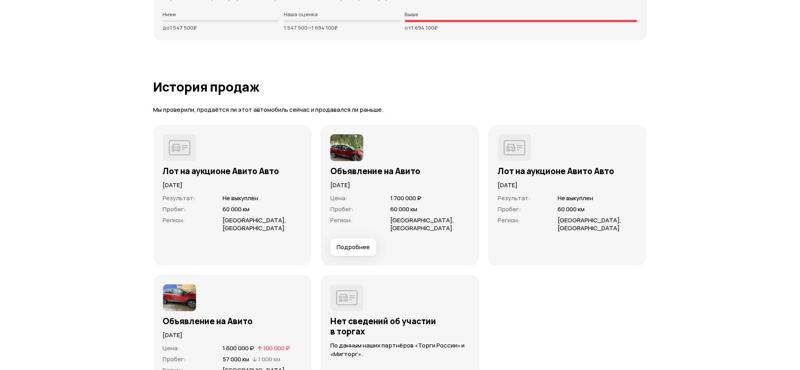
scroll to position [2042, 0]
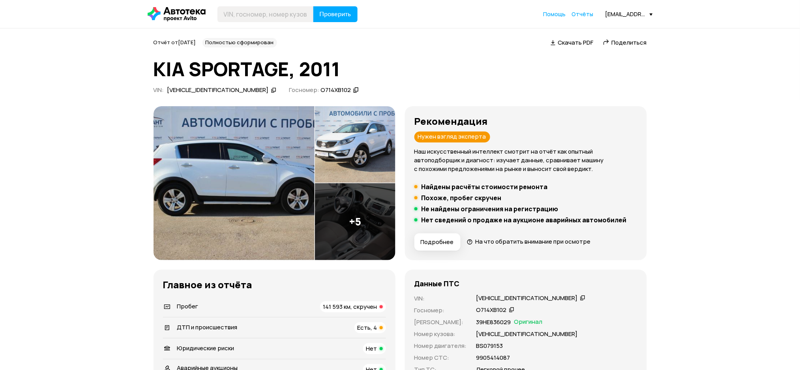
click at [271, 89] on icon at bounding box center [274, 90] width 6 height 8
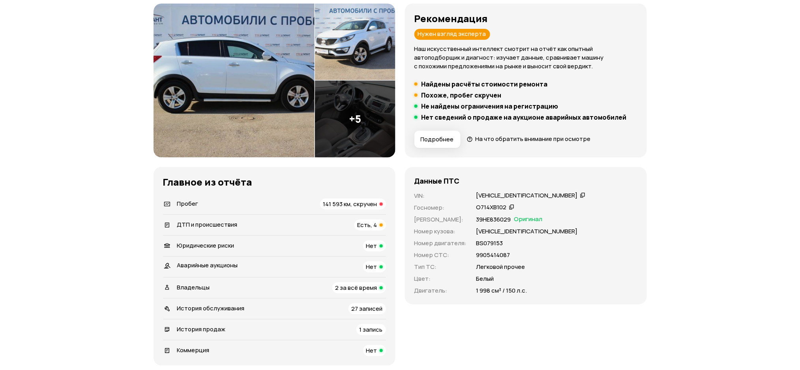
scroll to position [210, 0]
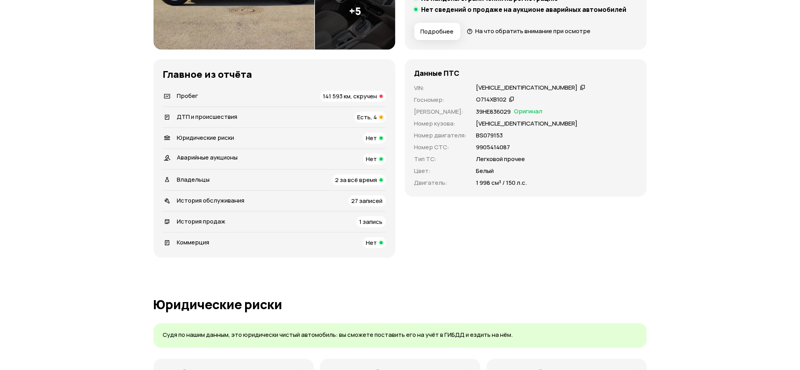
click at [219, 201] on span "История обслуживания" at bounding box center [210, 200] width 67 height 8
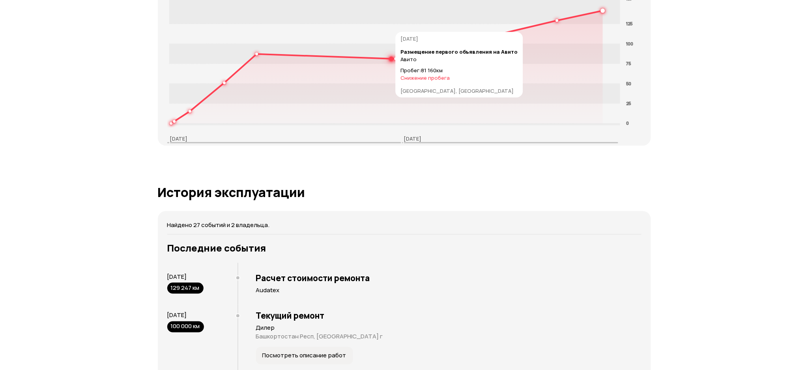
scroll to position [1507, 0]
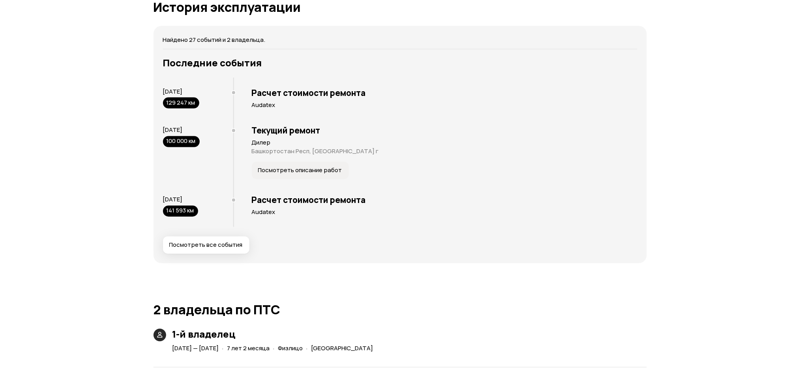
click at [215, 249] on span "Посмотреть все события" at bounding box center [205, 245] width 73 height 8
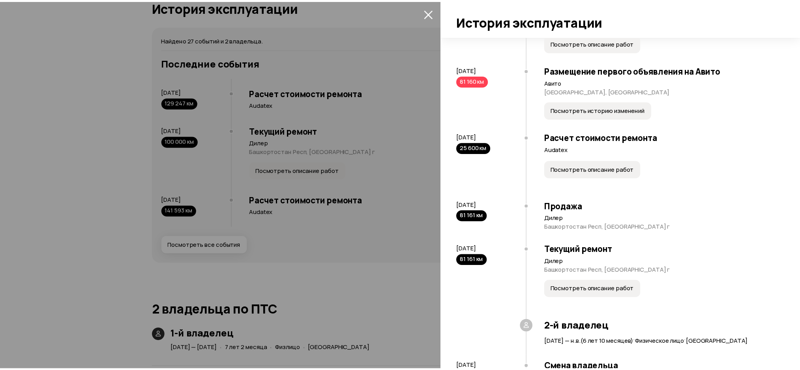
scroll to position [1105, 0]
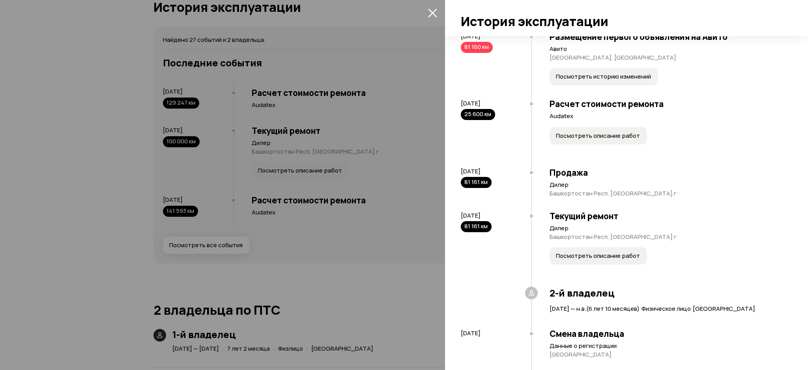
click at [373, 79] on div at bounding box center [404, 185] width 808 height 370
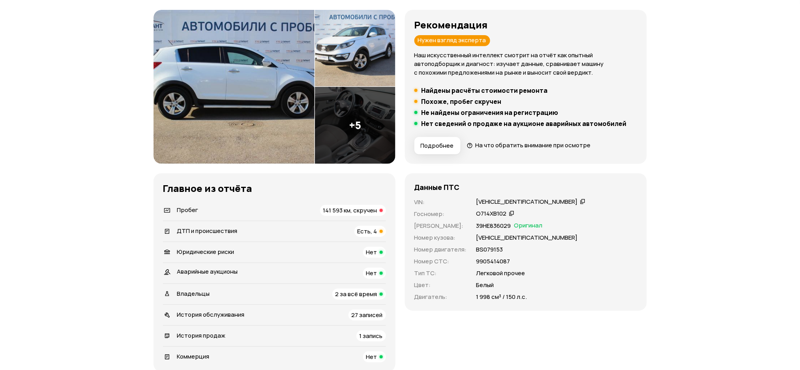
scroll to position [0, 0]
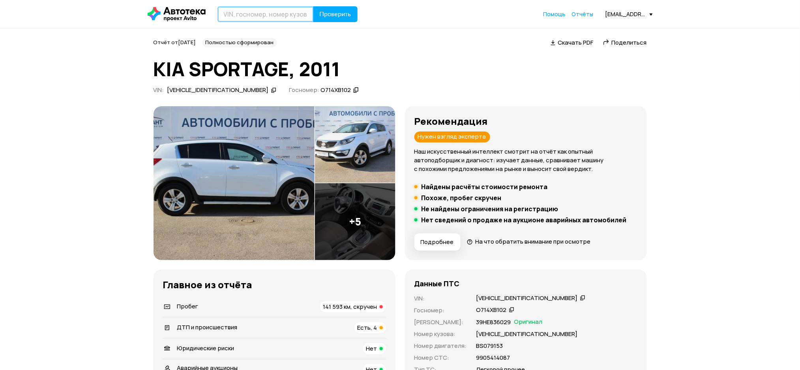
drag, startPoint x: 287, startPoint y: 16, endPoint x: 297, endPoint y: 16, distance: 9.9
click at [287, 16] on input "text" at bounding box center [265, 14] width 96 height 16
paste input "XWEPC811BC0006486"
type input "XWEPC811BC0006486"
click at [328, 13] on span "Проверить" at bounding box center [336, 14] width 32 height 6
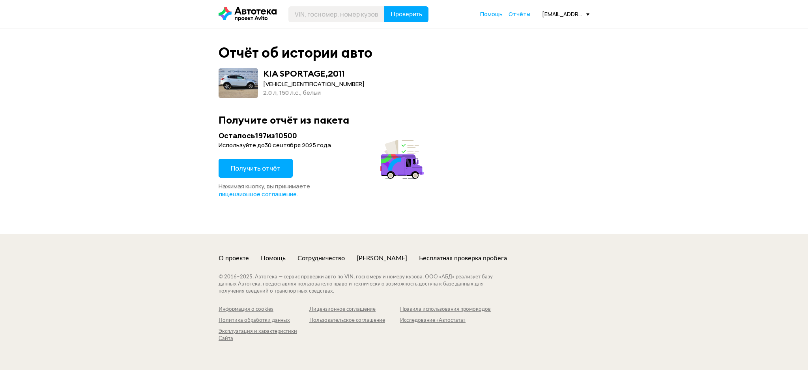
click at [283, 165] on button "Получить отчёт" at bounding box center [256, 168] width 74 height 19
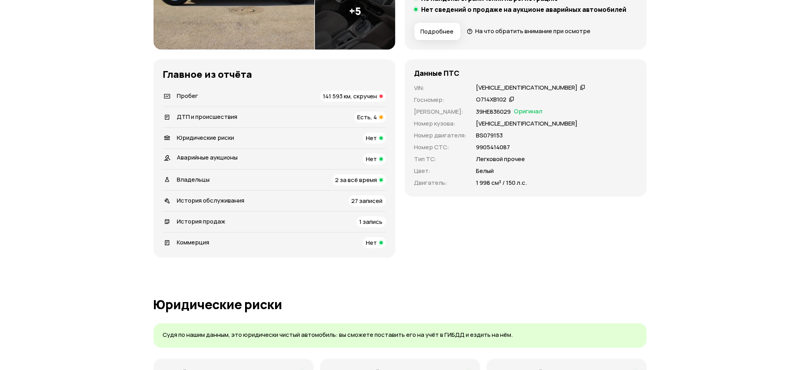
click at [230, 221] on div "История продаж 1 запись" at bounding box center [274, 221] width 223 height 11
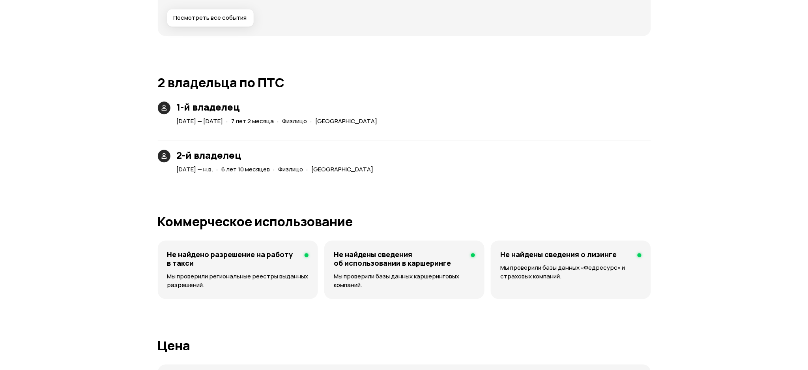
scroll to position [1524, 0]
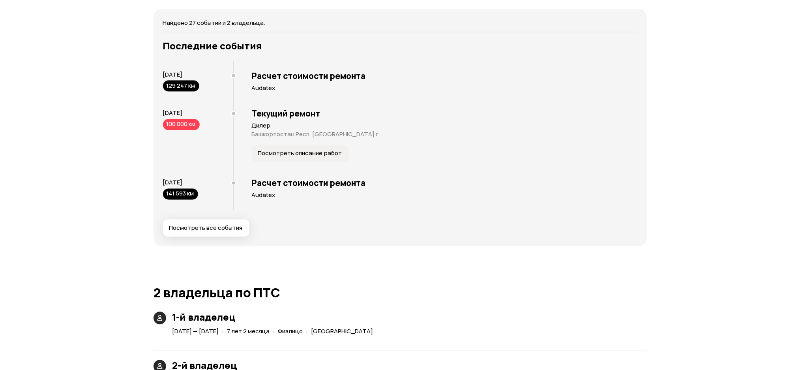
click at [217, 231] on span "Посмотреть все события" at bounding box center [205, 228] width 73 height 8
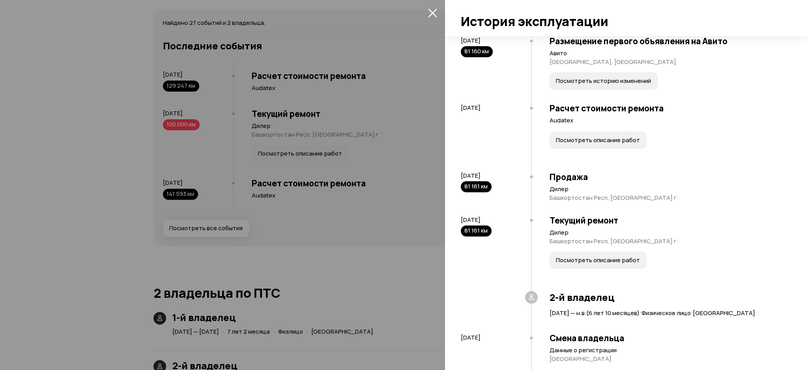
scroll to position [1048, 0]
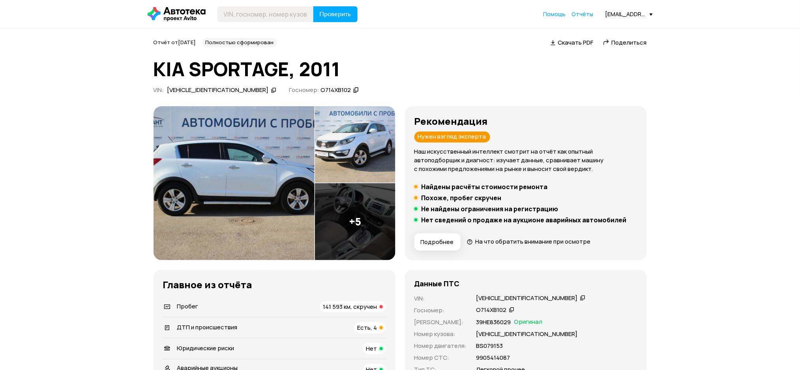
click at [492, 181] on div "Рекомендация Нужен взгляд эксперта Наш искусственный интеллект смотрит на отчёт…" at bounding box center [525, 183] width 223 height 135
click at [494, 183] on h5 "Найдены расчёты стоимости ремонта" at bounding box center [484, 187] width 126 height 8
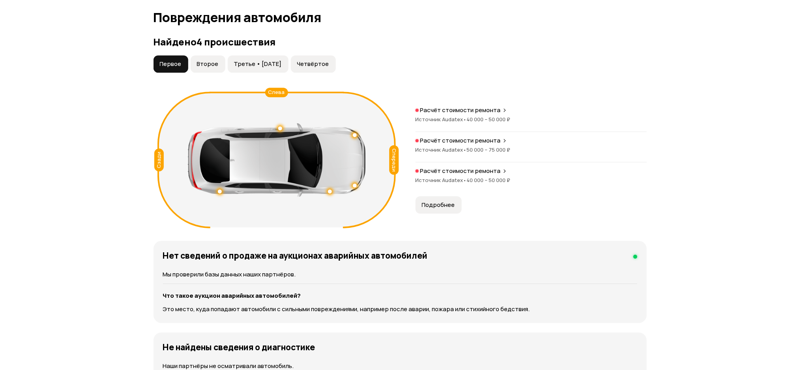
scroll to position [789, 0]
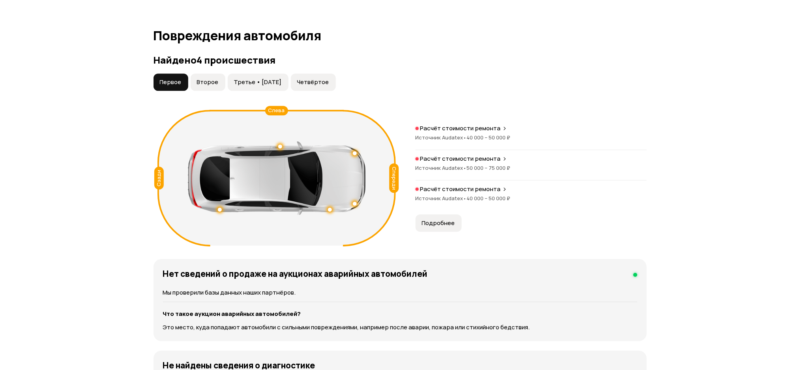
click at [473, 133] on div "Расчёт стоимости ремонта Источник Audatex • 40 000 – 50 000 ₽" at bounding box center [530, 137] width 231 height 26
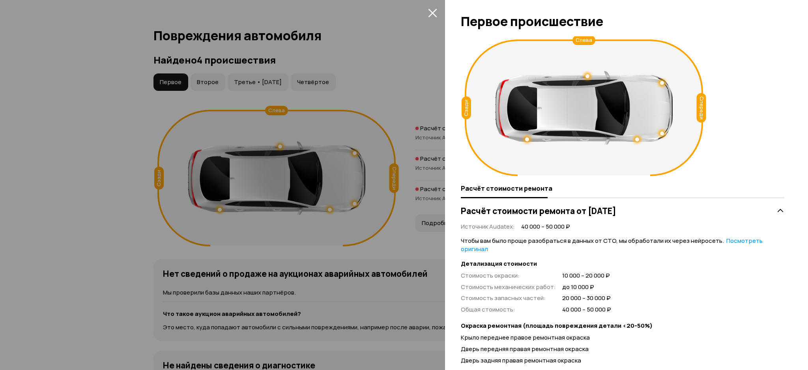
click at [413, 90] on div at bounding box center [404, 185] width 808 height 370
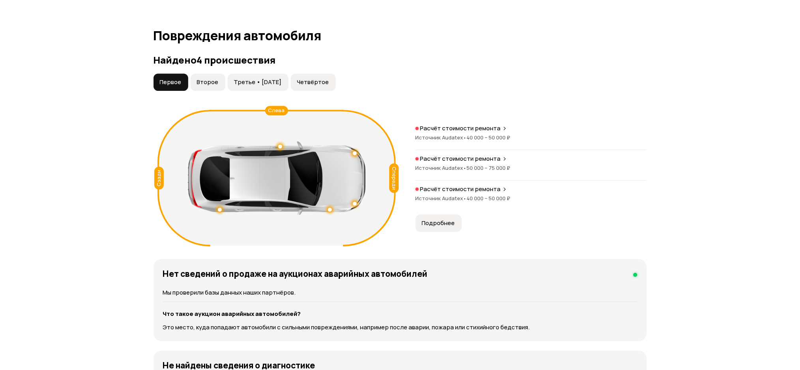
click at [493, 166] on span "50 000 – 75 000 ₽" at bounding box center [489, 167] width 44 height 7
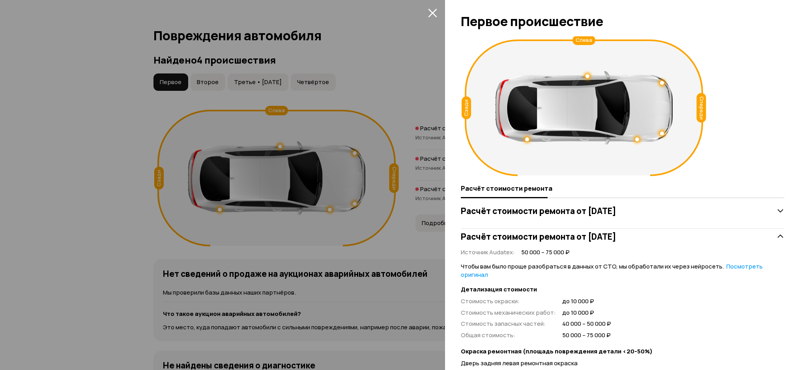
click at [406, 89] on div at bounding box center [404, 185] width 808 height 370
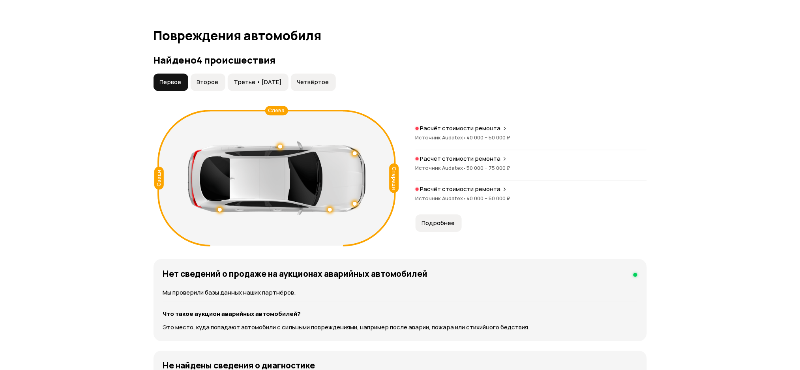
click at [464, 195] on span "•" at bounding box center [465, 197] width 4 height 7
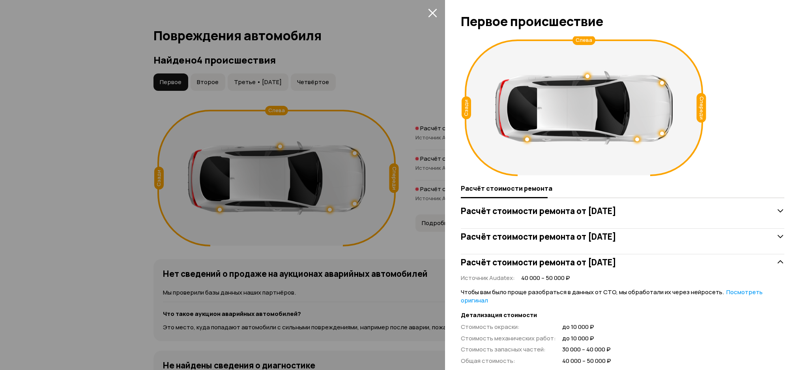
click at [394, 89] on div at bounding box center [404, 185] width 808 height 370
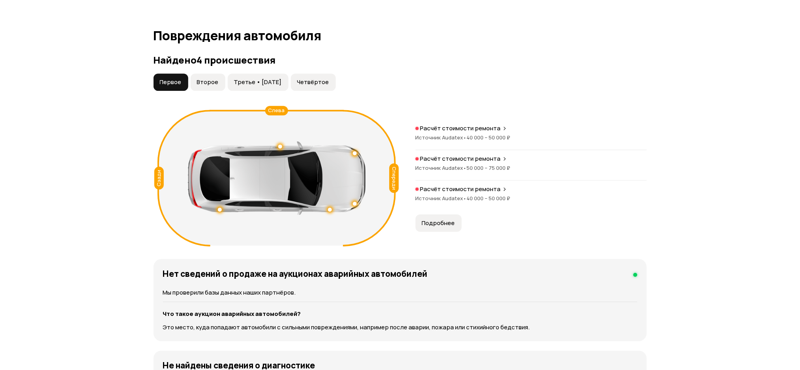
click at [216, 85] on span "Второе" at bounding box center [208, 82] width 22 height 8
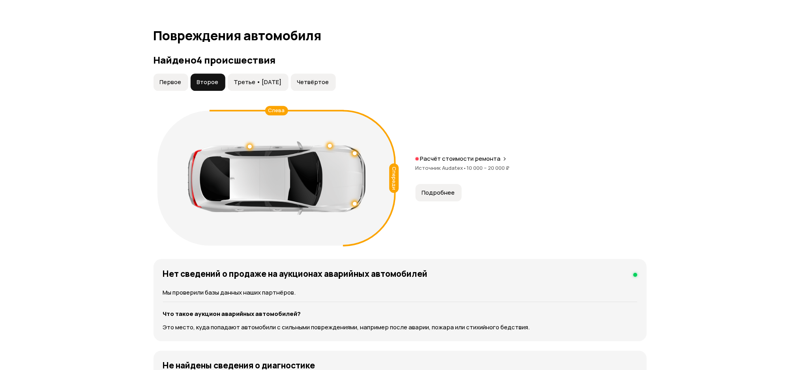
click at [442, 159] on p "Расчёт стоимости ремонта" at bounding box center [460, 159] width 80 height 8
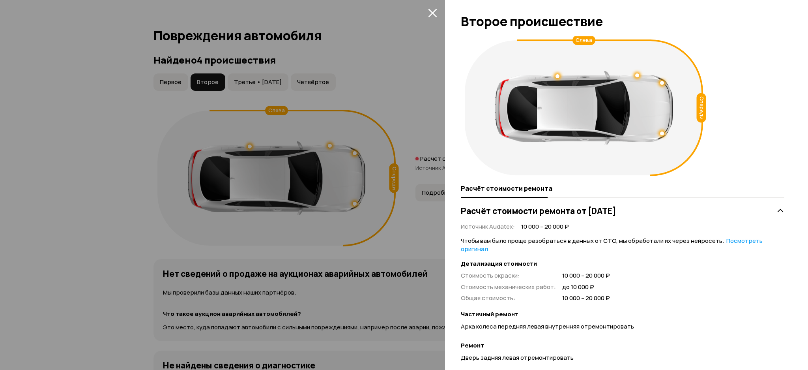
click at [390, 99] on div at bounding box center [404, 185] width 808 height 370
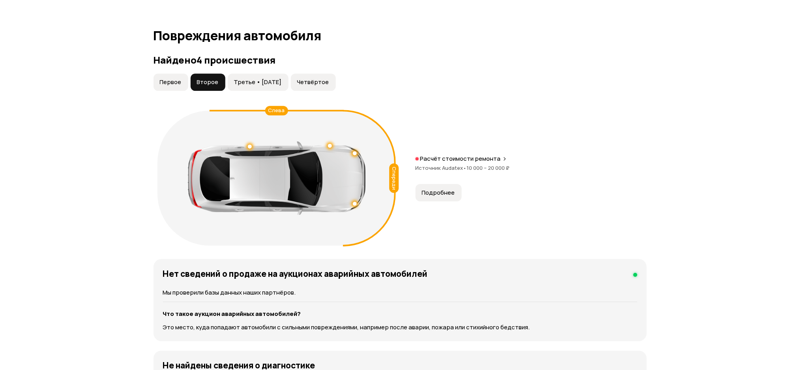
click at [278, 85] on span "Третье • [DATE]" at bounding box center [258, 82] width 48 height 8
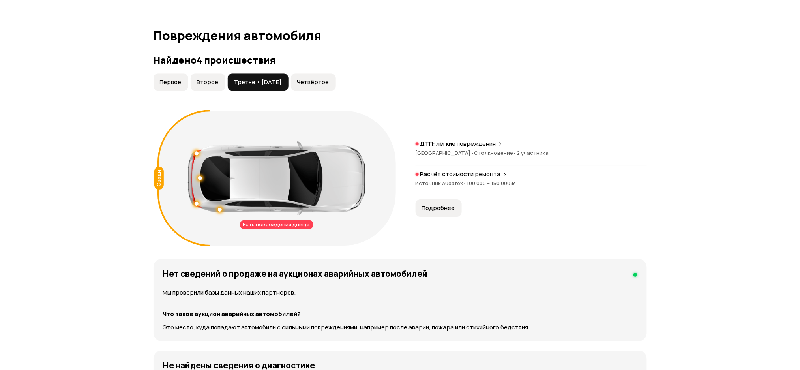
click at [424, 171] on p "Расчёт стоимости ремонта" at bounding box center [460, 174] width 80 height 8
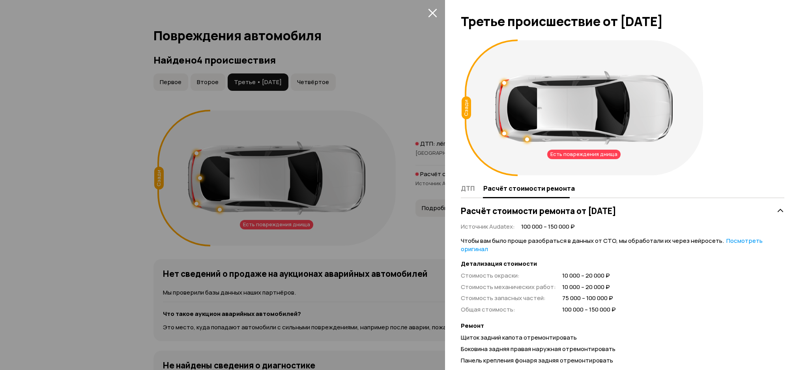
click at [358, 101] on div at bounding box center [404, 185] width 808 height 370
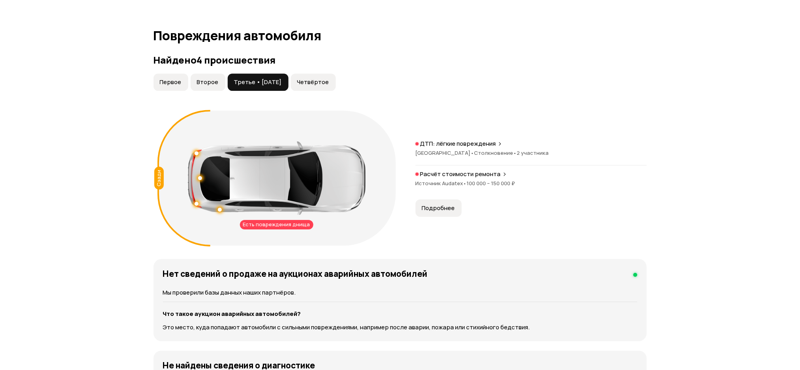
click at [312, 88] on button "Четвёртое" at bounding box center [313, 81] width 45 height 17
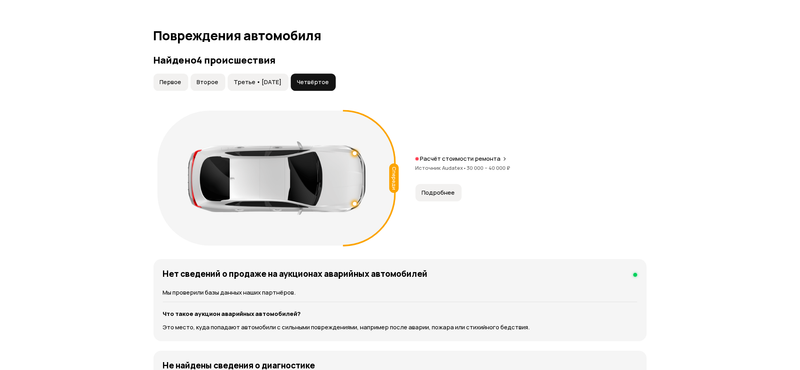
click at [417, 156] on div "Расчёт стоимости ремонта" at bounding box center [530, 159] width 231 height 8
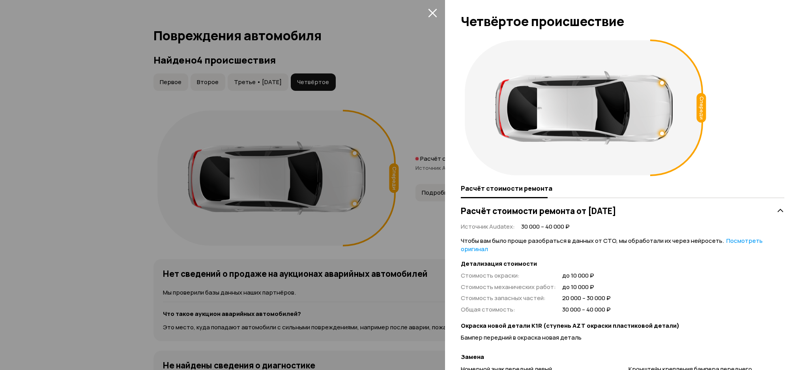
click at [389, 81] on div at bounding box center [404, 185] width 808 height 370
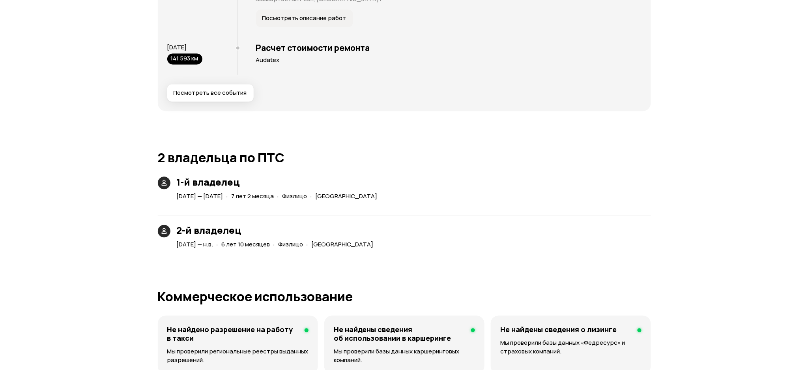
scroll to position [1449, 0]
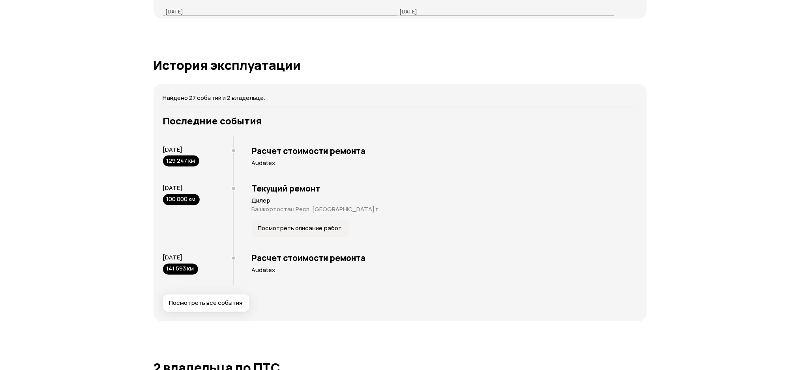
click at [204, 308] on button "Посмотреть все события" at bounding box center [206, 302] width 86 height 17
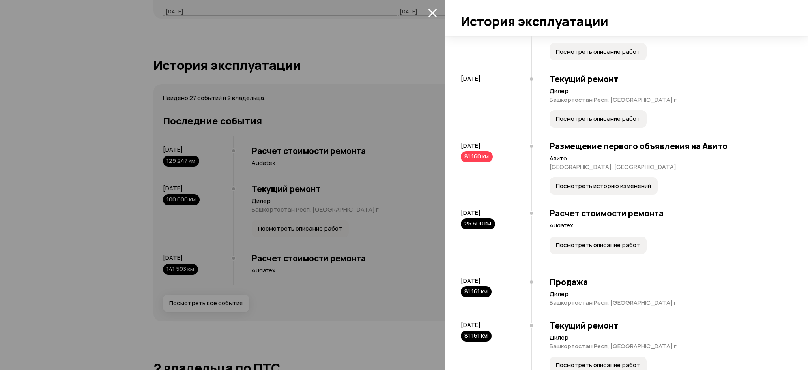
scroll to position [999, 0]
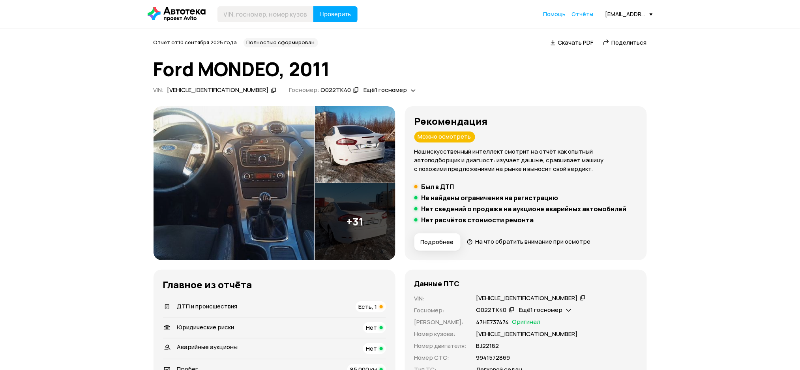
click at [271, 93] on icon at bounding box center [274, 90] width 6 height 8
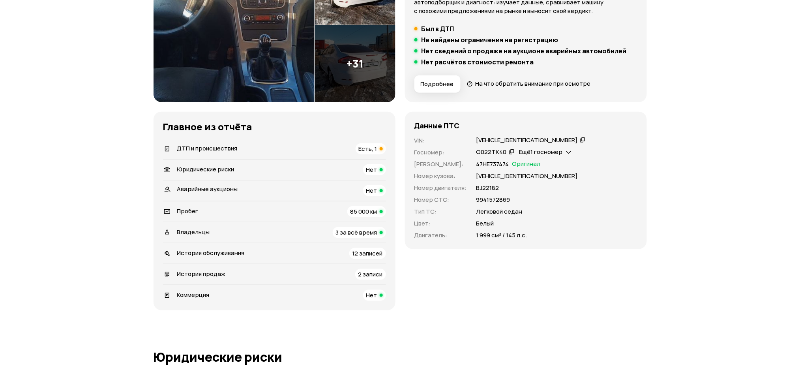
click at [267, 246] on li "История обслуживания 12 записей" at bounding box center [274, 253] width 223 height 21
click at [231, 267] on li "История продаж 2 записи" at bounding box center [274, 274] width 223 height 21
click at [233, 269] on div "История продаж 2 записи" at bounding box center [274, 274] width 223 height 11
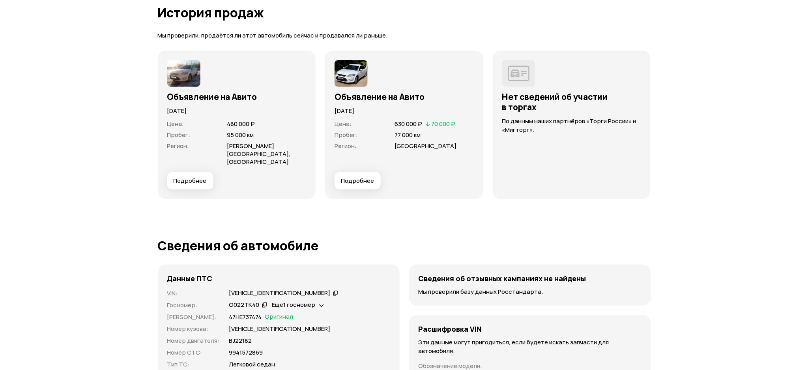
scroll to position [2247, 0]
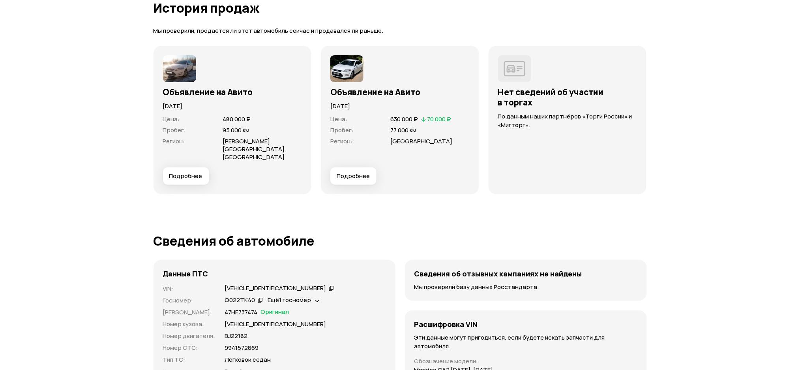
click at [185, 171] on button "Подробнее" at bounding box center [186, 175] width 46 height 17
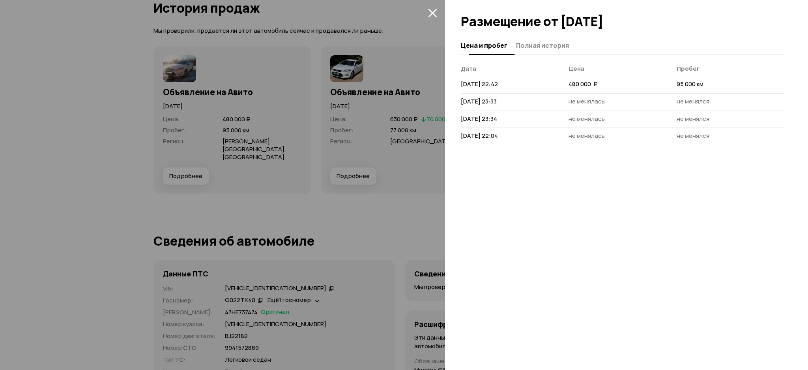
click at [520, 46] on span "Полная история" at bounding box center [542, 45] width 53 height 8
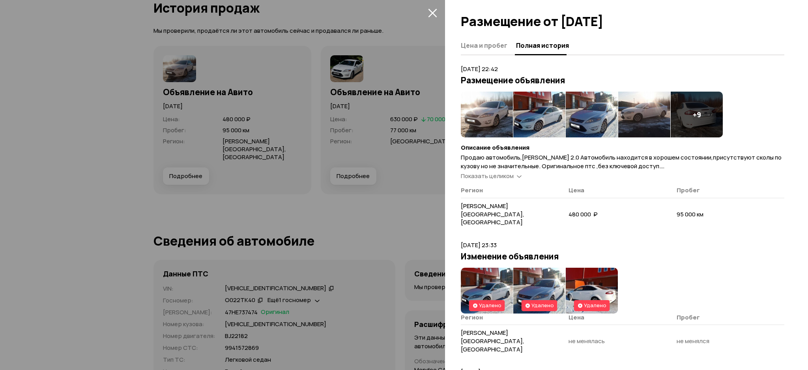
click at [487, 103] on img at bounding box center [487, 115] width 52 height 46
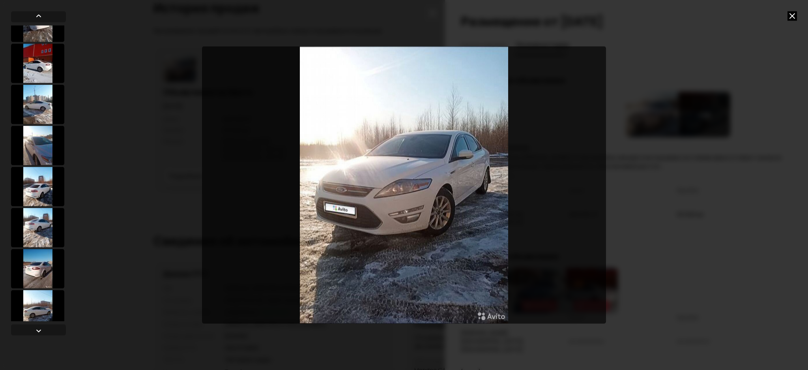
scroll to position [279, 0]
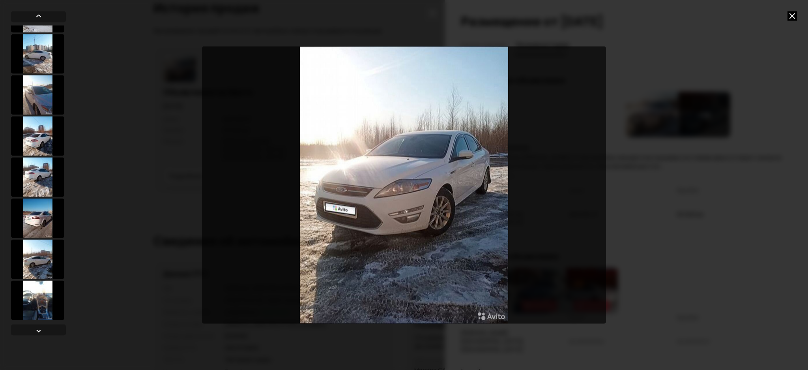
drag, startPoint x: 44, startPoint y: 302, endPoint x: 54, endPoint y: 274, distance: 29.3
click at [43, 302] on div at bounding box center [37, 299] width 53 height 39
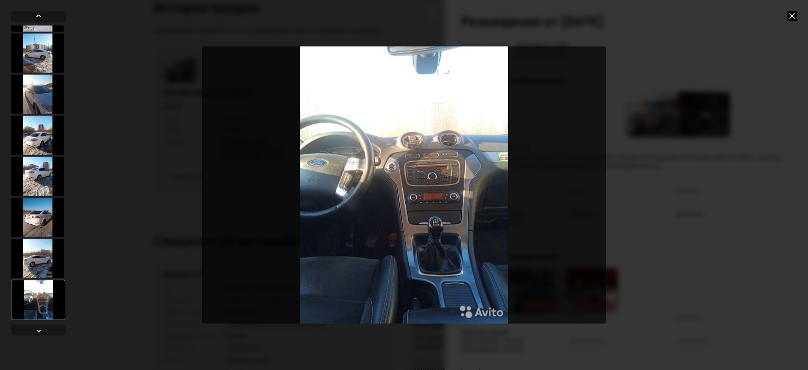
scroll to position [279, 0]
click at [789, 15] on icon at bounding box center [791, 15] width 9 height 9
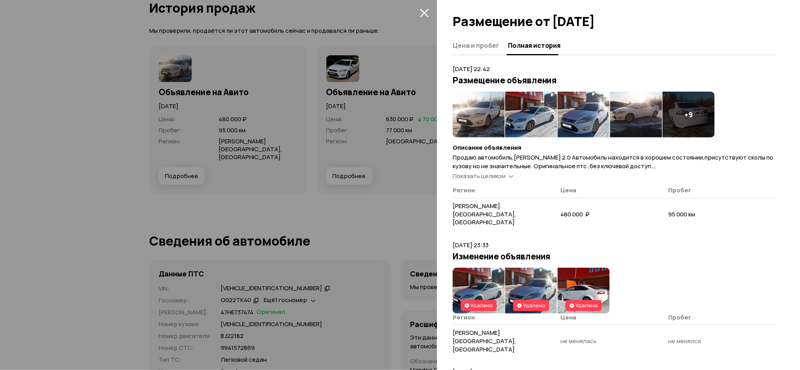
click at [680, 88] on article "8 апреля 2020 г. 22:42 Размещение объявления + 9 Описание объявления Прoдaю aвт…" at bounding box center [613, 148] width 323 height 166
click at [458, 95] on img at bounding box center [478, 115] width 52 height 46
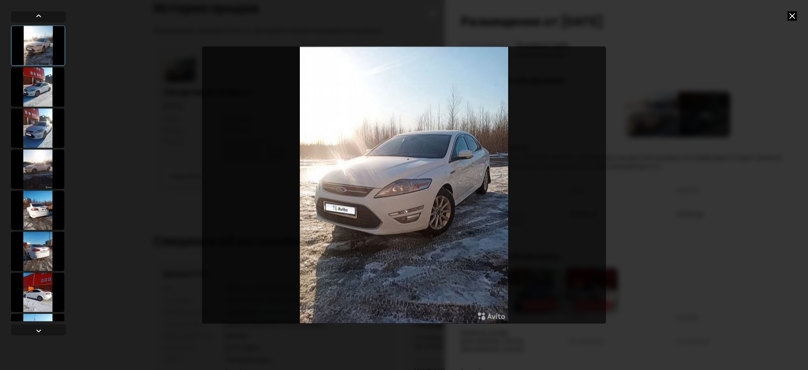
click at [669, 102] on div at bounding box center [404, 185] width 808 height 370
click at [800, 12] on div at bounding box center [404, 185] width 808 height 370
click at [792, 15] on icon at bounding box center [791, 15] width 9 height 9
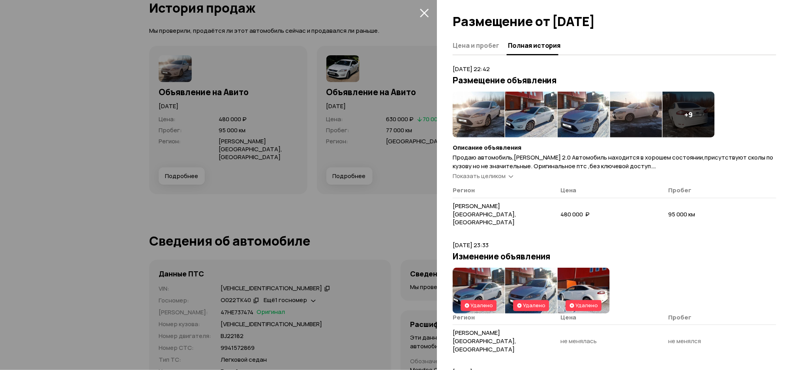
click at [397, 124] on div at bounding box center [400, 185] width 800 height 370
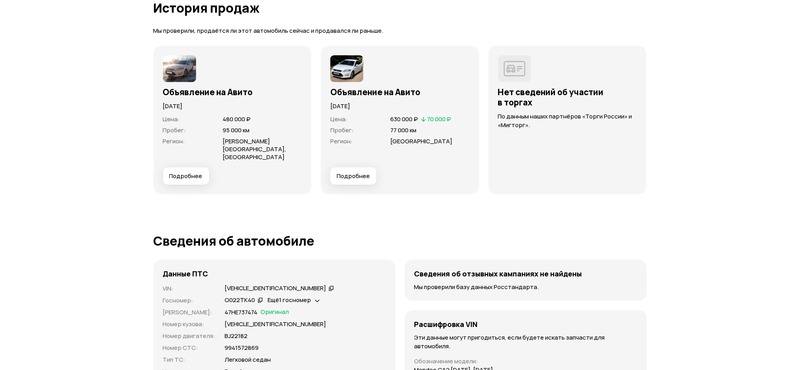
click at [361, 172] on span "Подробнее" at bounding box center [353, 176] width 33 height 8
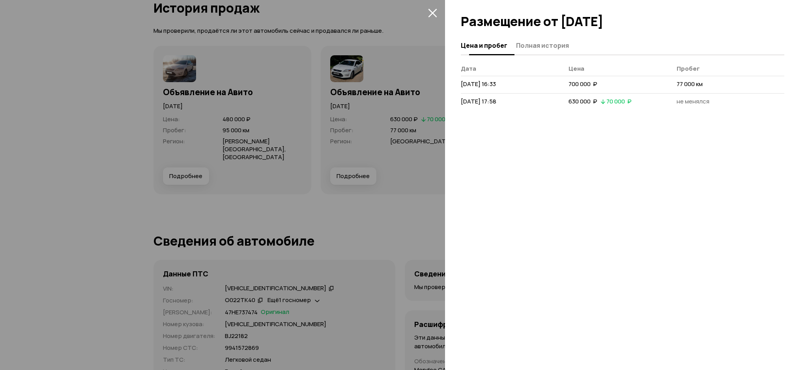
click at [529, 48] on span "Полная история" at bounding box center [542, 45] width 53 height 8
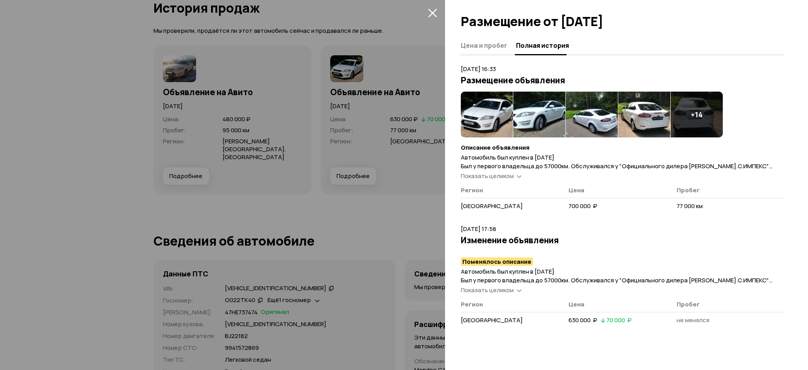
click at [502, 109] on img at bounding box center [487, 115] width 52 height 46
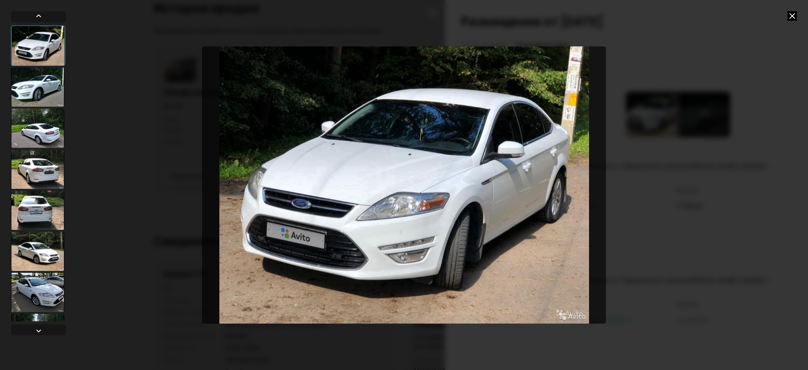
click at [39, 146] on div at bounding box center [37, 127] width 53 height 39
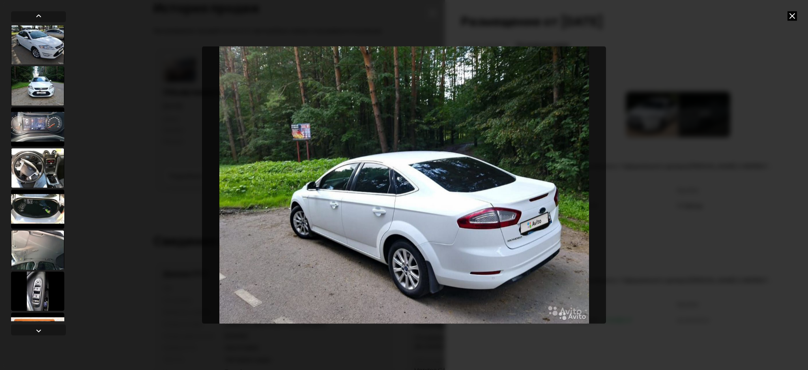
scroll to position [263, 0]
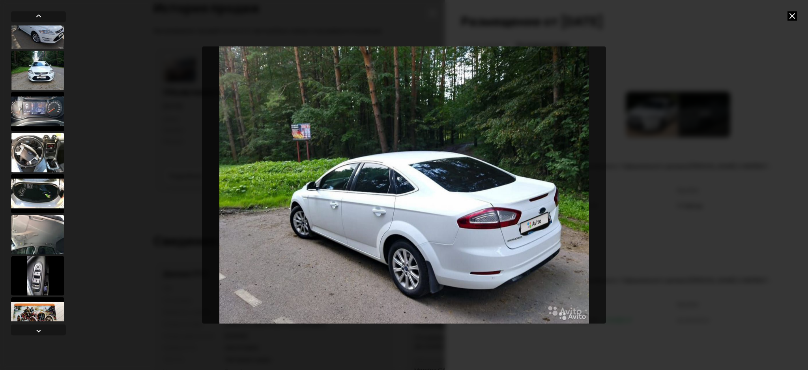
click at [39, 150] on div at bounding box center [37, 152] width 53 height 39
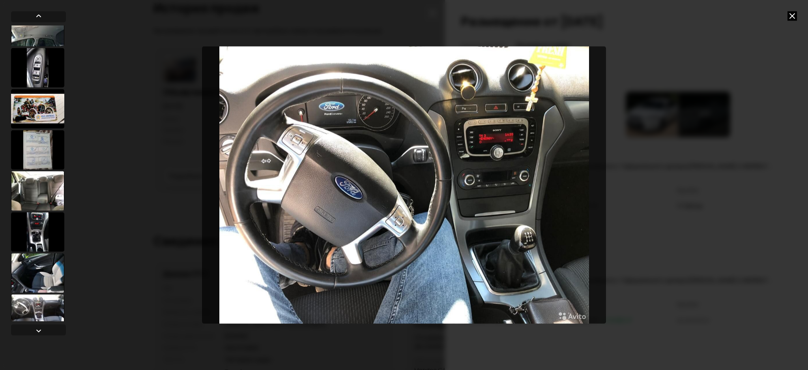
scroll to position [472, 0]
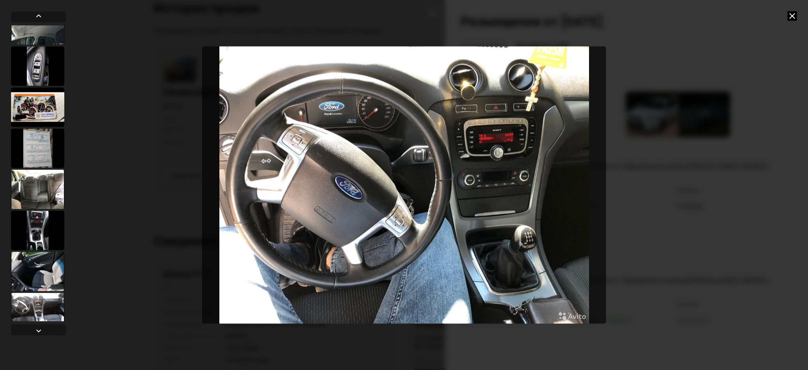
click at [39, 150] on div at bounding box center [37, 147] width 53 height 39
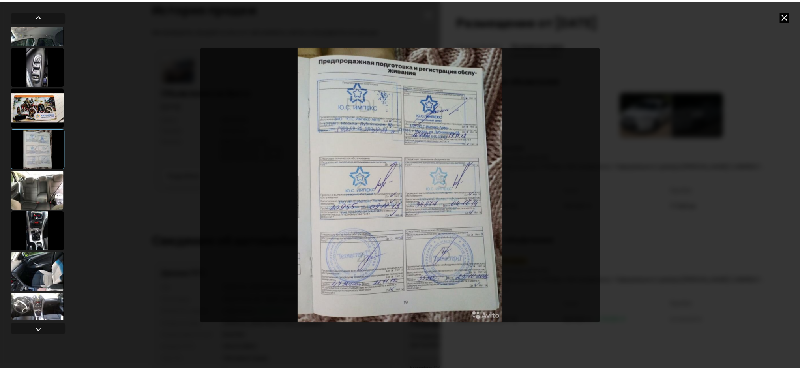
scroll to position [484, 0]
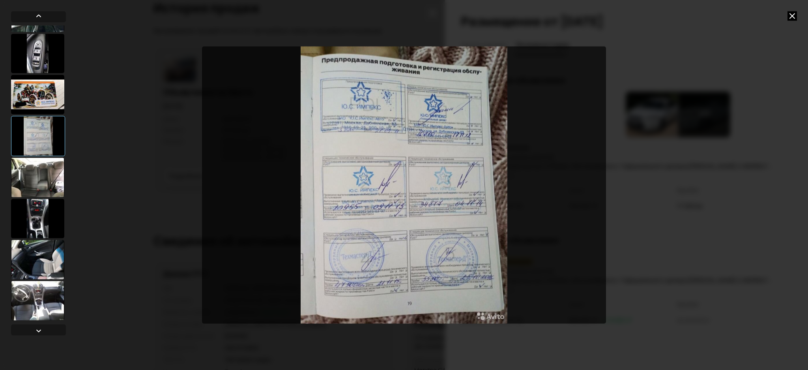
click at [40, 297] on div at bounding box center [37, 299] width 53 height 39
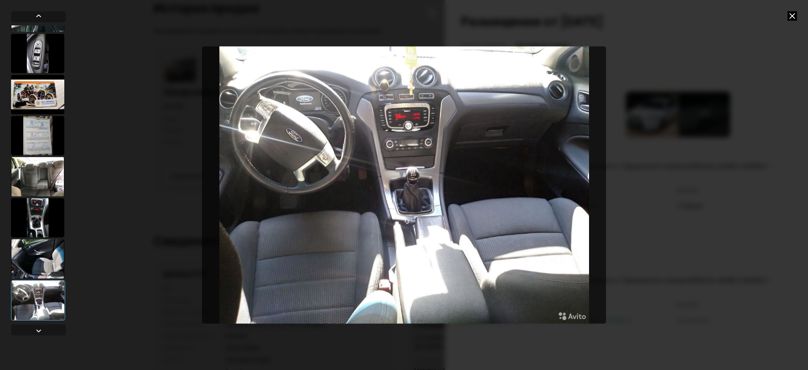
click at [792, 16] on icon at bounding box center [791, 15] width 9 height 9
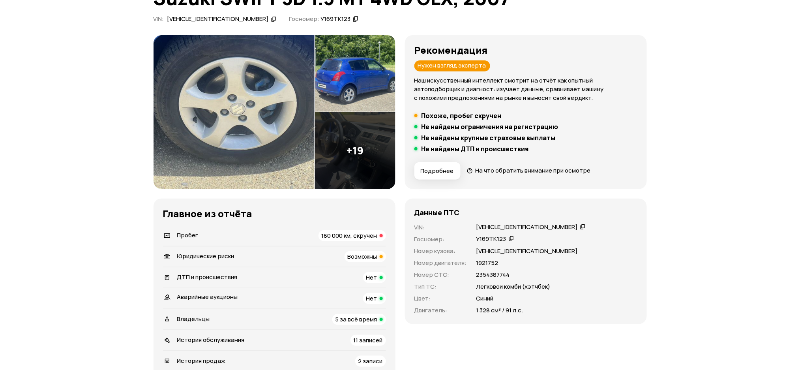
scroll to position [52, 0]
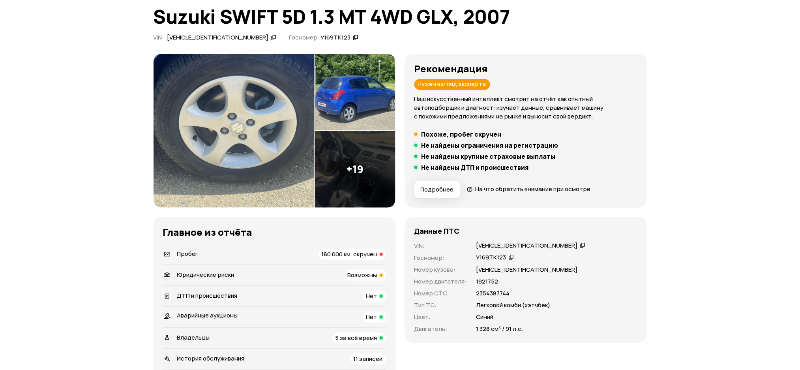
click at [271, 39] on icon at bounding box center [274, 38] width 6 height 8
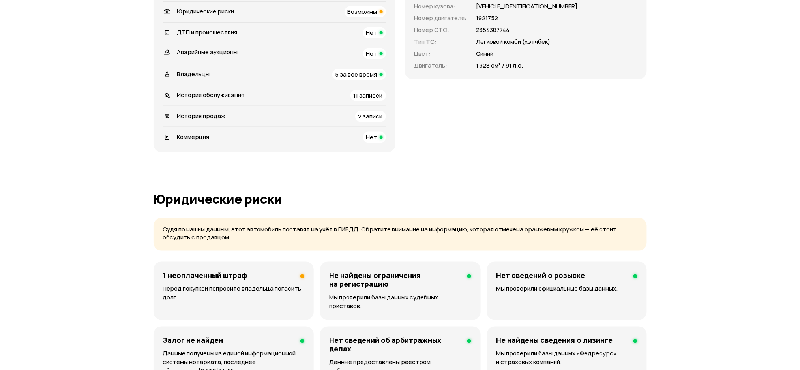
click at [282, 97] on div "История обслуживания 11 записей" at bounding box center [274, 95] width 223 height 11
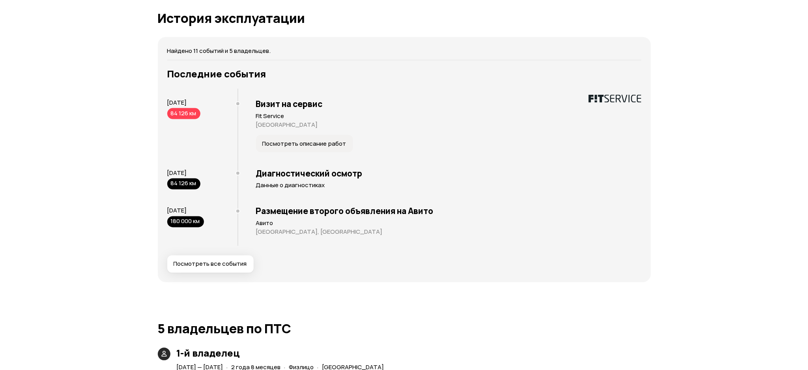
scroll to position [1462, 0]
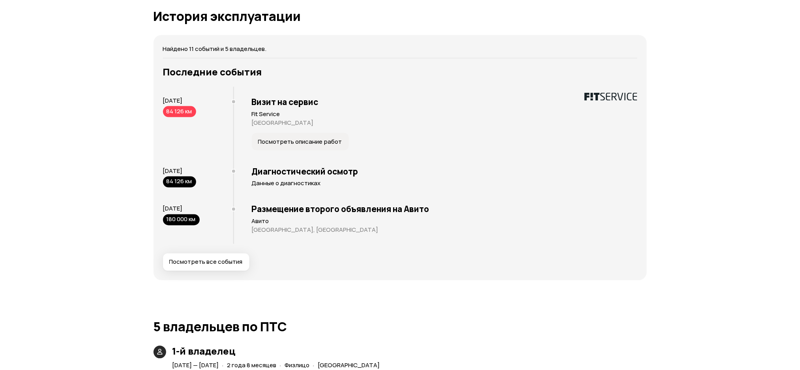
click at [212, 258] on span "Посмотреть все события" at bounding box center [205, 262] width 73 height 8
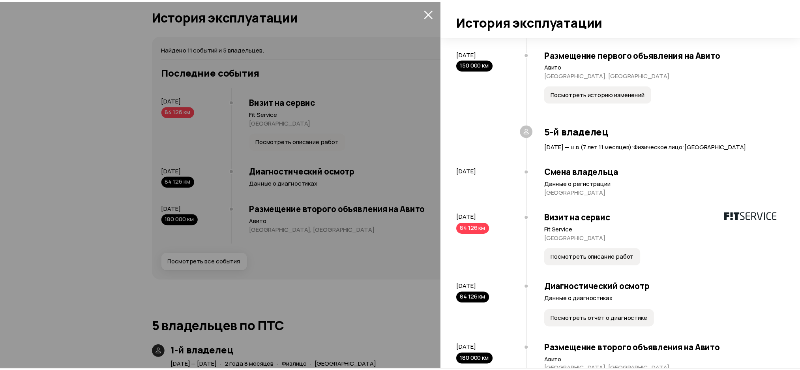
scroll to position [478, 0]
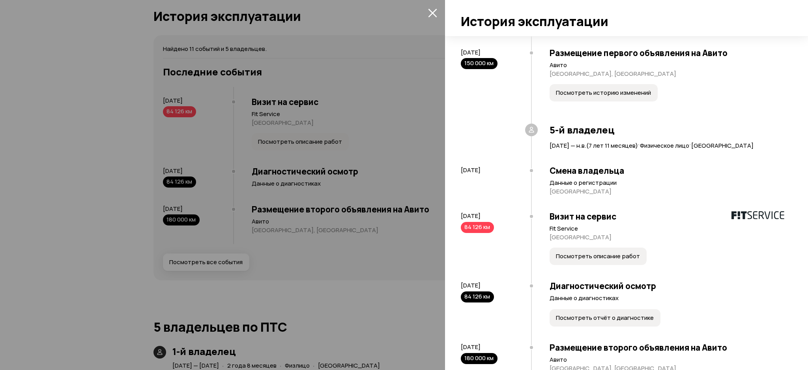
click at [342, 118] on div at bounding box center [404, 185] width 808 height 370
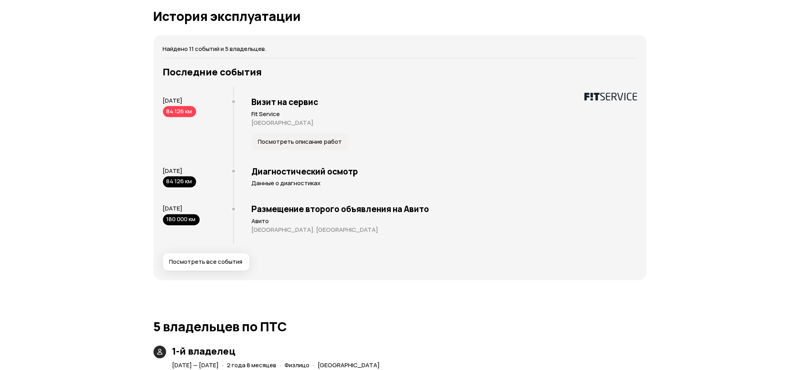
click at [306, 166] on h3 "Диагностический осмотр" at bounding box center [444, 171] width 385 height 10
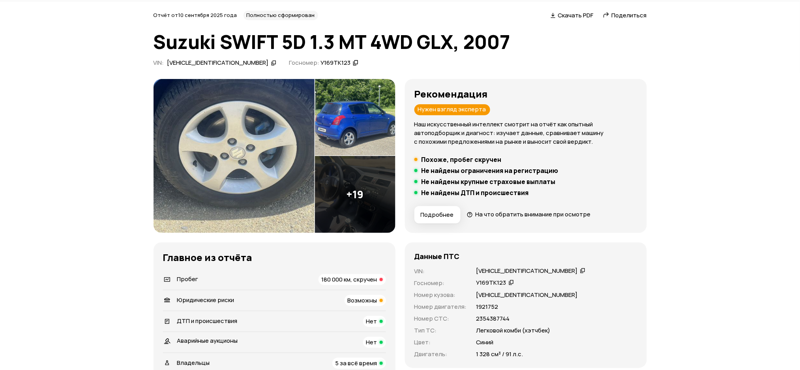
scroll to position [0, 0]
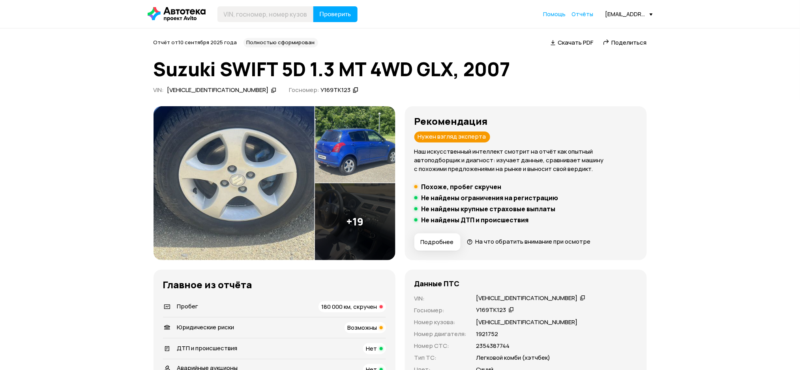
click at [237, 89] on div "VIN : [VEHICLE_IDENTIFICATION_NUMBER]   Госномер: У169ТК123" at bounding box center [399, 91] width 493 height 11
click at [271, 87] on icon at bounding box center [274, 90] width 6 height 8
click at [273, 15] on input "text" at bounding box center [265, 14] width 96 height 16
paste input "[VEHICLE_IDENTIFICATION_NUMBER]"
type input "[VEHICLE_IDENTIFICATION_NUMBER]"
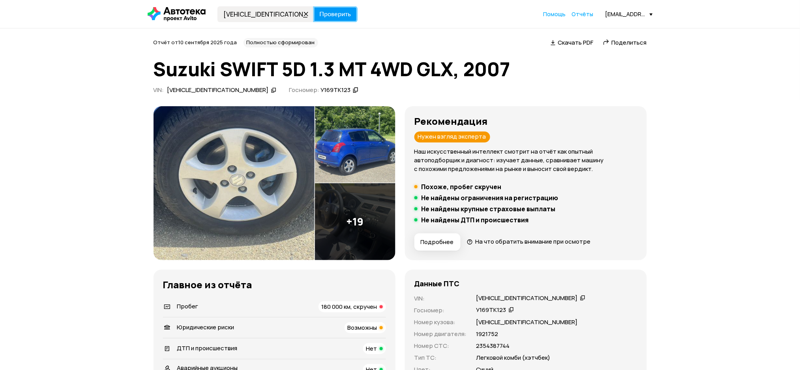
click at [339, 15] on span "Проверить" at bounding box center [336, 14] width 32 height 6
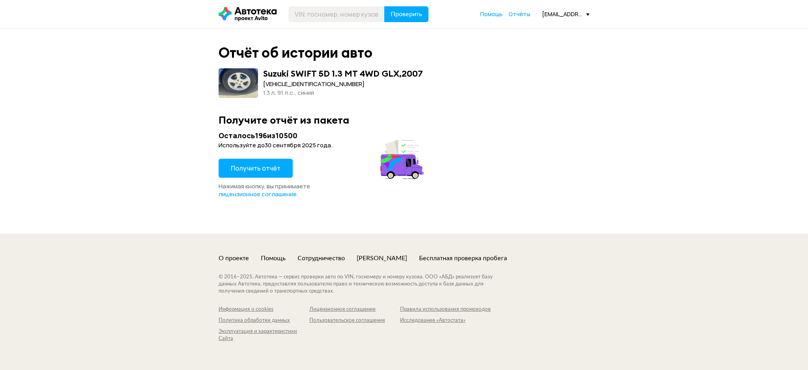
click at [253, 168] on span "Получить отчёт" at bounding box center [256, 168] width 50 height 9
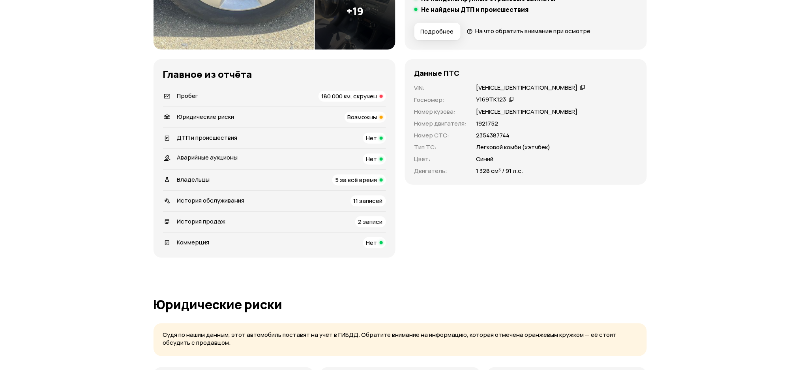
click at [211, 219] on span "История продаж" at bounding box center [201, 221] width 49 height 8
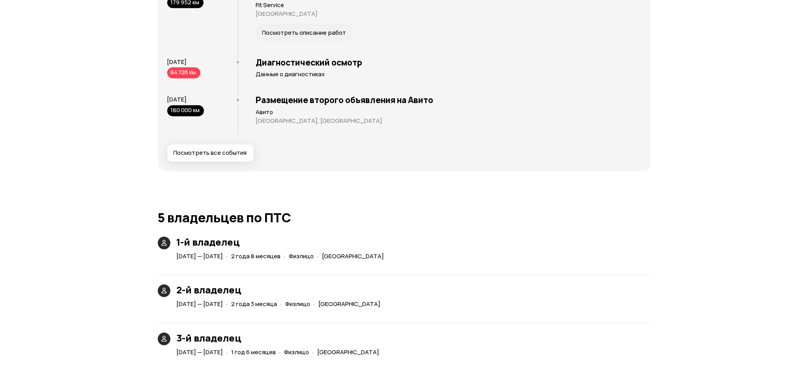
scroll to position [1419, 0]
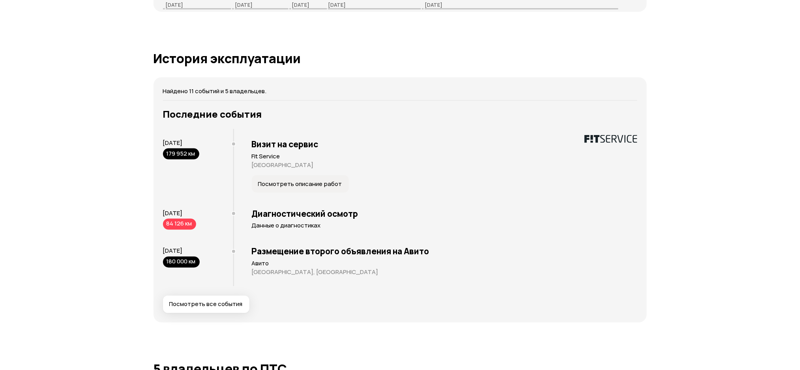
click at [210, 295] on button "Посмотреть все события" at bounding box center [206, 303] width 86 height 17
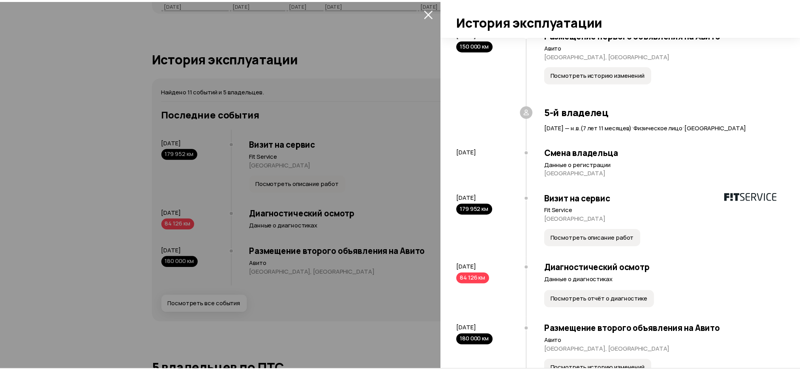
scroll to position [583, 0]
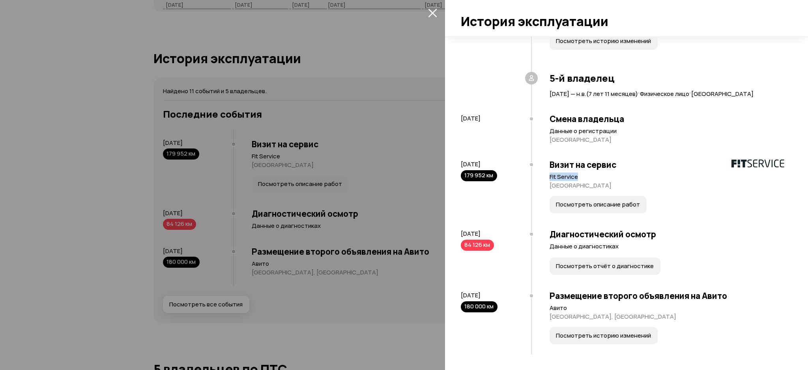
drag, startPoint x: 584, startPoint y: 175, endPoint x: 548, endPoint y: 176, distance: 36.3
click at [548, 176] on div "Визит на сервис Fit Service Динская станица Посмотреть описание работ" at bounding box center [657, 187] width 253 height 69
copy p "Fit Service"
click at [225, 176] on div at bounding box center [404, 185] width 808 height 370
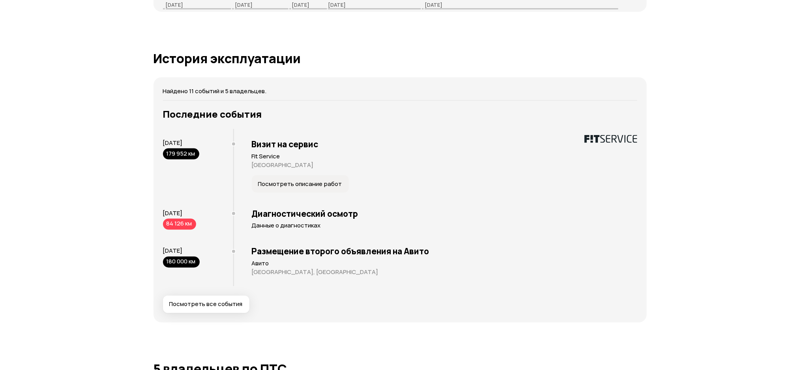
drag, startPoint x: 211, startPoint y: 201, endPoint x: 156, endPoint y: 201, distance: 55.2
click at [156, 201] on div "Найдено 11 событий и 5 владельцев. Последние события 27 мая 2025 179 952 км Виз…" at bounding box center [399, 199] width 493 height 245
copy span "27 мая 2025"
click at [335, 208] on h3 "Диагностический осмотр" at bounding box center [444, 213] width 385 height 10
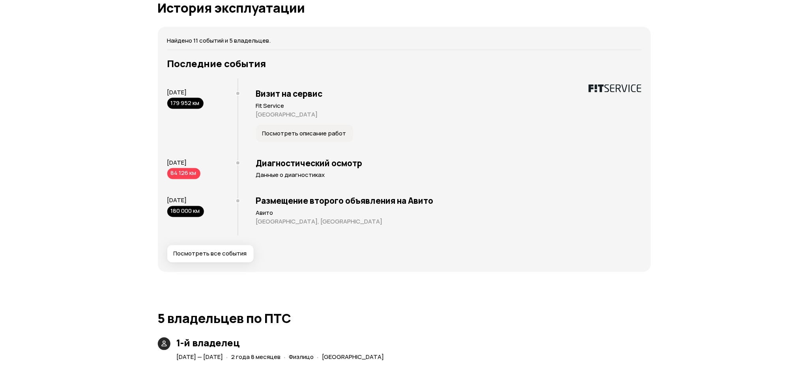
scroll to position [1472, 0]
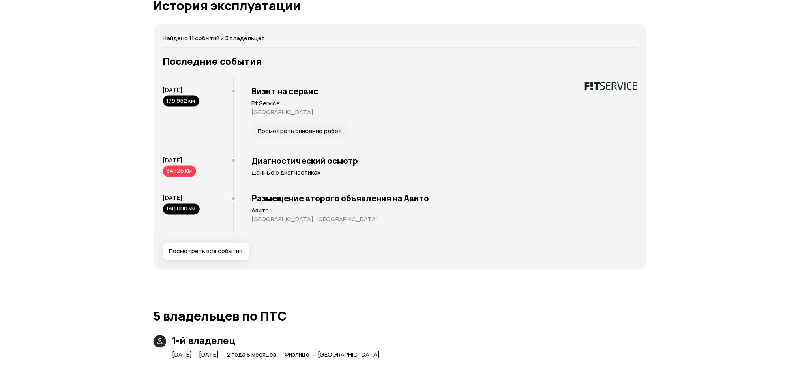
click at [217, 247] on span "Посмотреть все события" at bounding box center [205, 251] width 73 height 8
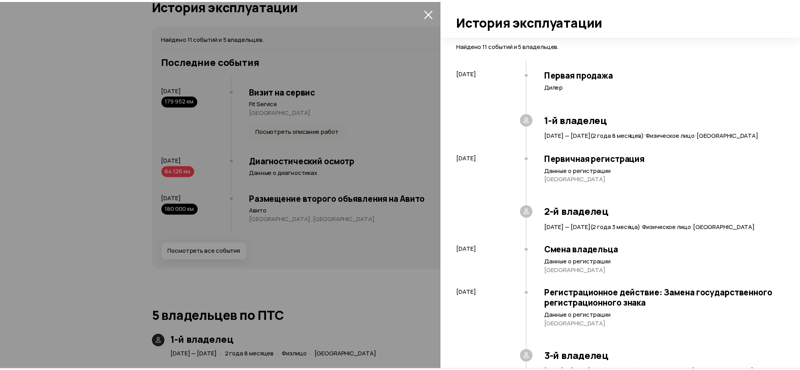
scroll to position [410, 0]
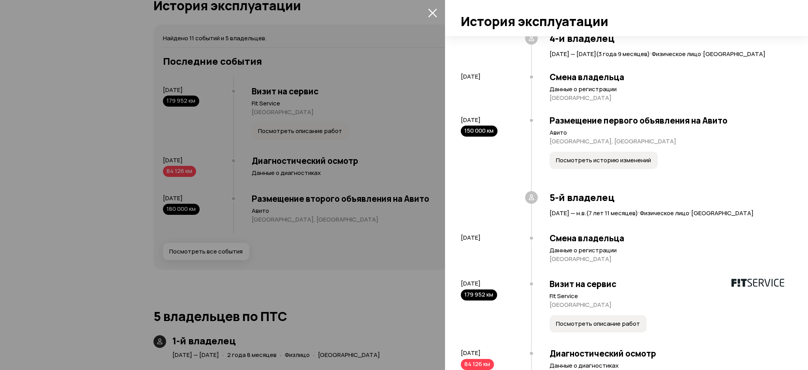
click at [299, 163] on div at bounding box center [404, 185] width 808 height 370
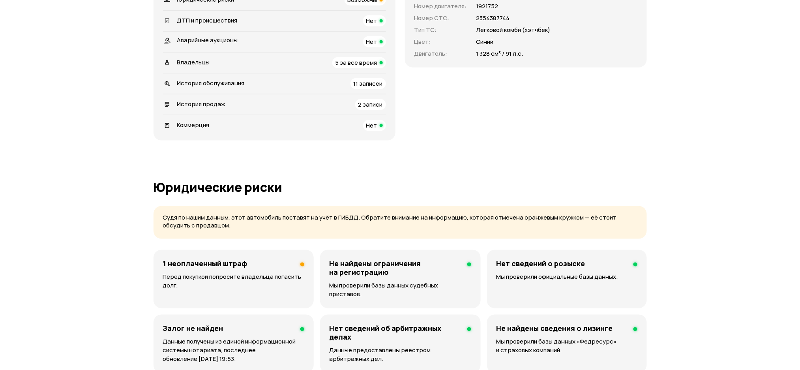
scroll to position [0, 0]
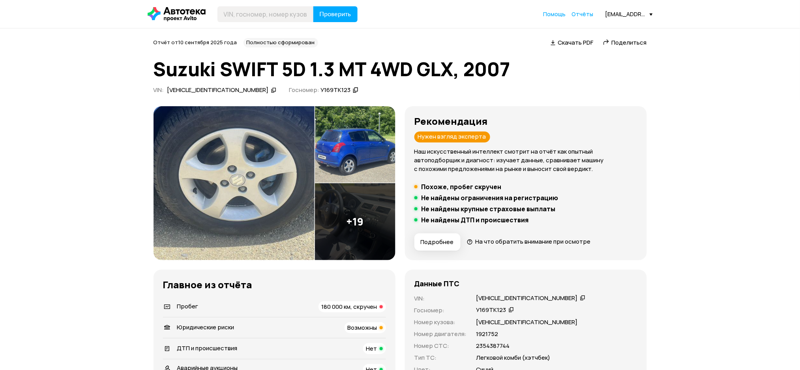
click at [271, 86] on icon at bounding box center [274, 90] width 6 height 8
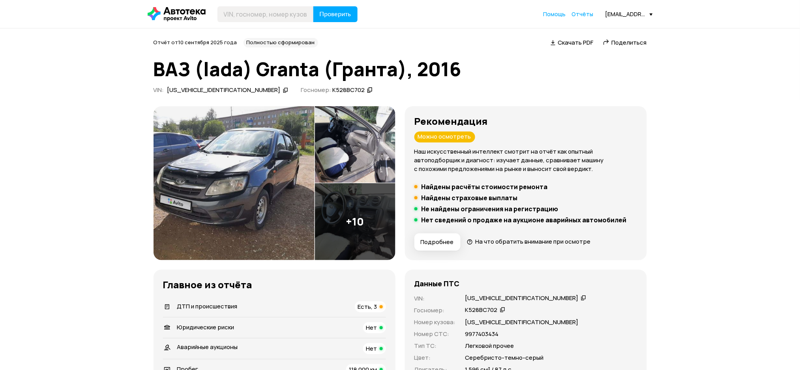
click at [283, 89] on icon at bounding box center [286, 90] width 6 height 8
click at [273, 2] on header "Проверить Помощь Отчёты [EMAIL_ADDRESS][DOMAIN_NAME]" at bounding box center [400, 14] width 800 height 28
click at [279, 11] on input "text" at bounding box center [265, 14] width 96 height 16
paste input "[US_VEHICLE_IDENTIFICATION_NUMBER]"
type input "[US_VEHICLE_IDENTIFICATION_NUMBER]"
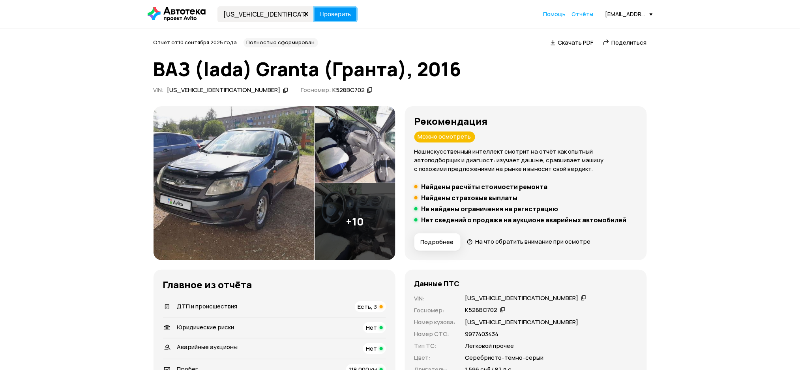
click at [348, 14] on span "Проверить" at bounding box center [336, 14] width 32 height 6
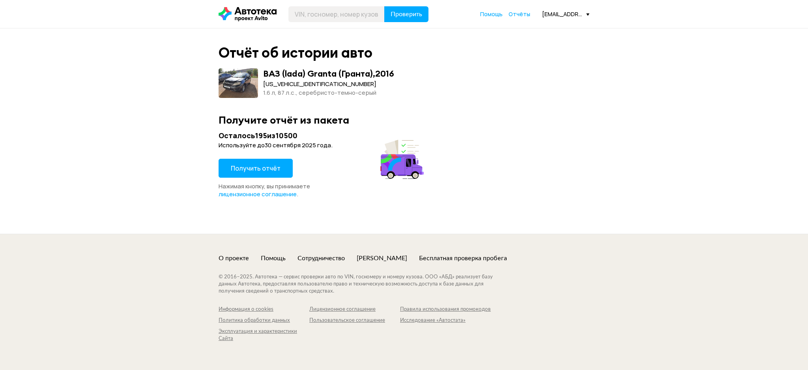
click at [299, 154] on div "Осталось 195 из 10500 Используйте до 30 сентября 2025 года . Получить отчёт Наж…" at bounding box center [323, 164] width 208 height 67
click at [275, 172] on button "Получить отчёт" at bounding box center [256, 168] width 74 height 19
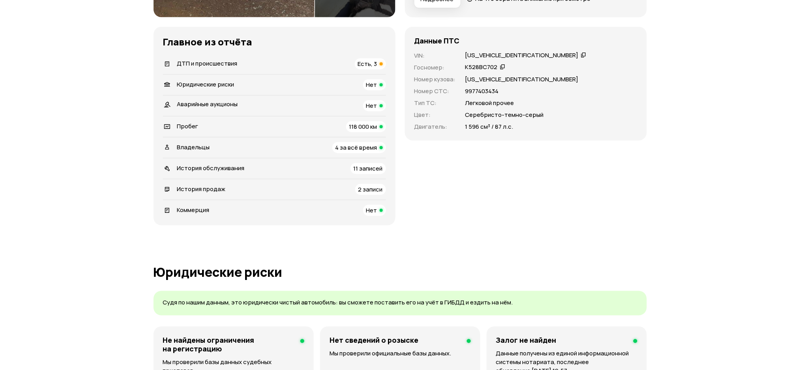
scroll to position [240, 0]
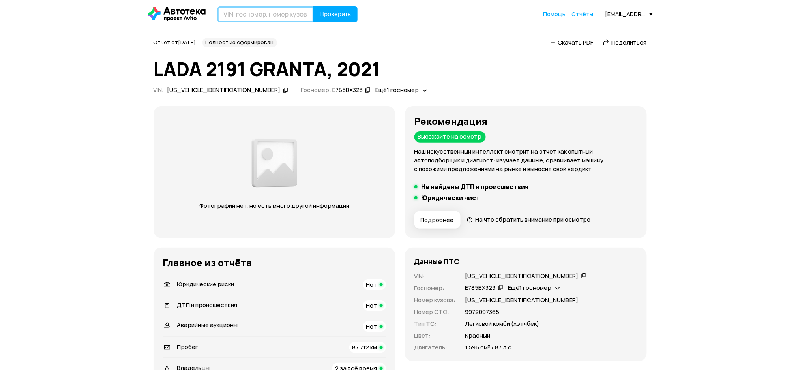
paste input "[US_VEHICLE_IDENTIFICATION_NUMBER]"
click at [262, 15] on input "text" at bounding box center [265, 14] width 96 height 16
click at [312, 15] on form "XTA219110M0416960 Проверить" at bounding box center [287, 14] width 140 height 16
type input "XTA219110M0416960"
click at [325, 15] on span "Проверить" at bounding box center [336, 14] width 32 height 6
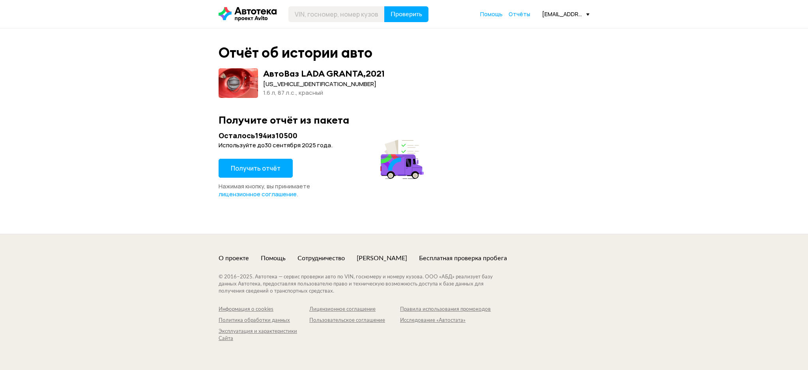
click at [274, 168] on span "Получить отчёт" at bounding box center [256, 168] width 50 height 9
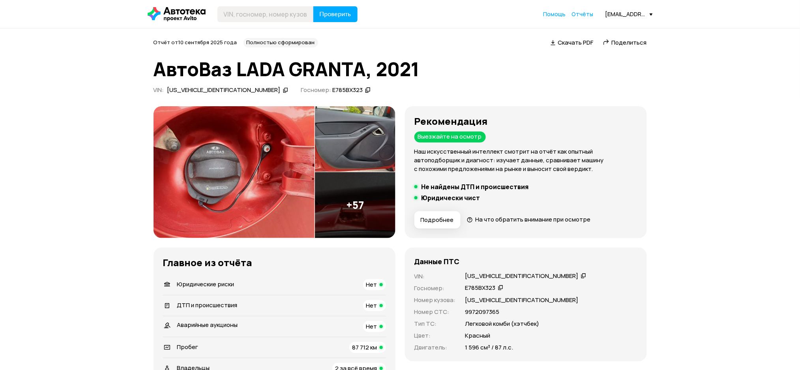
scroll to position [698, 0]
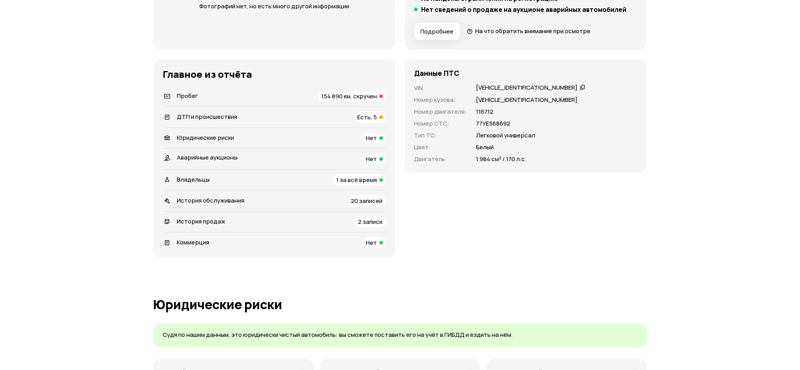
click at [212, 198] on span "История обслуживания" at bounding box center [210, 200] width 67 height 8
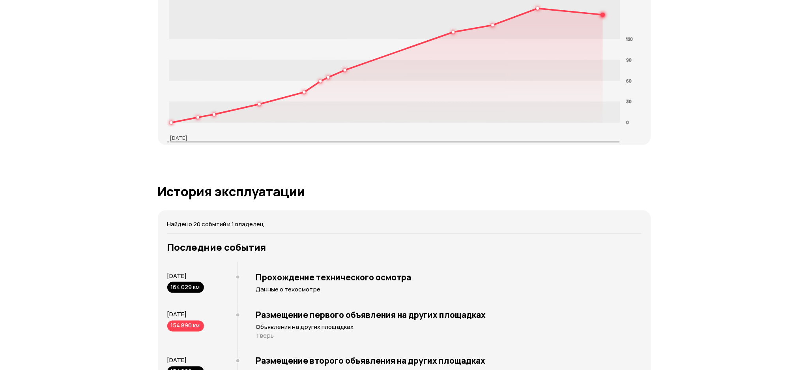
scroll to position [1507, 0]
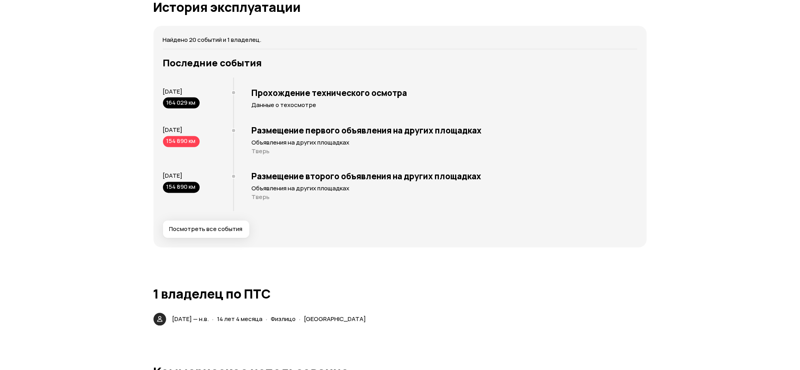
click at [215, 225] on span "Посмотреть все события" at bounding box center [205, 229] width 73 height 8
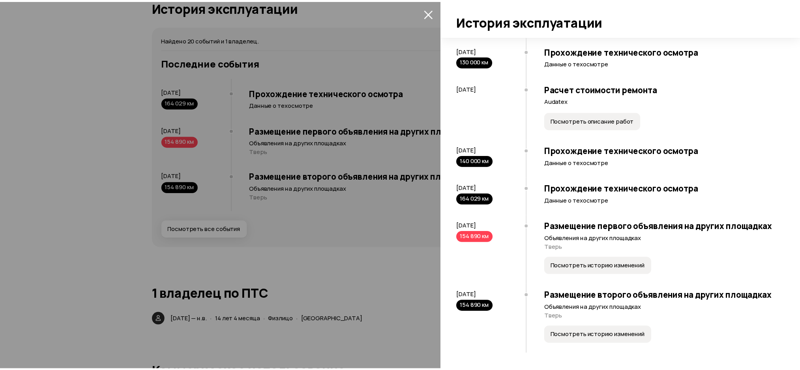
scroll to position [967, 0]
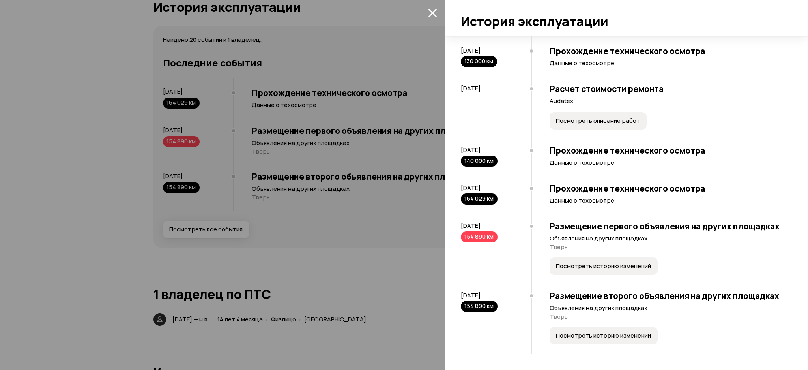
click at [576, 262] on span "Посмотреть историю изменений" at bounding box center [603, 266] width 95 height 8
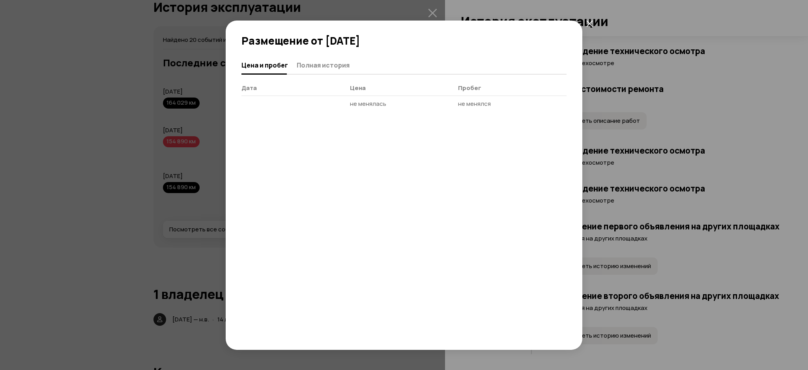
click at [585, 27] on button "закрыть" at bounding box center [589, 24] width 14 height 14
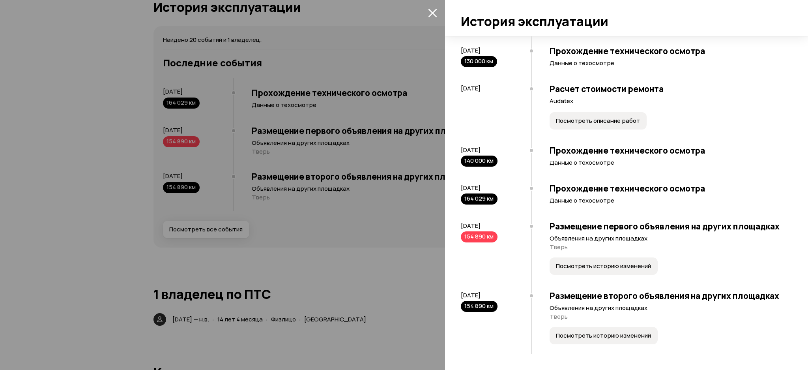
click at [349, 130] on div at bounding box center [404, 185] width 808 height 370
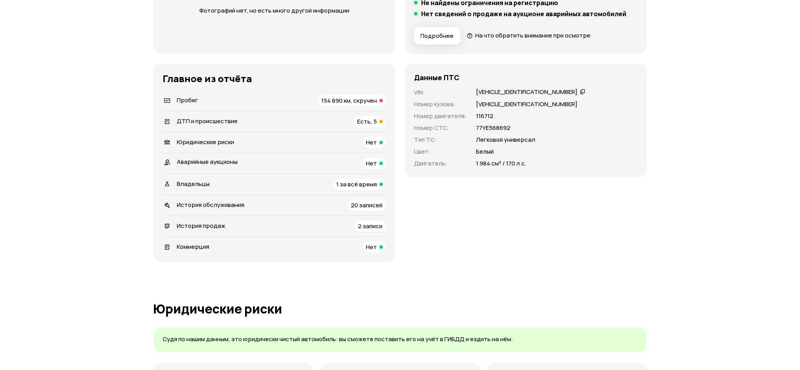
scroll to position [210, 0]
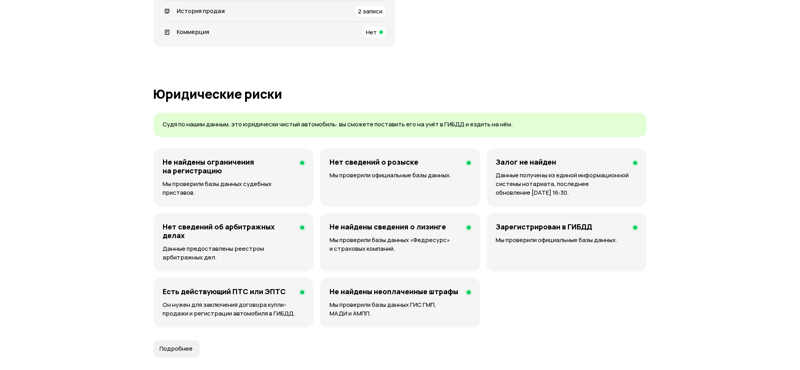
click at [337, 15] on div "История продаж 2 записи" at bounding box center [274, 11] width 223 height 11
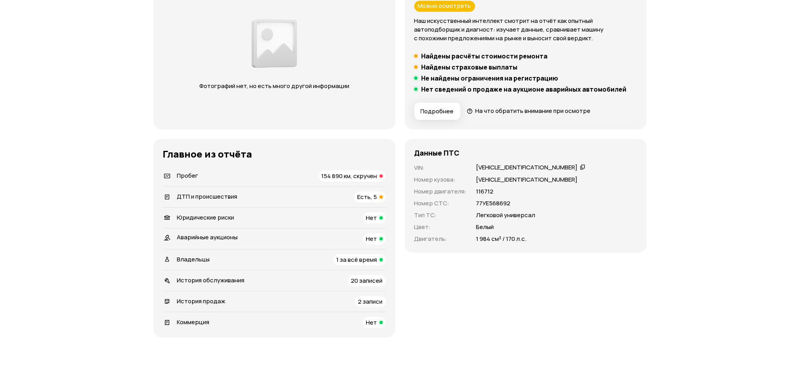
scroll to position [0, 0]
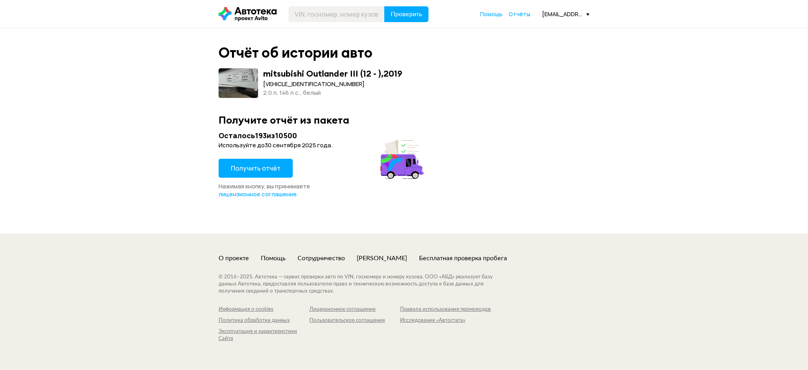
click at [261, 175] on button "Получить отчёт" at bounding box center [256, 168] width 74 height 19
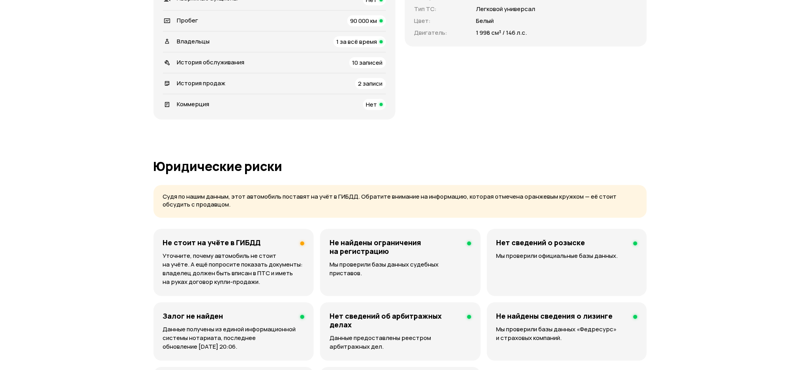
scroll to position [263, 0]
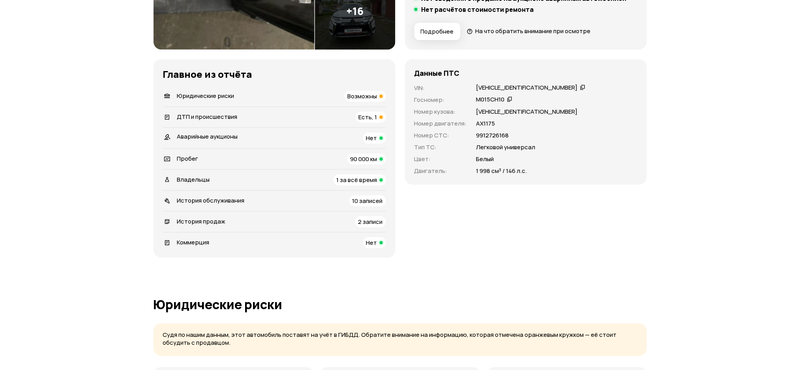
click at [244, 219] on div "История продаж 2 записи" at bounding box center [274, 221] width 223 height 11
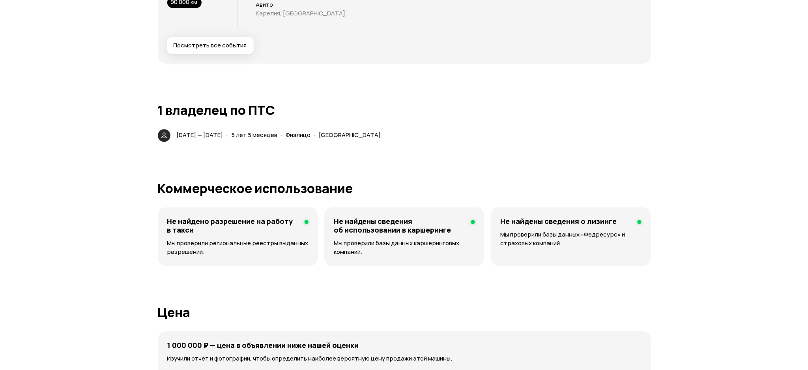
scroll to position [2185, 0]
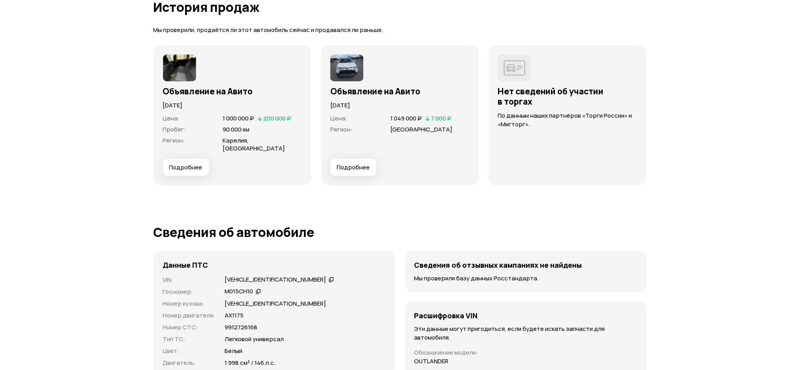
click at [193, 163] on span "Подробнее" at bounding box center [185, 167] width 33 height 8
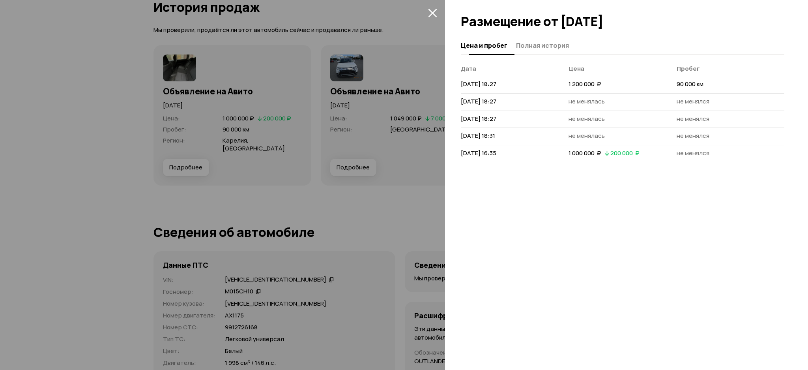
click at [544, 50] on button "Полная история" at bounding box center [541, 44] width 55 height 15
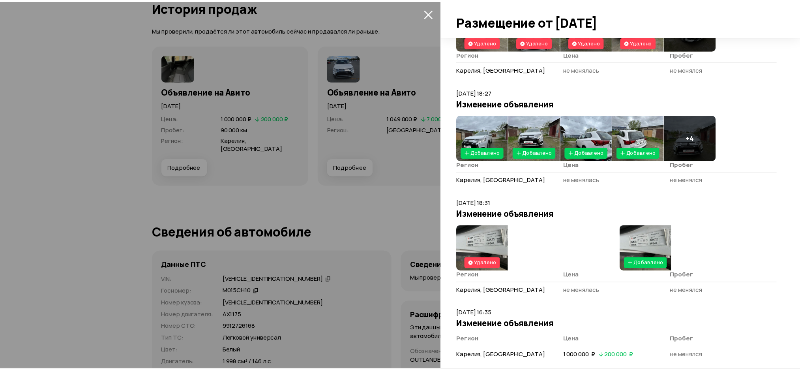
scroll to position [257, 0]
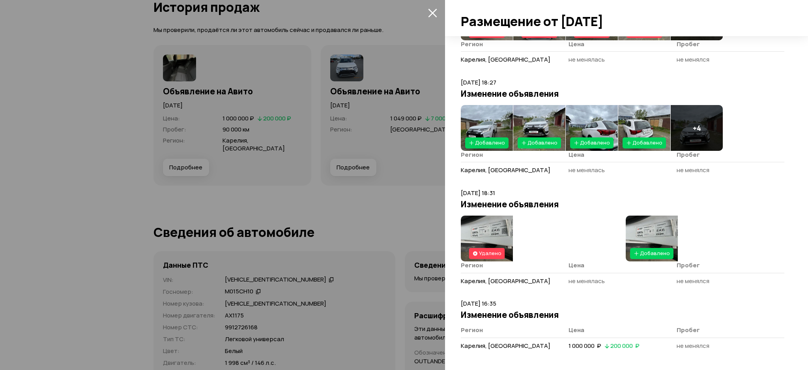
click at [307, 172] on div at bounding box center [404, 185] width 808 height 370
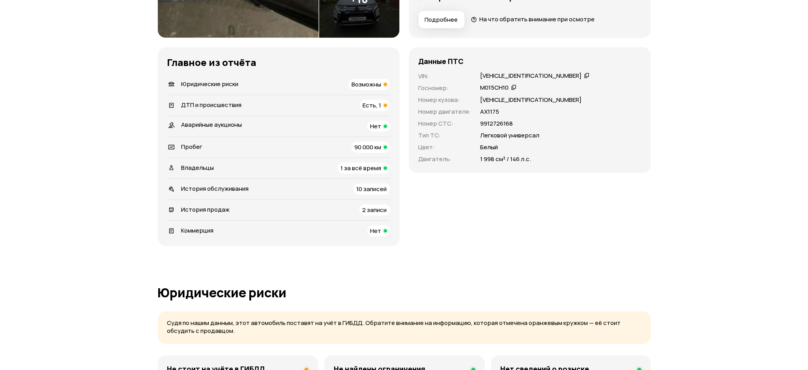
scroll to position [33, 0]
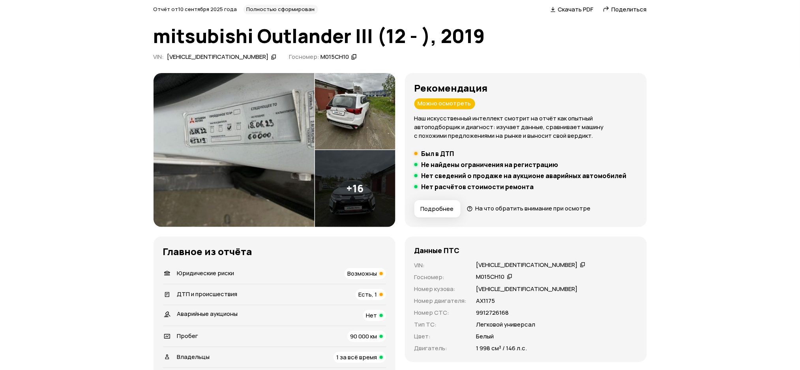
click at [282, 145] on img at bounding box center [233, 150] width 161 height 154
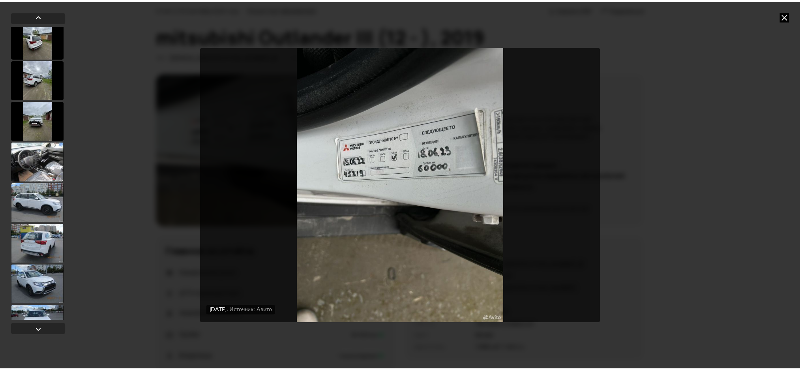
scroll to position [484, 0]
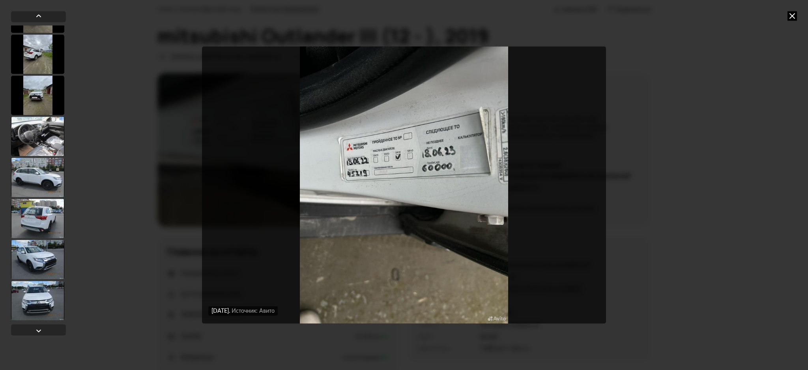
click at [789, 13] on icon at bounding box center [791, 15] width 9 height 9
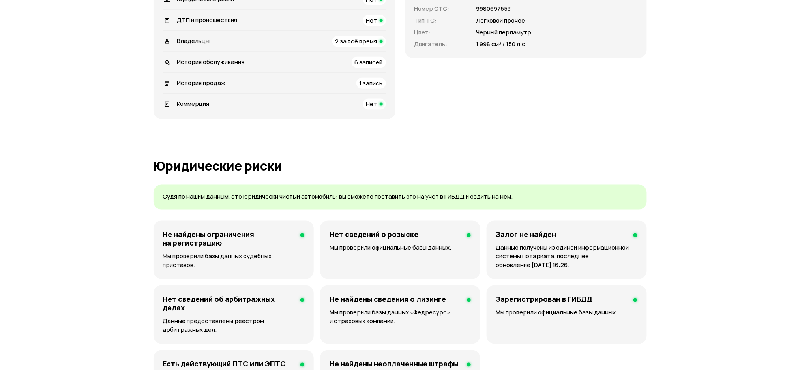
click at [245, 64] on div "История обслуживания" at bounding box center [203, 62] width 87 height 9
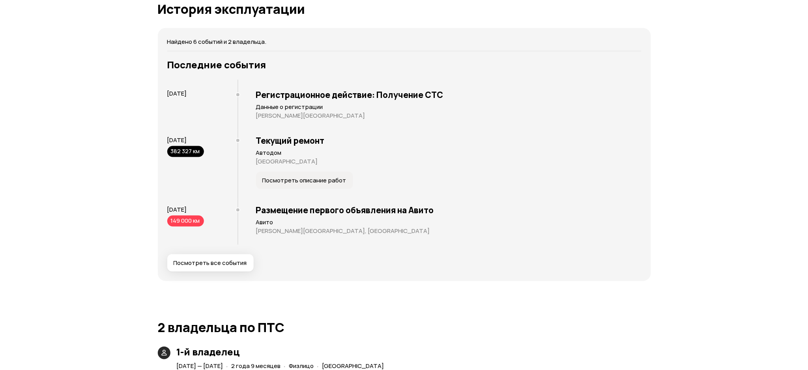
scroll to position [1367, 0]
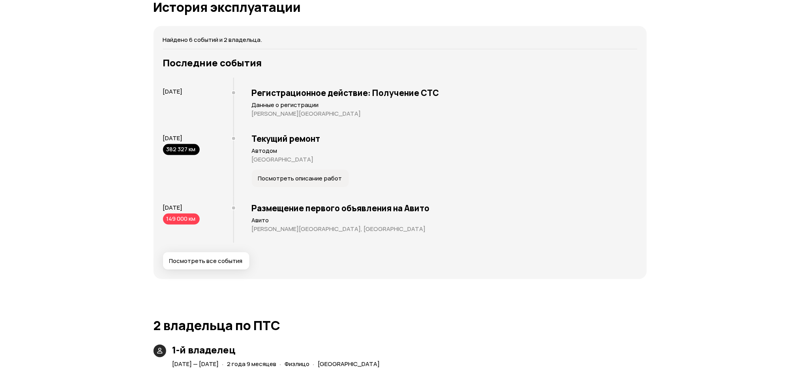
click at [220, 260] on span "Посмотреть все события" at bounding box center [205, 261] width 73 height 8
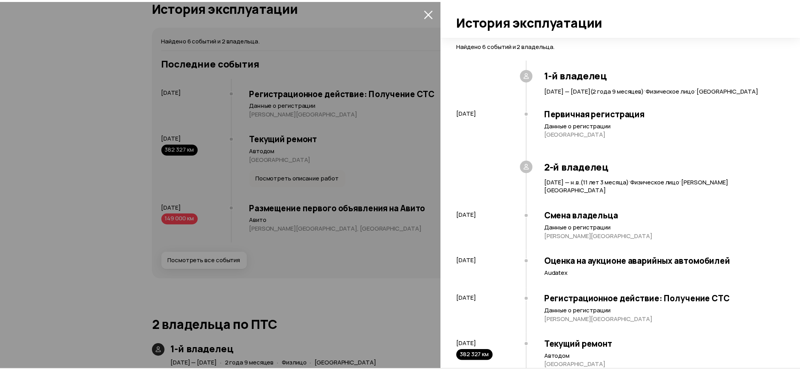
scroll to position [129, 0]
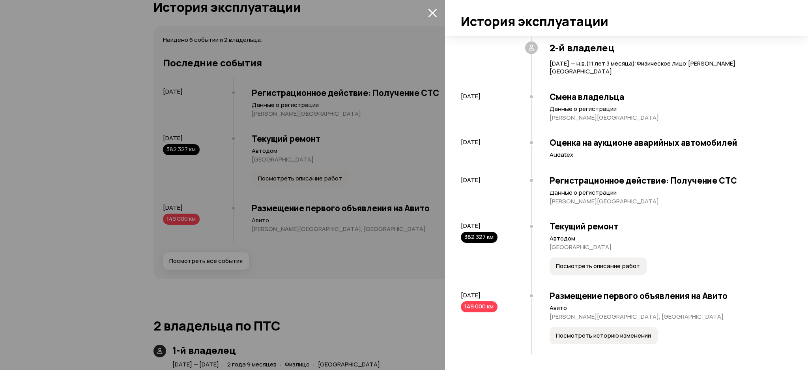
click at [354, 48] on div at bounding box center [404, 185] width 808 height 370
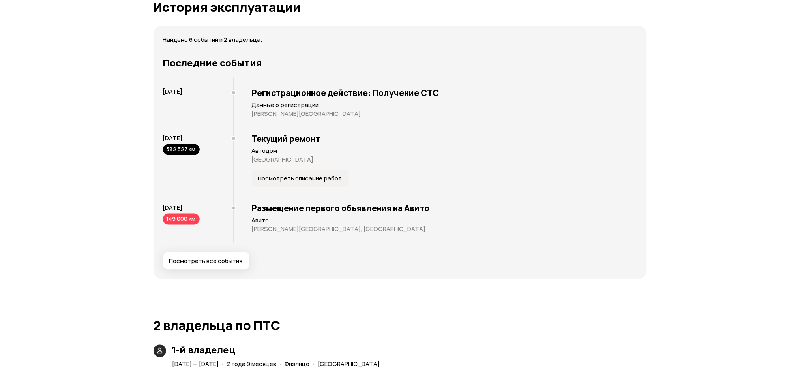
scroll to position [0, 0]
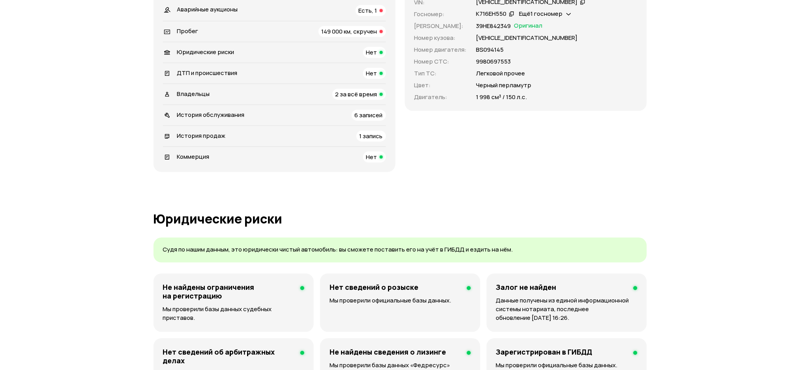
click at [231, 113] on span "История обслуживания" at bounding box center [210, 114] width 67 height 8
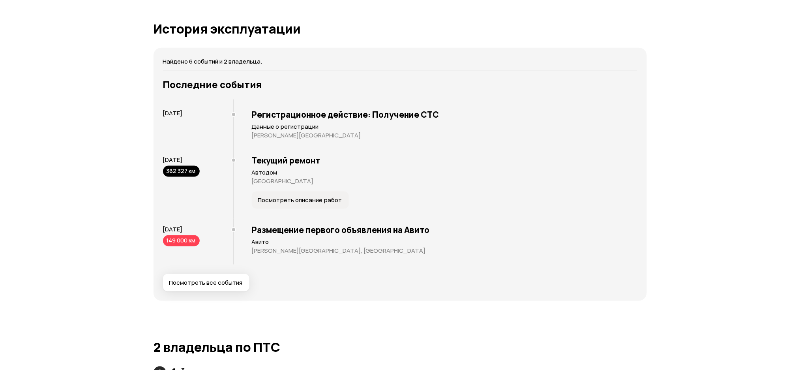
scroll to position [1367, 0]
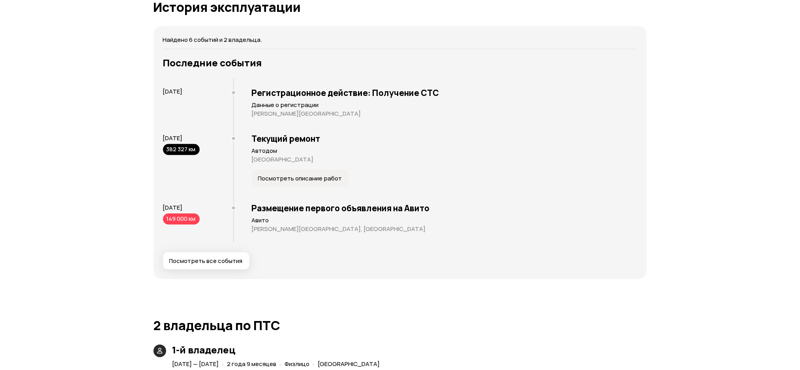
drag, startPoint x: 211, startPoint y: 137, endPoint x: 161, endPoint y: 136, distance: 50.5
click at [161, 136] on div "Последние события 25 апреля 2025 Регистрационное действие: Получение СТС Данные…" at bounding box center [399, 163] width 477 height 212
copy span "17 августа 2025"
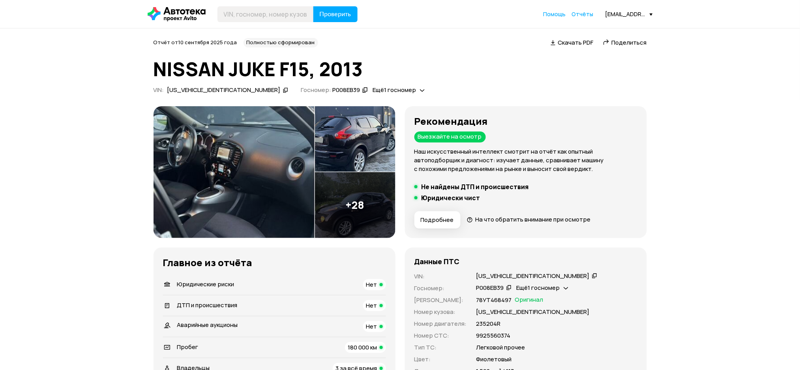
click at [283, 88] on icon at bounding box center [286, 90] width 6 height 8
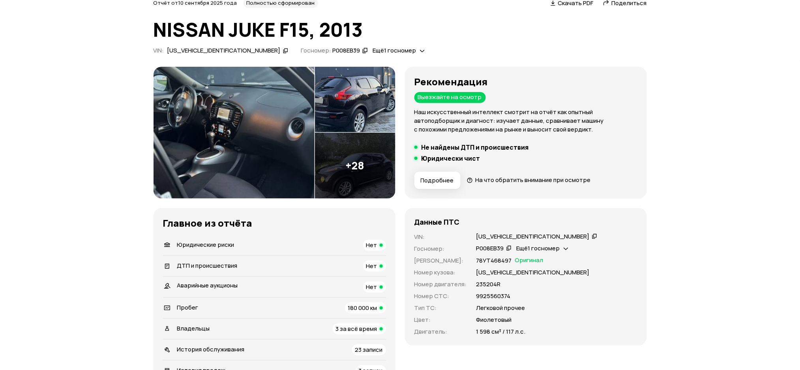
scroll to position [158, 0]
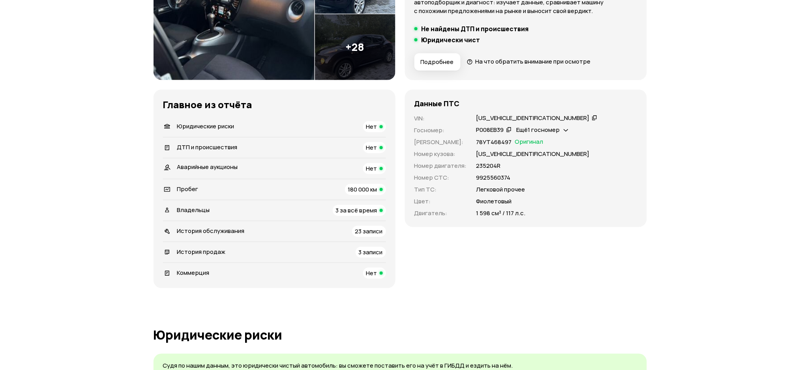
click at [217, 248] on span "История продаж" at bounding box center [201, 251] width 49 height 8
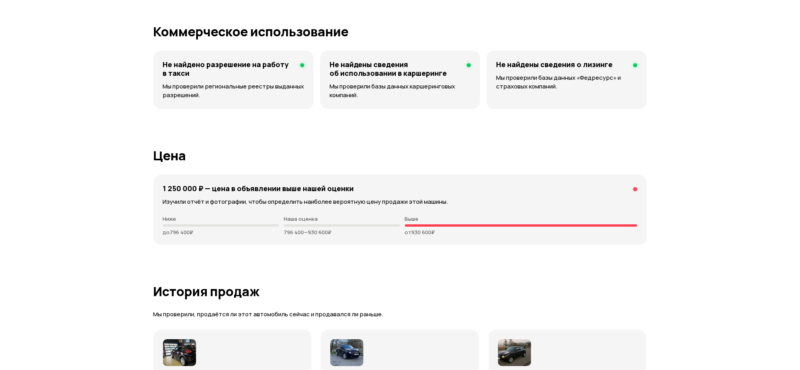
scroll to position [2142, 0]
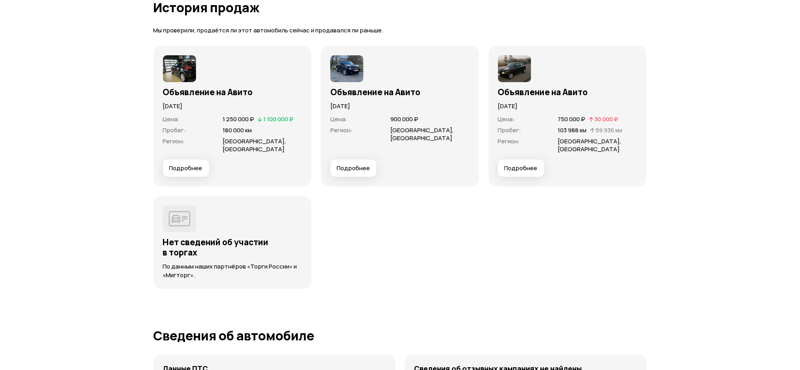
click at [193, 162] on button "Подробнее" at bounding box center [186, 167] width 46 height 17
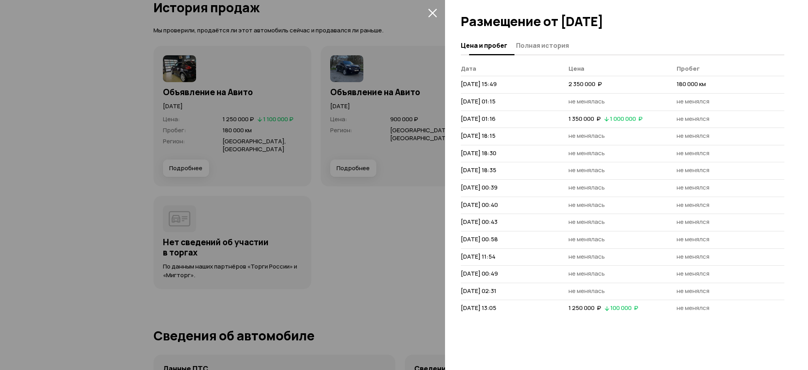
click at [550, 45] on span "Полная история" at bounding box center [542, 45] width 53 height 8
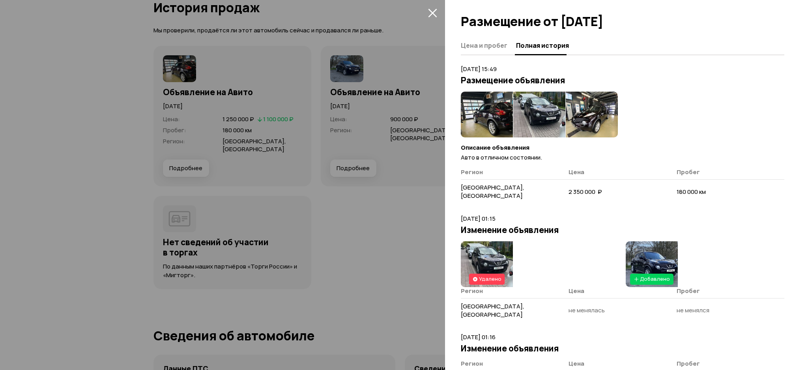
click at [495, 112] on img at bounding box center [487, 115] width 52 height 46
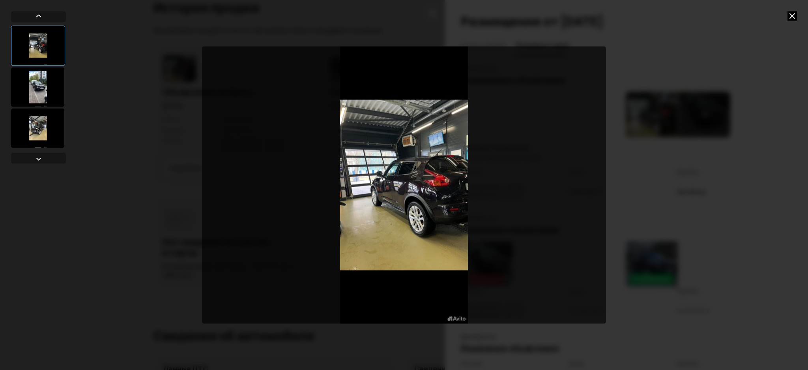
click at [44, 93] on div at bounding box center [37, 86] width 53 height 39
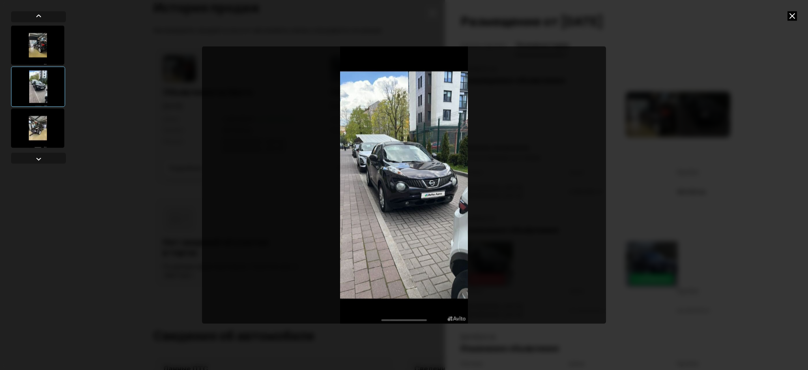
click at [38, 122] on div at bounding box center [37, 127] width 53 height 39
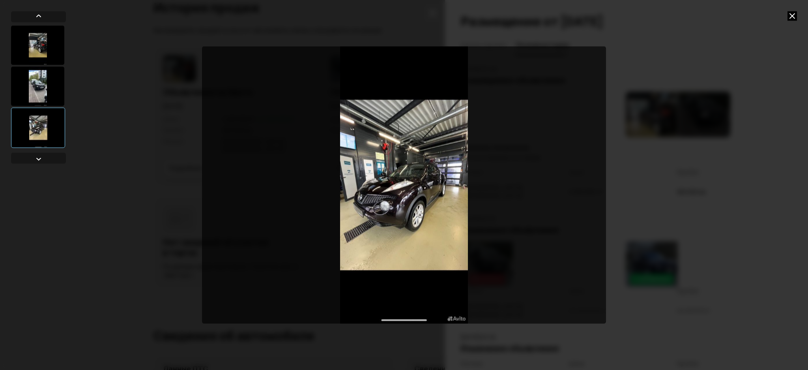
click at [791, 16] on icon at bounding box center [791, 15] width 9 height 9
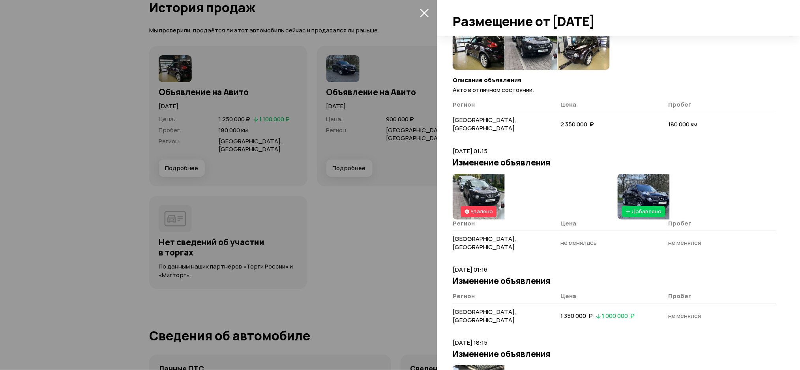
scroll to position [158, 0]
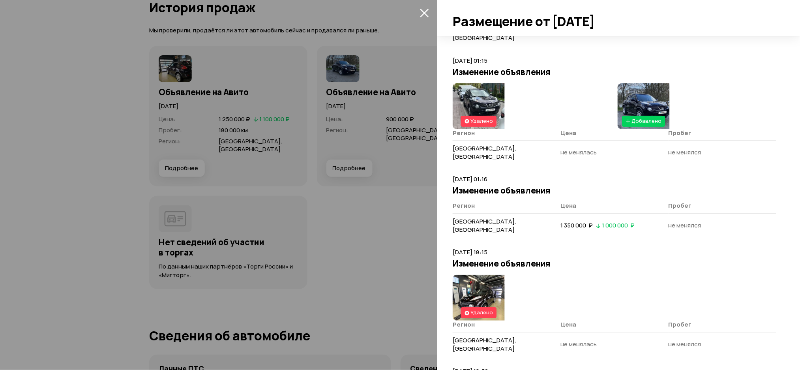
click at [656, 93] on img at bounding box center [643, 106] width 52 height 46
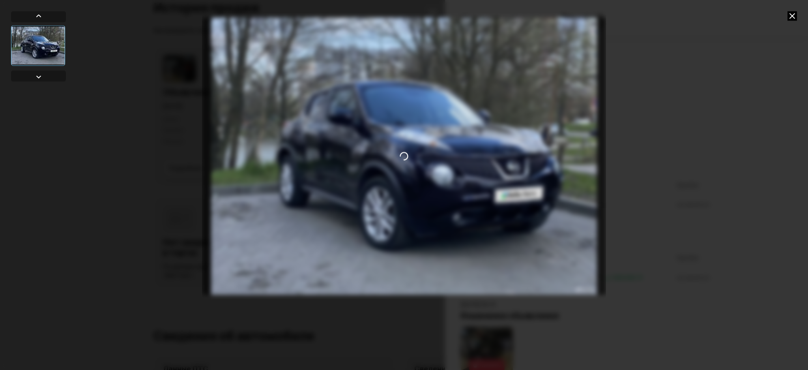
click at [794, 13] on icon at bounding box center [791, 15] width 9 height 9
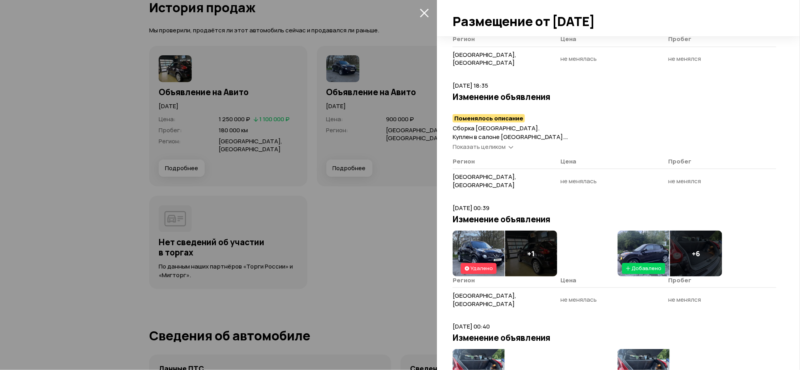
scroll to position [578, 0]
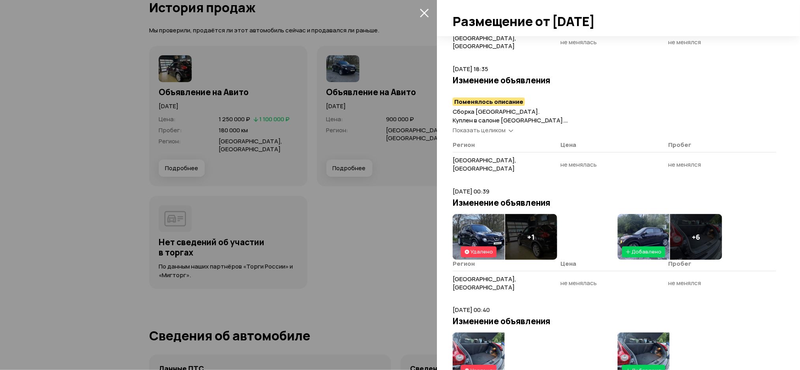
click at [491, 131] on span "Показать целиком" at bounding box center [478, 130] width 53 height 8
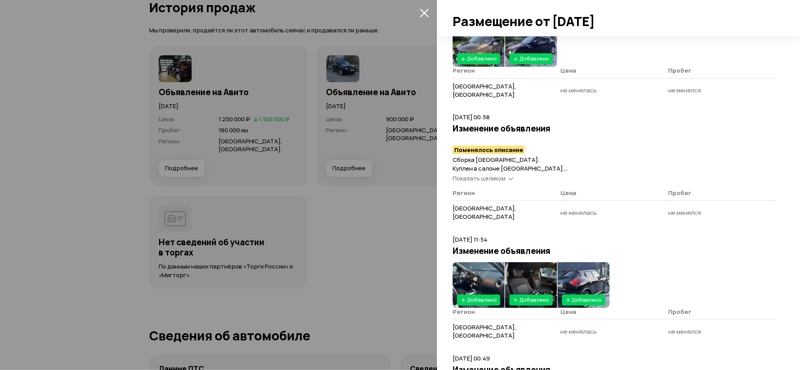
scroll to position [1210, 0]
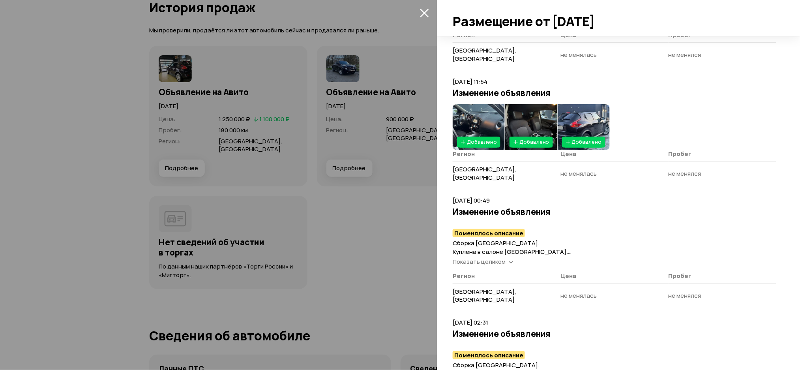
click at [589, 118] on img at bounding box center [583, 127] width 52 height 46
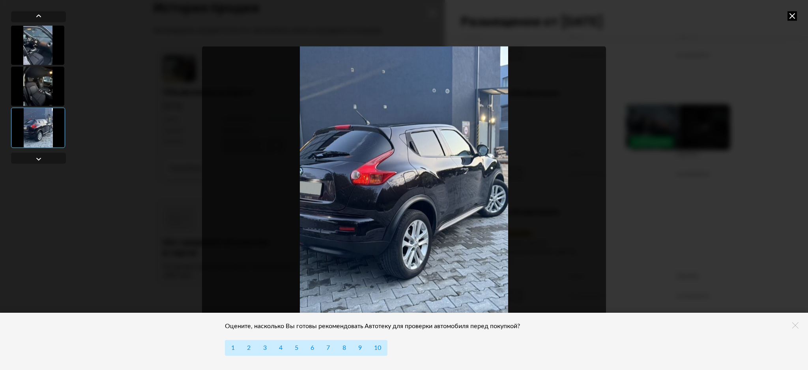
click at [791, 16] on icon at bounding box center [791, 15] width 9 height 9
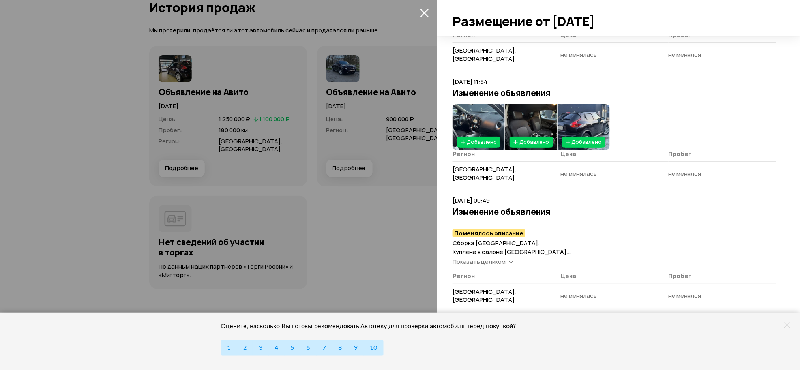
click at [414, 78] on div at bounding box center [400, 185] width 800 height 370
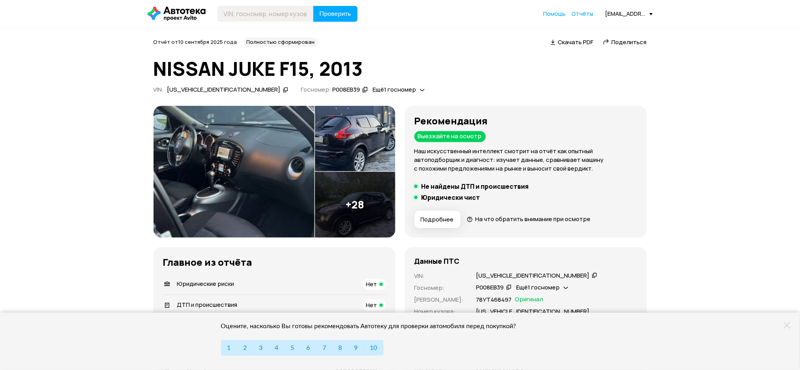
scroll to position [0, 0]
click at [362, 88] on icon at bounding box center [365, 90] width 6 height 8
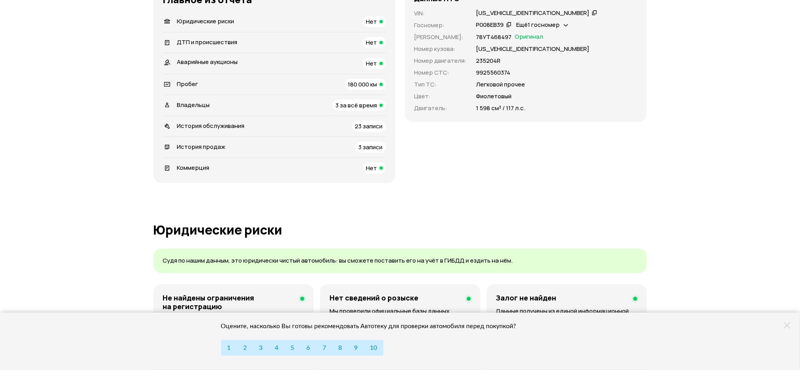
click at [206, 146] on span "История продаж" at bounding box center [201, 146] width 49 height 8
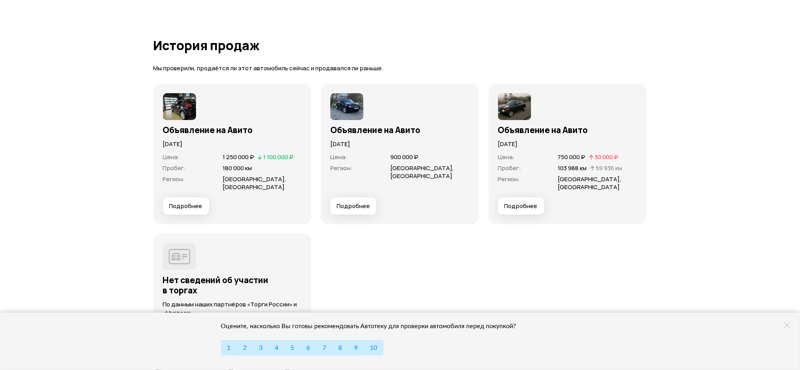
scroll to position [2141, 0]
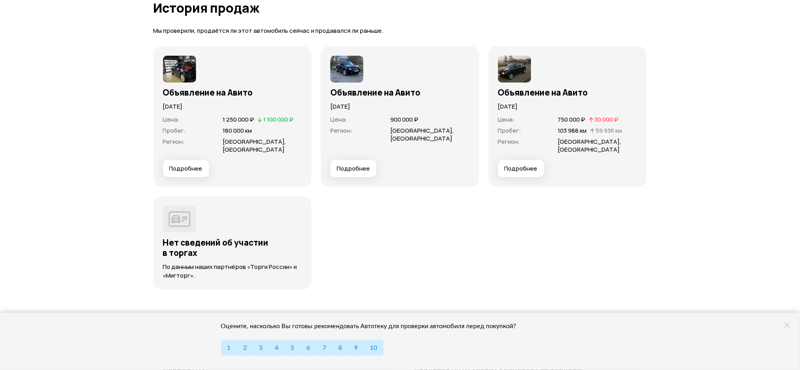
drag, startPoint x: 216, startPoint y: 105, endPoint x: 167, endPoint y: 80, distance: 55.4
click at [162, 103] on div "Объявление на Авито 28 мая 2025 года Цена : 1 250 000 ₽   1 100 000 ₽ Пробег : …" at bounding box center [232, 116] width 158 height 140
copy p "28 мая 2025 года"
drag, startPoint x: 411, startPoint y: 110, endPoint x: 322, endPoint y: 108, distance: 88.8
click at [322, 108] on div "Объявление на Авито 10 сентября 2022 года Цена : 900 000 ₽ Регион : Калининград…" at bounding box center [400, 116] width 158 height 140
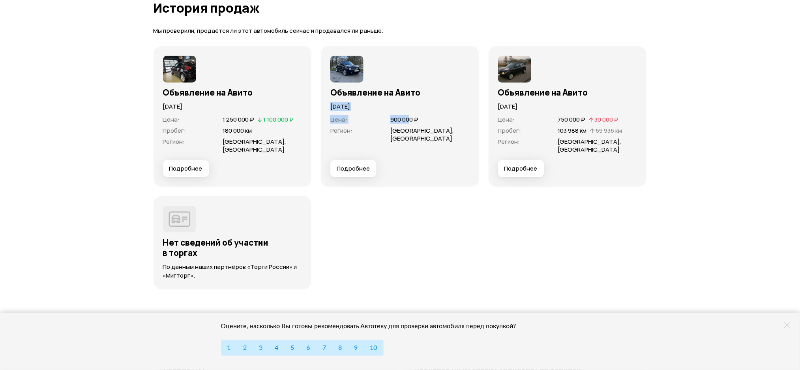
click at [395, 102] on p "10 сентября 2022 года" at bounding box center [399, 106] width 139 height 9
drag, startPoint x: 402, startPoint y: 103, endPoint x: 330, endPoint y: 107, distance: 71.9
click at [330, 107] on div "Объявление на Авито 10 сентября 2022 года Цена : 900 000 ₽ Регион : Калининград…" at bounding box center [400, 116] width 158 height 140
copy p "10 сентября 2022 года"
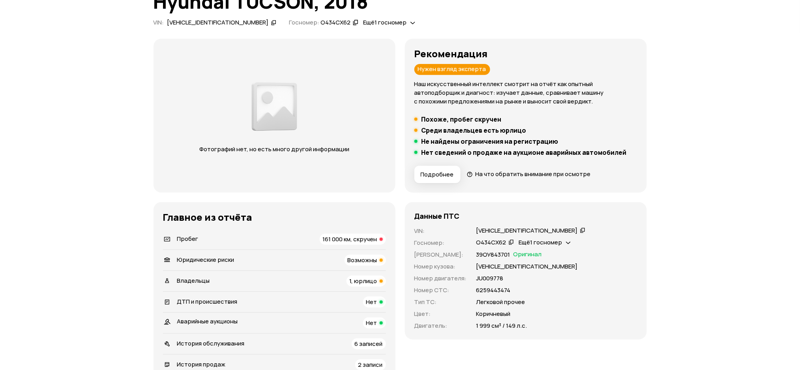
scroll to position [158, 0]
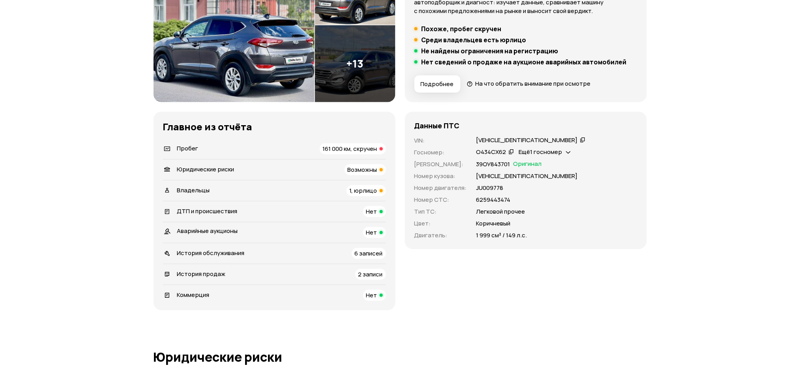
click at [220, 251] on span "История обслуживания" at bounding box center [210, 253] width 67 height 8
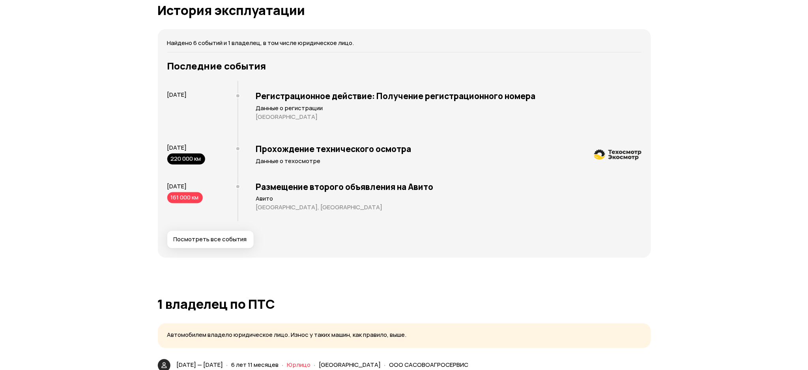
scroll to position [1440, 0]
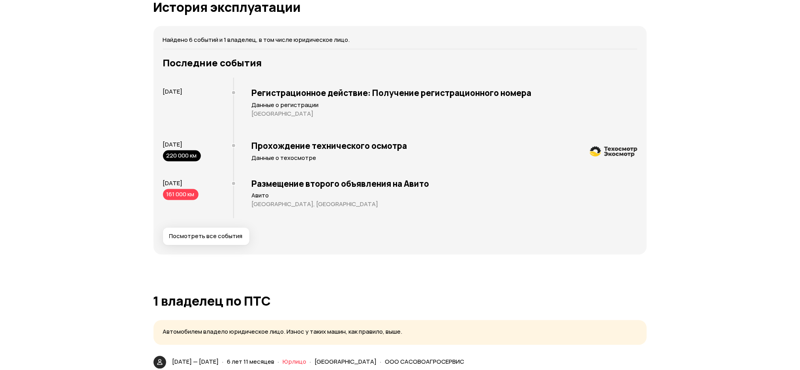
click at [218, 239] on span "Посмотреть все события" at bounding box center [205, 236] width 73 height 8
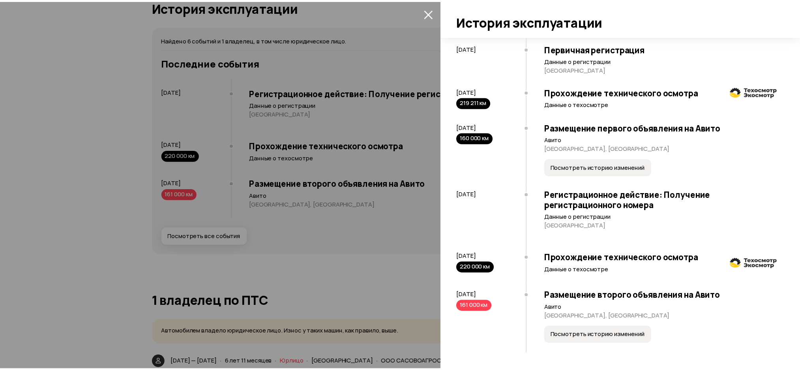
scroll to position [64, 0]
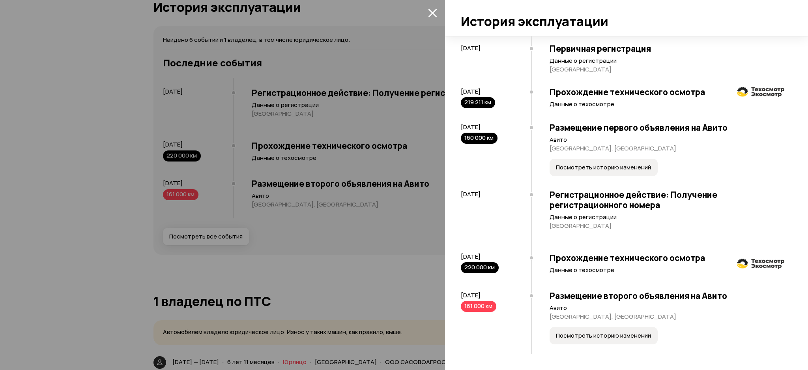
click at [393, 142] on div at bounding box center [404, 185] width 808 height 370
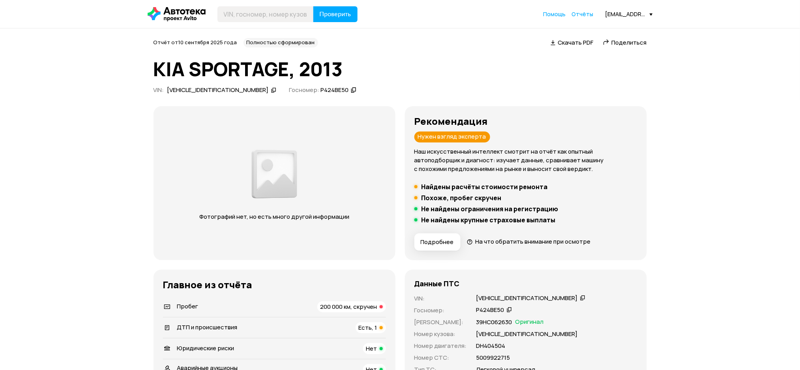
click at [271, 89] on icon at bounding box center [274, 90] width 6 height 8
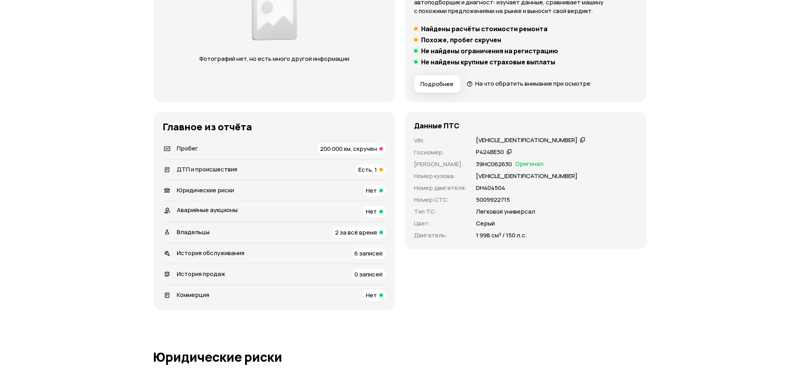
click at [222, 251] on span "История обслуживания" at bounding box center [210, 253] width 67 height 8
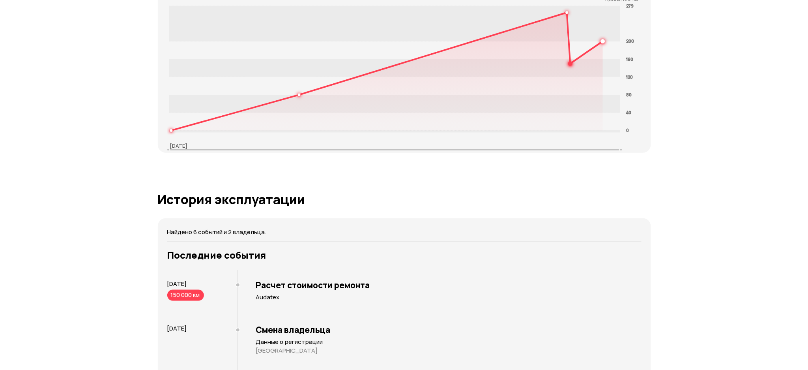
scroll to position [1507, 0]
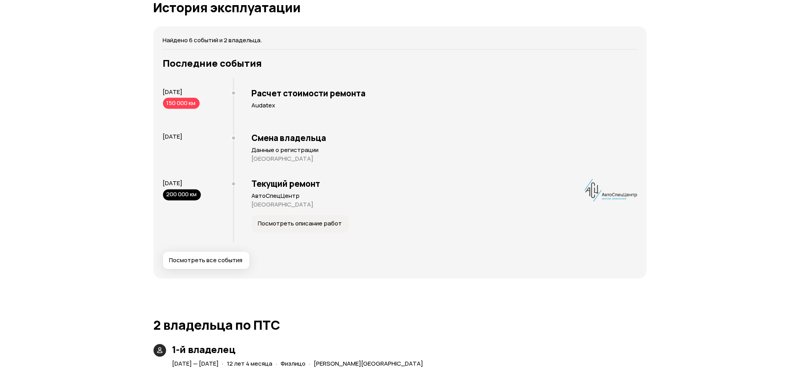
click at [209, 266] on button "Посмотреть все события" at bounding box center [206, 260] width 86 height 17
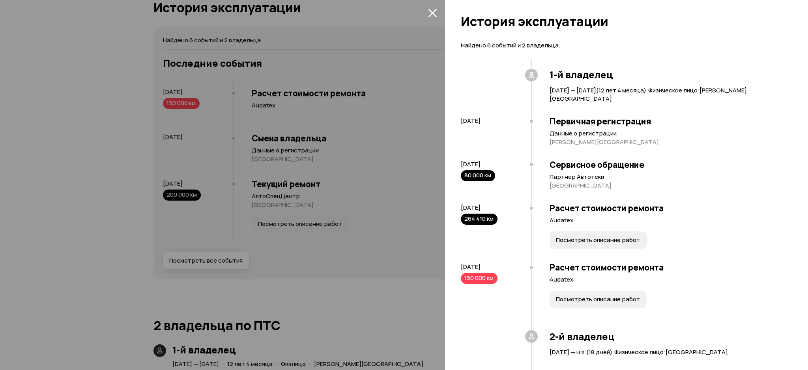
scroll to position [105, 0]
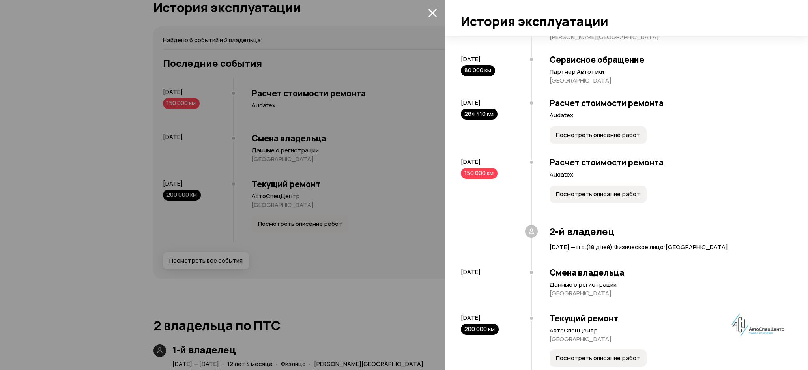
drag, startPoint x: 518, startPoint y: 106, endPoint x: 451, endPoint y: 107, distance: 67.5
click at [451, 107] on div "Найдено 6 событий и 2 владельца. 1-й владелец [DATE] — [DATE] ( 12 лет 4 месяца…" at bounding box center [626, 202] width 363 height 333
copy span "[DATE]"
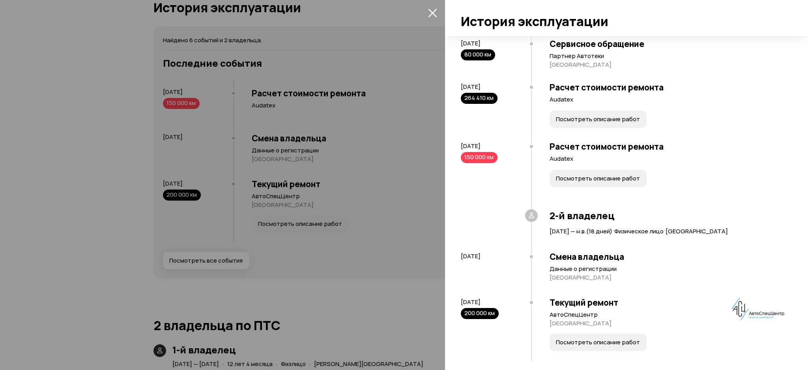
scroll to position [129, 0]
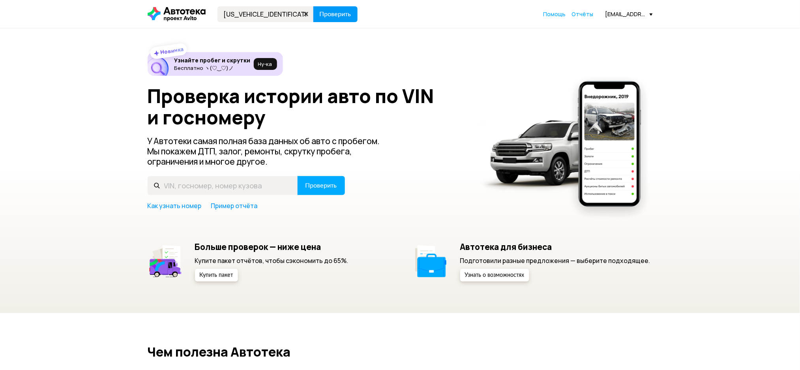
type input "[US_VEHICLE_IDENTIFICATION_NUMBER]"
drag, startPoint x: 329, startPoint y: 11, endPoint x: 311, endPoint y: 7, distance: 18.2
click at [329, 11] on span "Проверить" at bounding box center [336, 14] width 32 height 6
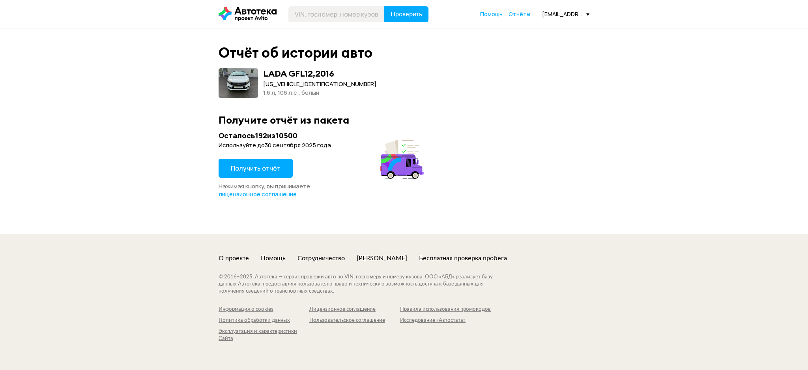
click at [279, 170] on button "Получить отчёт" at bounding box center [256, 168] width 74 height 19
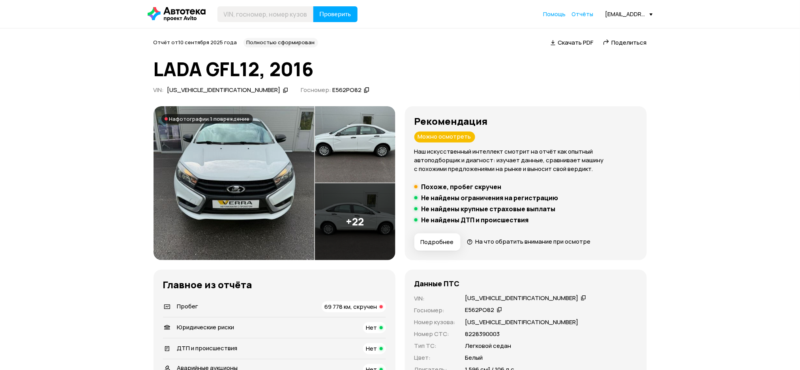
click at [364, 91] on icon at bounding box center [367, 90] width 6 height 8
drag, startPoint x: 268, startPoint y: 19, endPoint x: 282, endPoint y: 17, distance: 13.9
click at [268, 19] on input "text" at bounding box center [265, 14] width 96 height 16
paste input "[US_VEHICLE_IDENTIFICATION_NUMBER]"
type input "XTAGFL120HY059913"
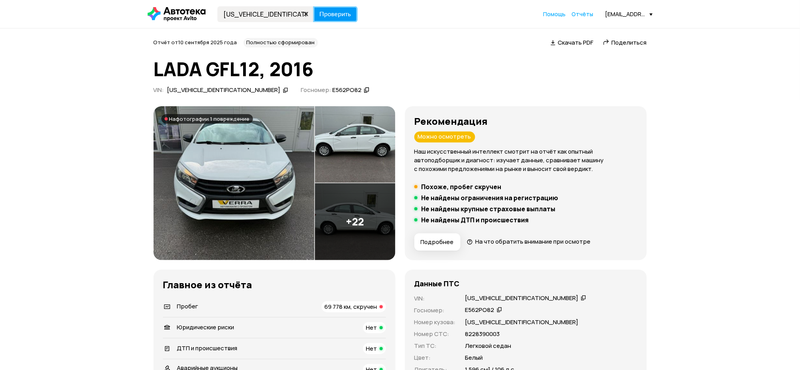
click at [330, 14] on span "Проверить" at bounding box center [336, 14] width 32 height 6
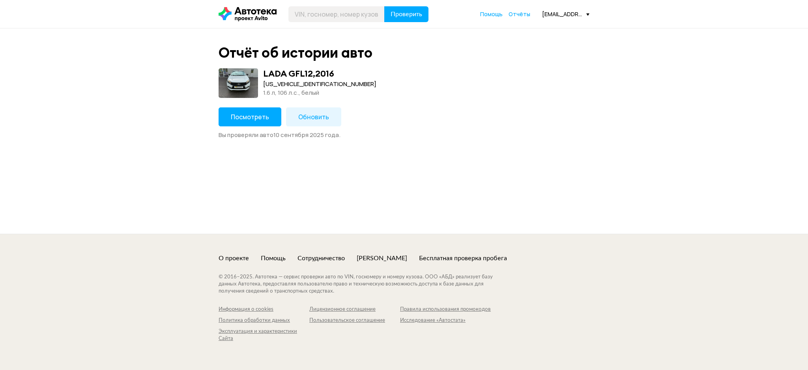
click at [303, 114] on span "Обновить" at bounding box center [313, 116] width 31 height 9
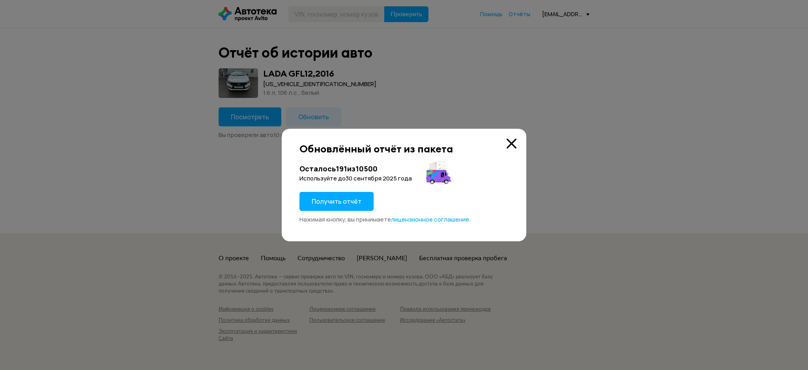
click at [344, 195] on button "Получить отчёт" at bounding box center [336, 201] width 74 height 19
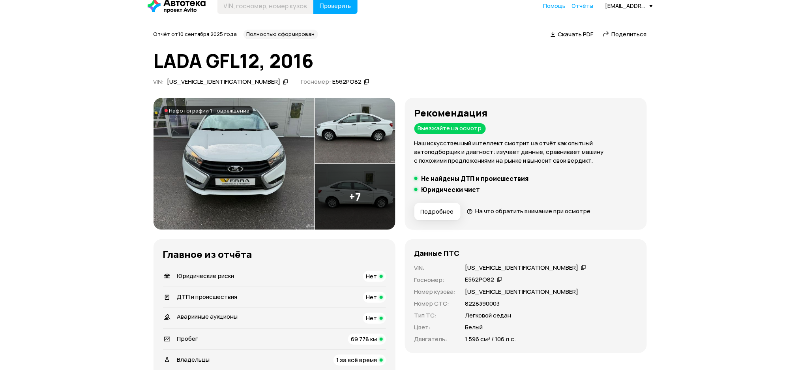
scroll to position [263, 0]
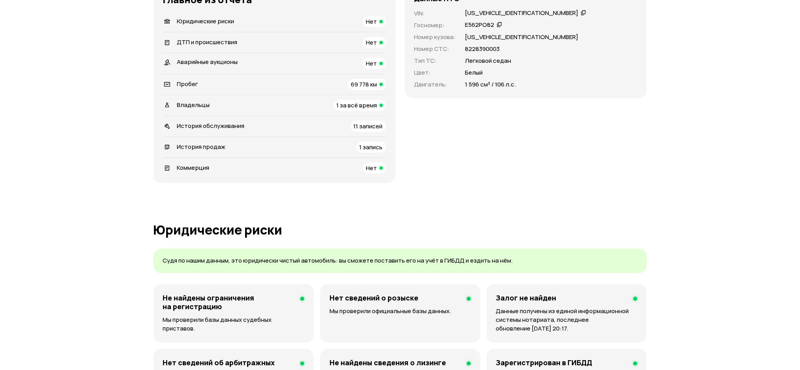
click at [225, 146] on div "История продаж" at bounding box center [194, 147] width 68 height 9
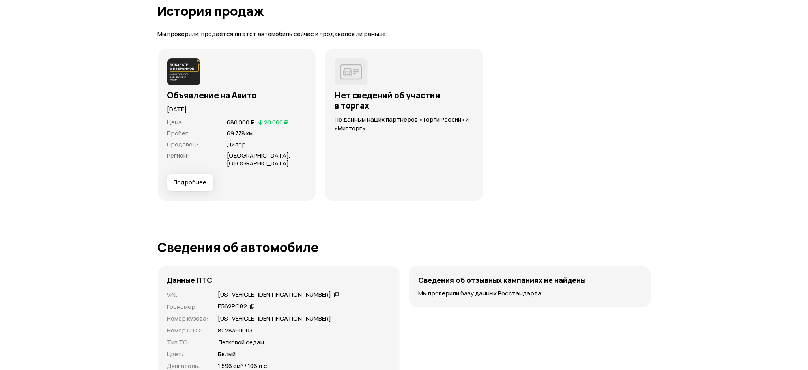
scroll to position [2045, 0]
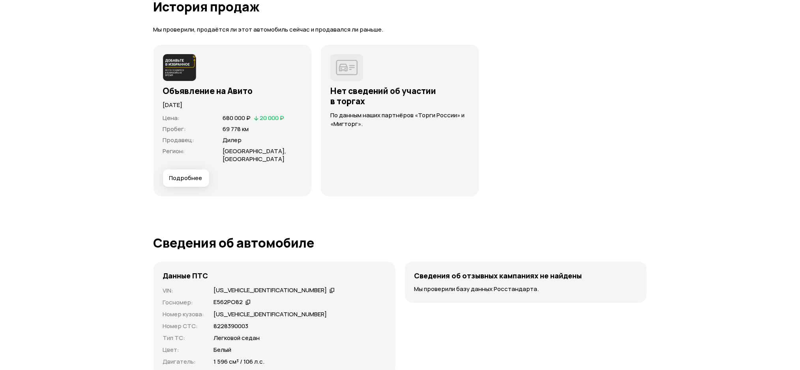
click at [196, 174] on span "Подробнее" at bounding box center [185, 178] width 33 height 8
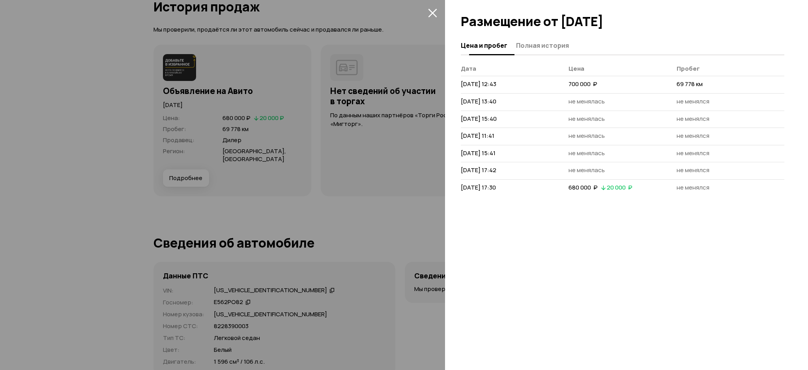
click at [538, 50] on button "Полная история" at bounding box center [541, 44] width 55 height 15
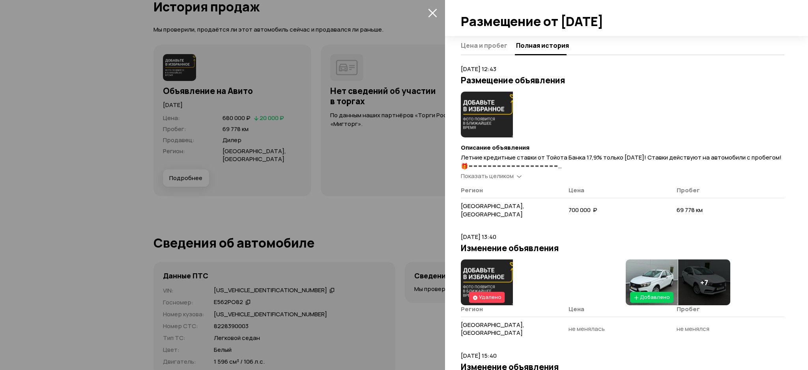
scroll to position [158, 0]
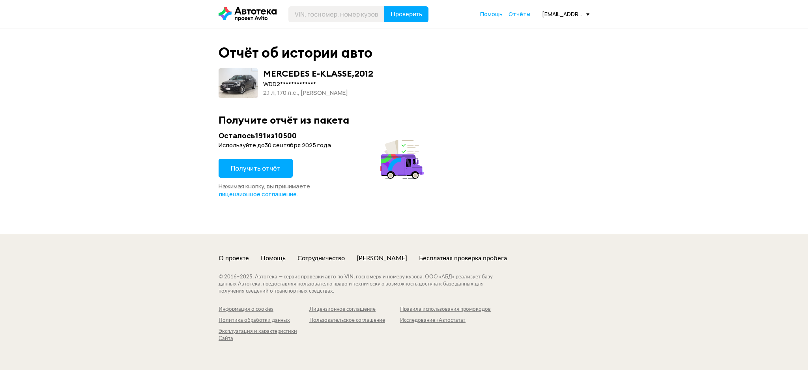
click at [271, 172] on span "Получить отчёт" at bounding box center [256, 168] width 50 height 9
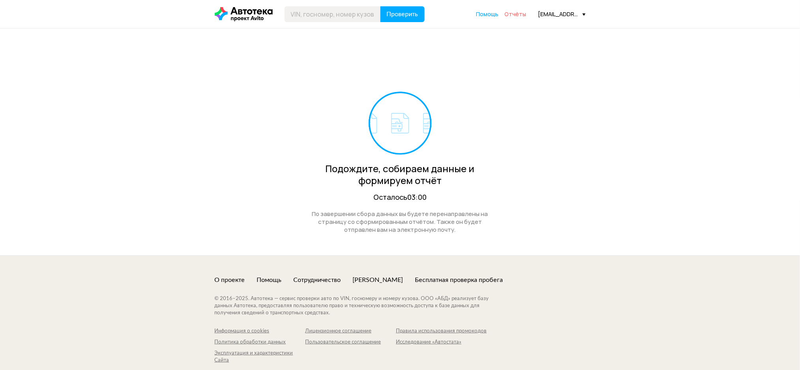
click at [520, 13] on span "Отчёты" at bounding box center [516, 13] width 22 height 7
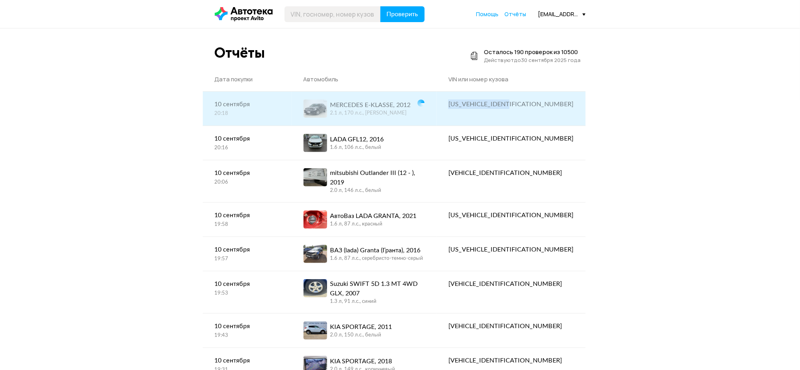
drag, startPoint x: 580, startPoint y: 105, endPoint x: 503, endPoint y: 105, distance: 76.1
click at [503, 105] on div "[US_VEHICLE_IDENTIFICATION_NUMBER]" at bounding box center [510, 104] width 149 height 25
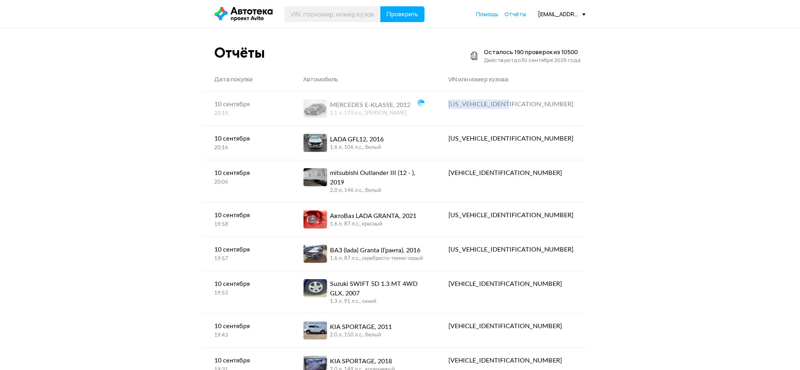
copy div "[US_VEHICLE_IDENTIFICATION_NUMBER]"
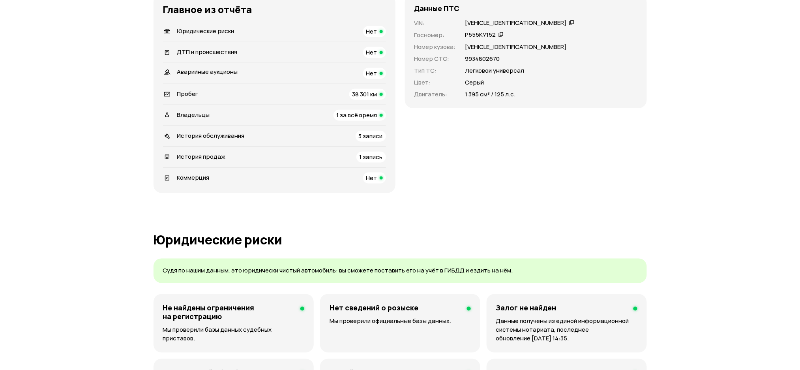
scroll to position [263, 0]
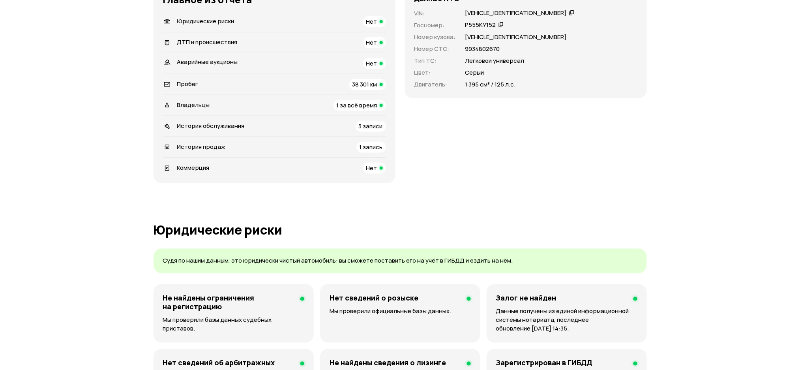
click at [223, 124] on span "История обслуживания" at bounding box center [210, 126] width 67 height 8
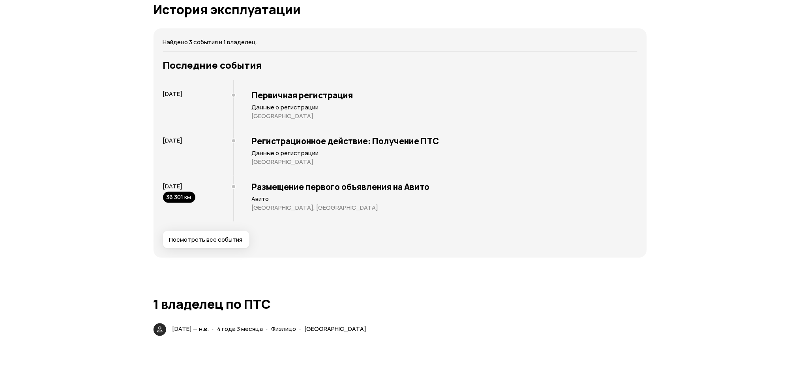
scroll to position [1389, 0]
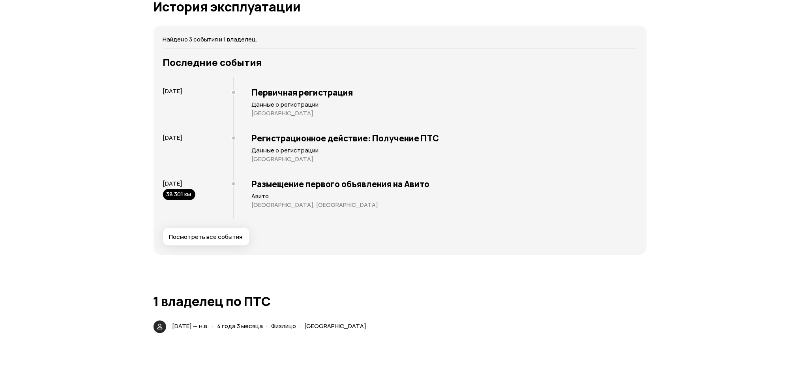
click at [209, 245] on div "Найдено 3 события и 1 владелец. Последние события [DATE] Первичная регистрация …" at bounding box center [399, 140] width 493 height 229
click at [209, 242] on button "Посмотреть все события" at bounding box center [206, 236] width 86 height 17
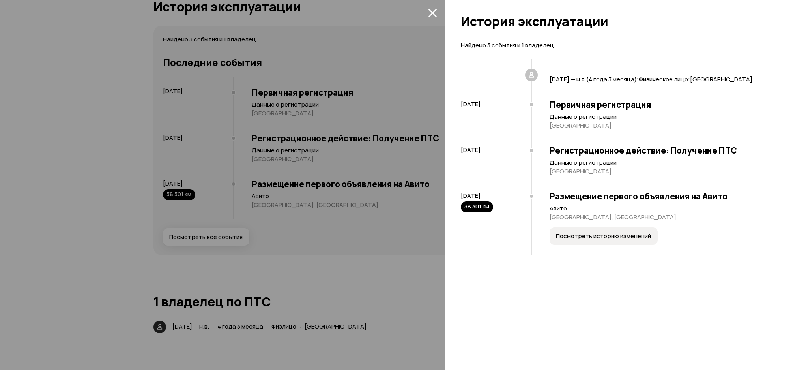
click at [381, 112] on div at bounding box center [404, 185] width 808 height 370
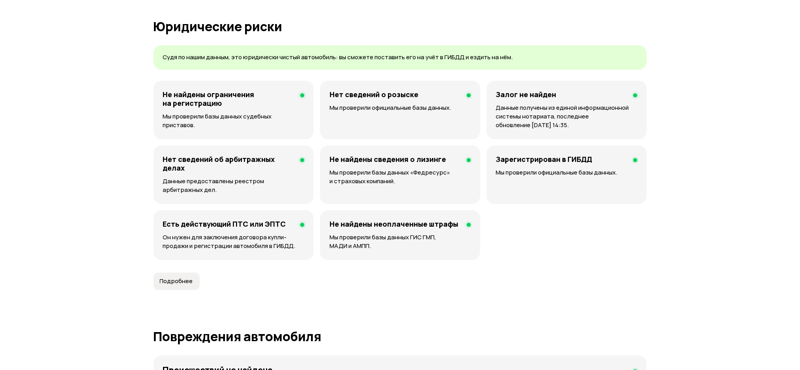
scroll to position [47, 0]
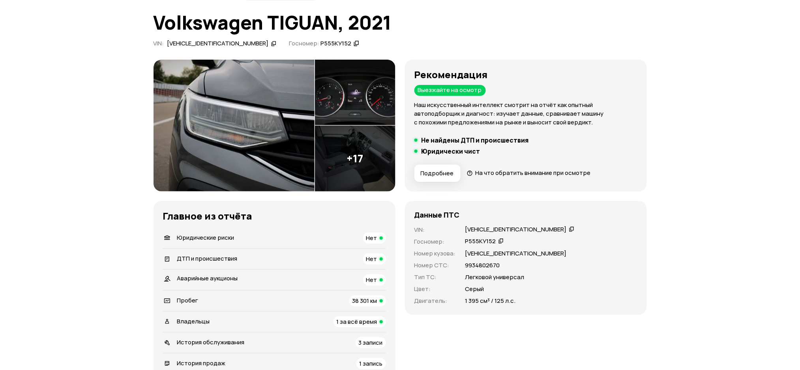
click at [271, 44] on icon at bounding box center [274, 43] width 6 height 8
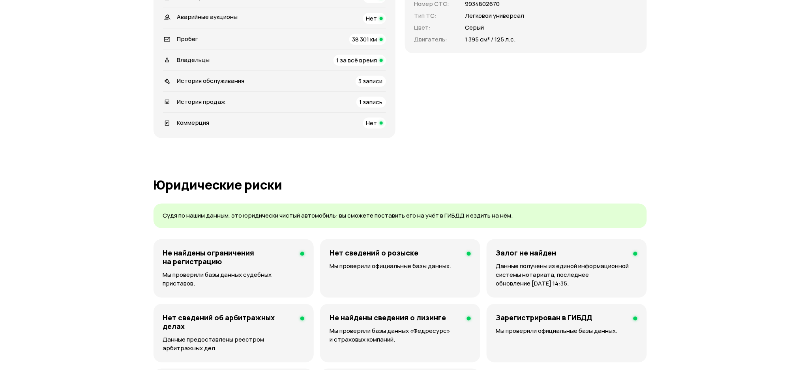
scroll to position [310, 0]
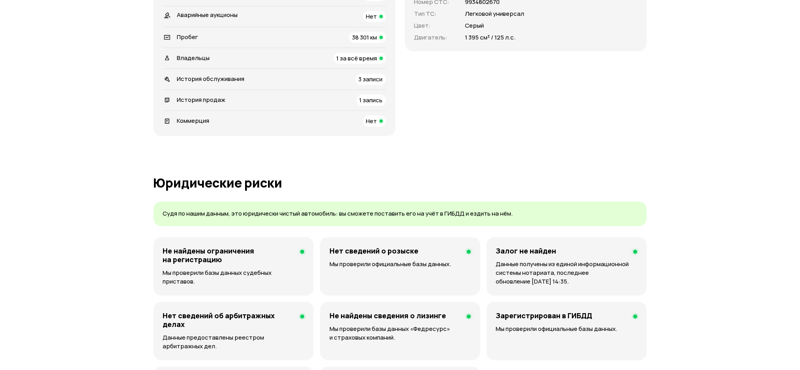
click at [213, 62] on div "Владельцы 1 за всё время" at bounding box center [274, 58] width 223 height 11
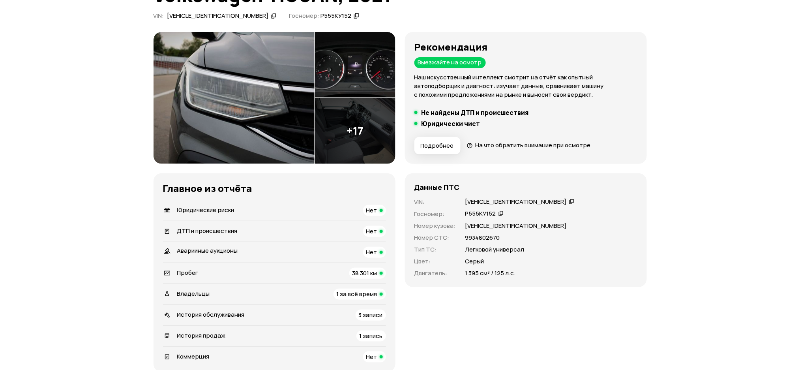
scroll to position [0, 0]
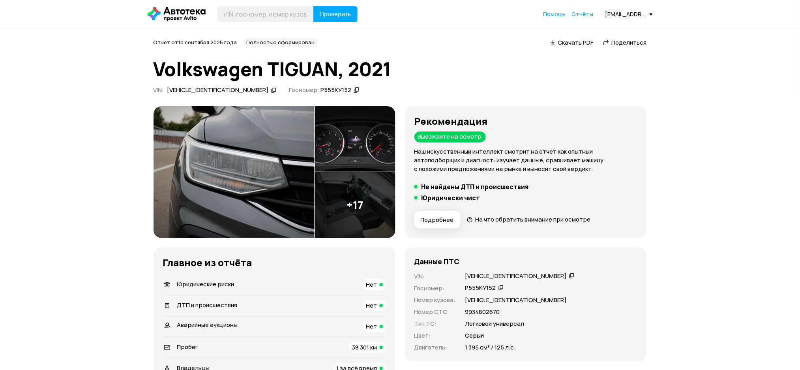
click at [271, 92] on icon at bounding box center [274, 90] width 6 height 8
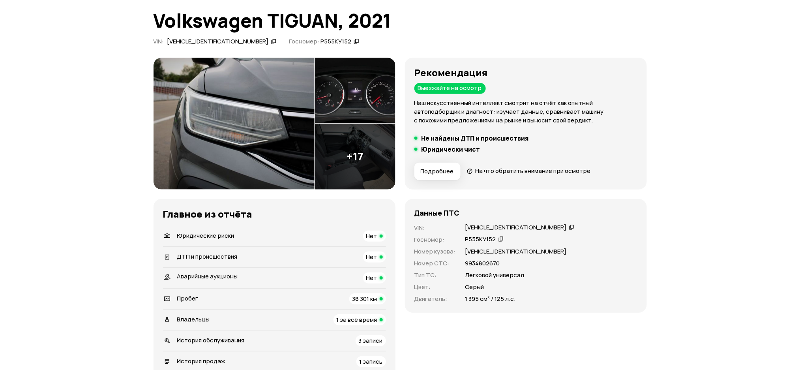
scroll to position [105, 0]
